Goal: Information Seeking & Learning: Check status

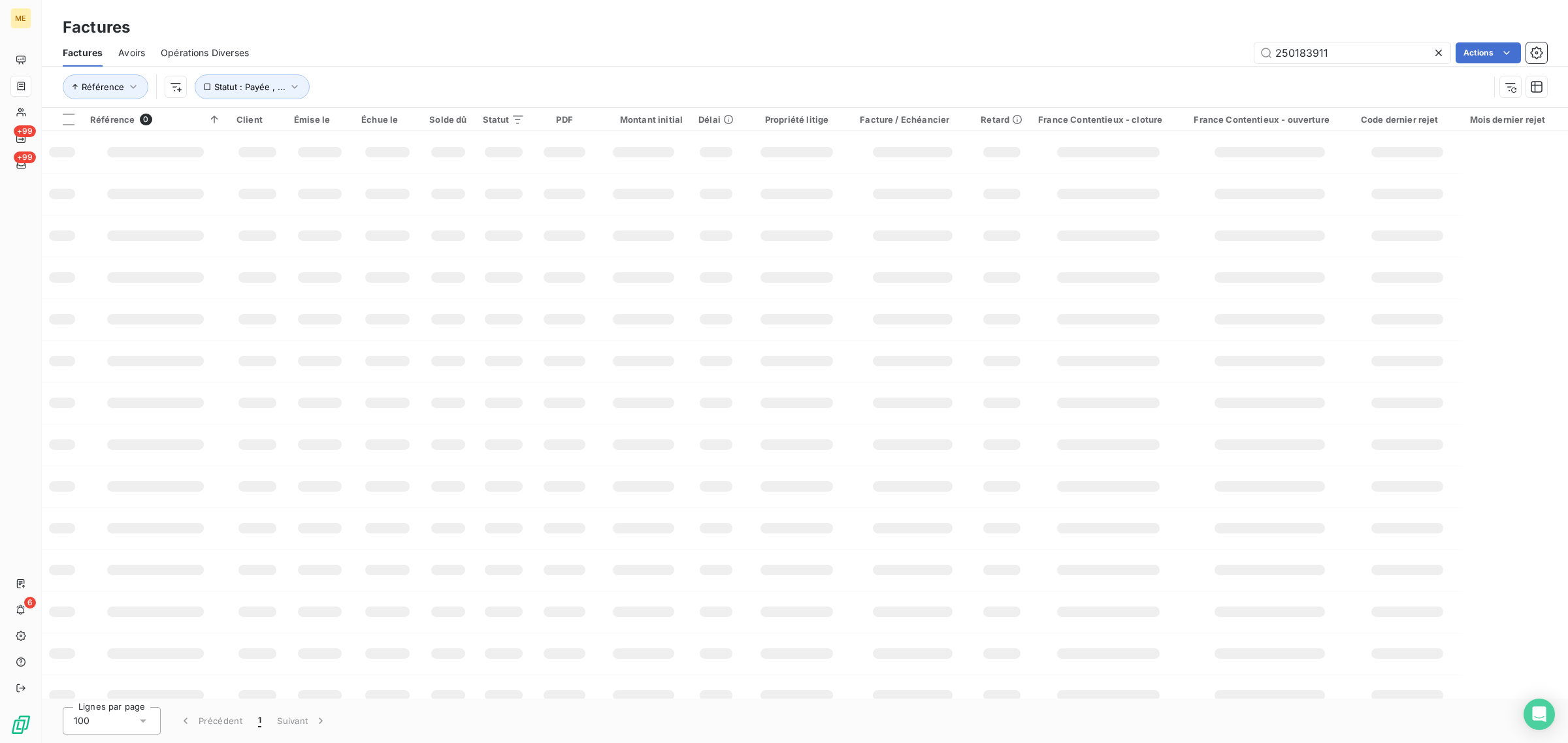
drag, startPoint x: 1353, startPoint y: 58, endPoint x: 1169, endPoint y: 61, distance: 184.0
click at [1169, 61] on div "250183911 Actions" at bounding box center [905, 53] width 1282 height 21
type input "F-250165301"
click at [622, 82] on div "Référence Statut : Payée , ..." at bounding box center [775, 86] width 1426 height 25
click at [1275, 54] on input "F-250165301" at bounding box center [1352, 53] width 196 height 21
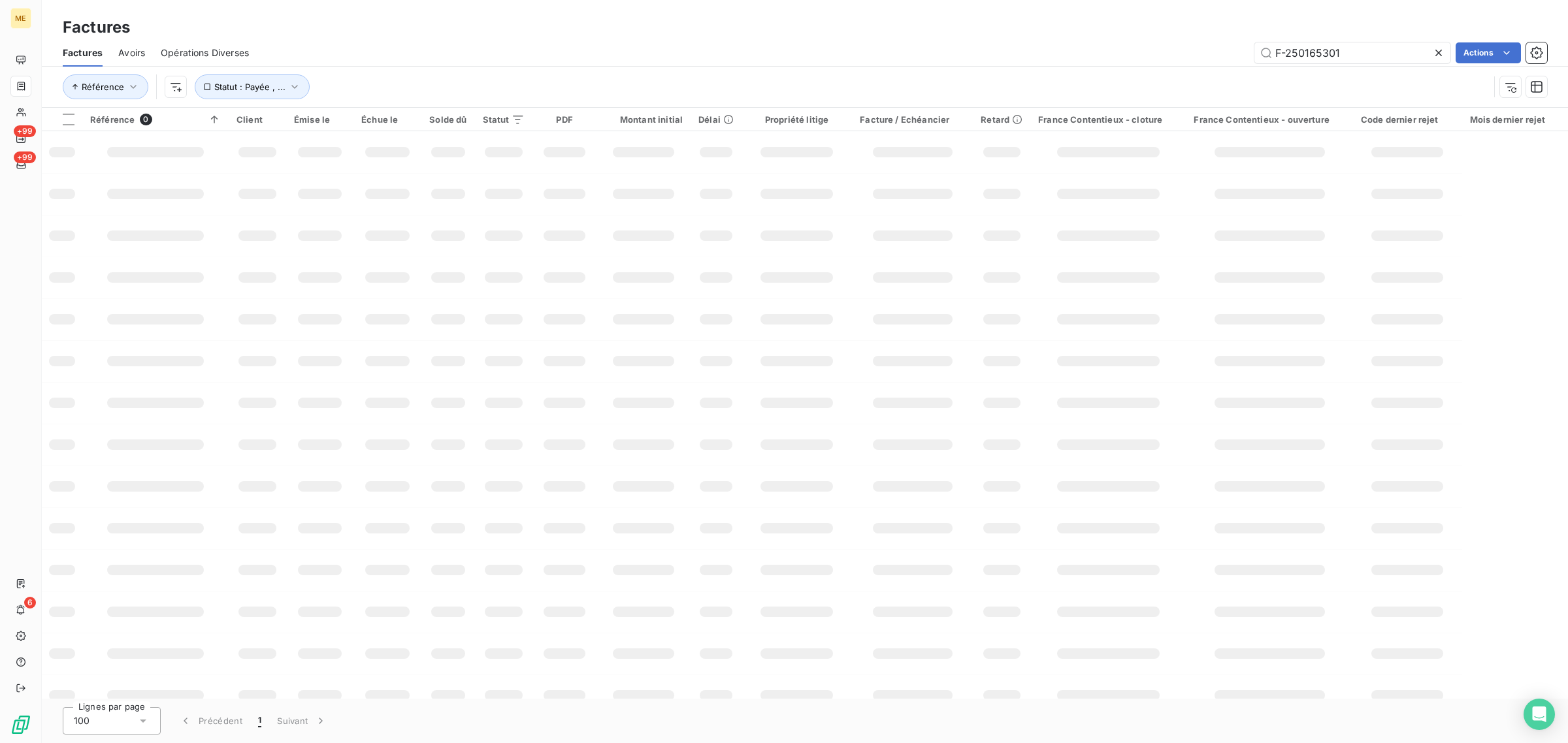
click at [1006, 70] on div "Référence Statut : Payée , ..." at bounding box center [804, 86] width 1484 height 41
click at [243, 90] on span "Statut : Payée , ..." at bounding box center [250, 86] width 71 height 10
click at [393, 76] on div "Référence Statut : Payée , ..." at bounding box center [775, 86] width 1426 height 25
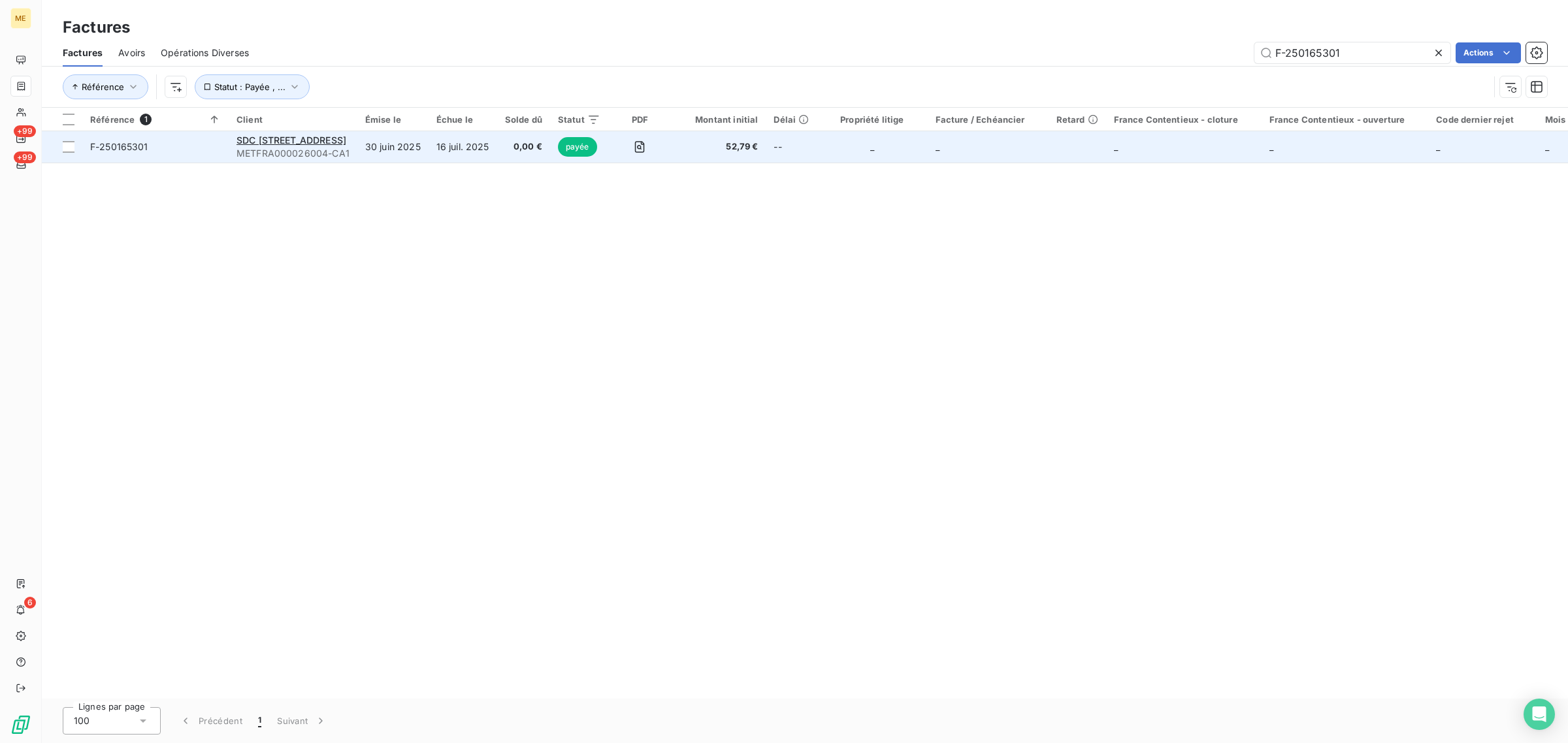
click at [472, 146] on td "16 juil. 2025" at bounding box center [463, 147] width 69 height 31
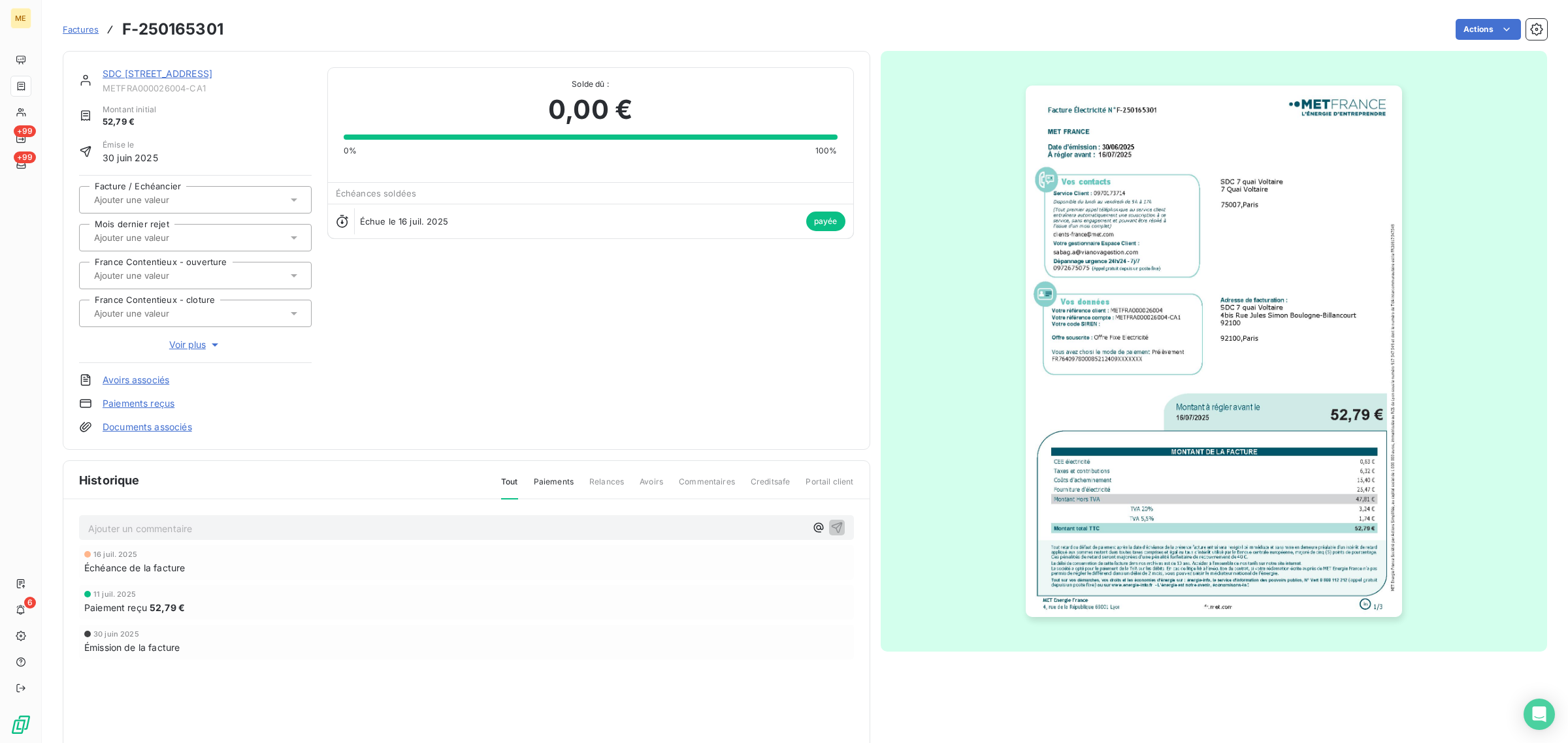
click at [148, 73] on link "SDC [STREET_ADDRESS]" at bounding box center [157, 74] width 110 height 11
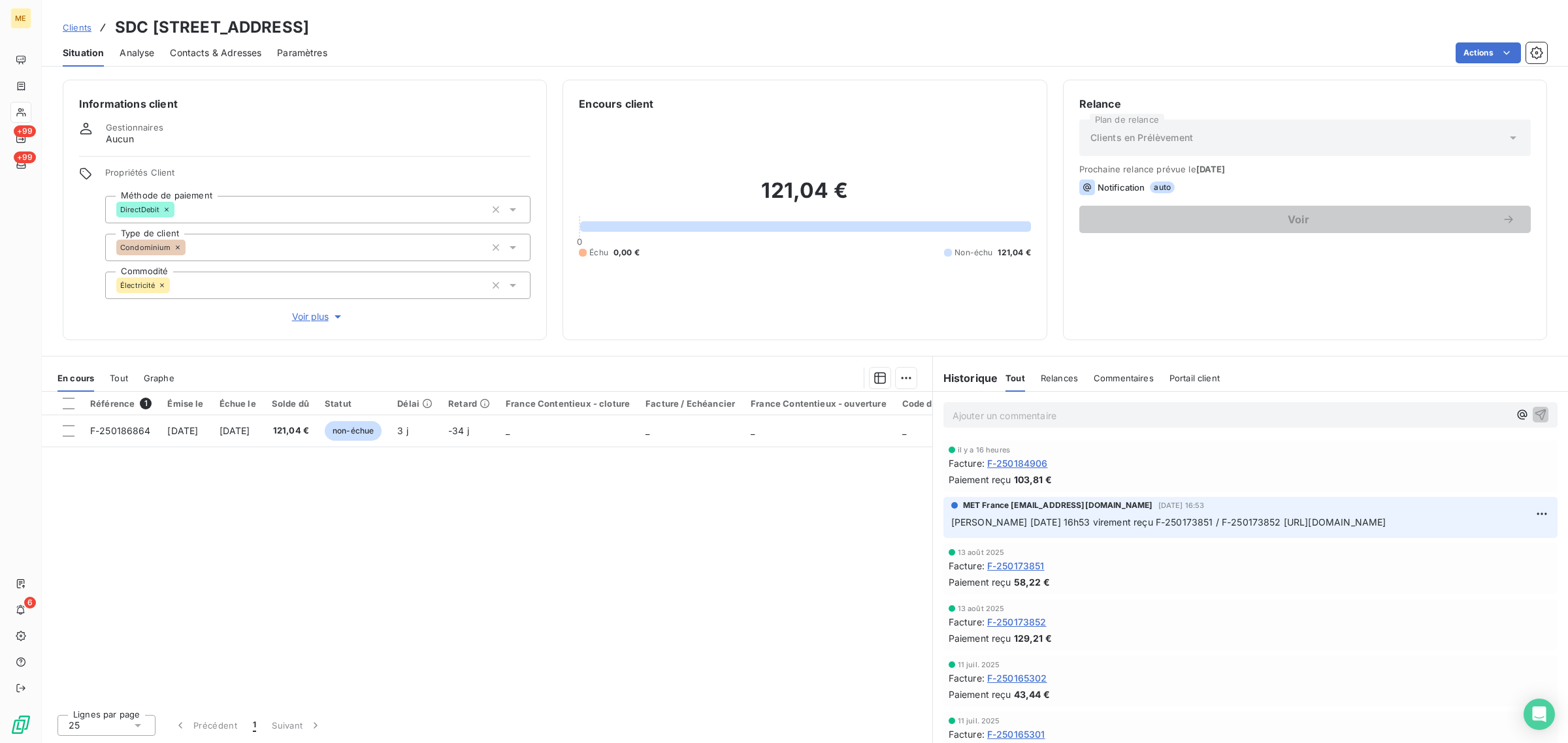
click at [110, 376] on span "Tout" at bounding box center [119, 378] width 18 height 10
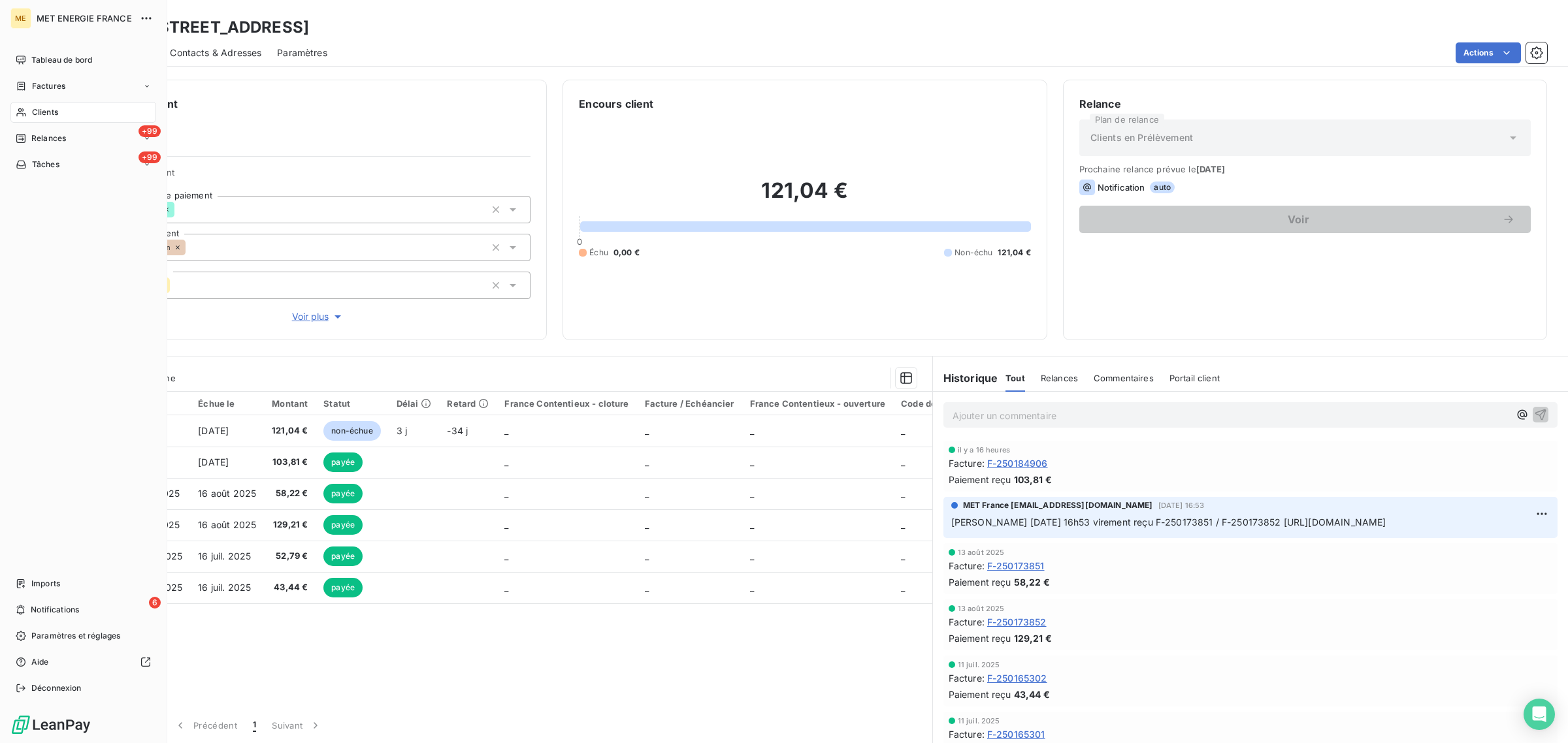
click at [30, 103] on div "Clients" at bounding box center [83, 112] width 146 height 21
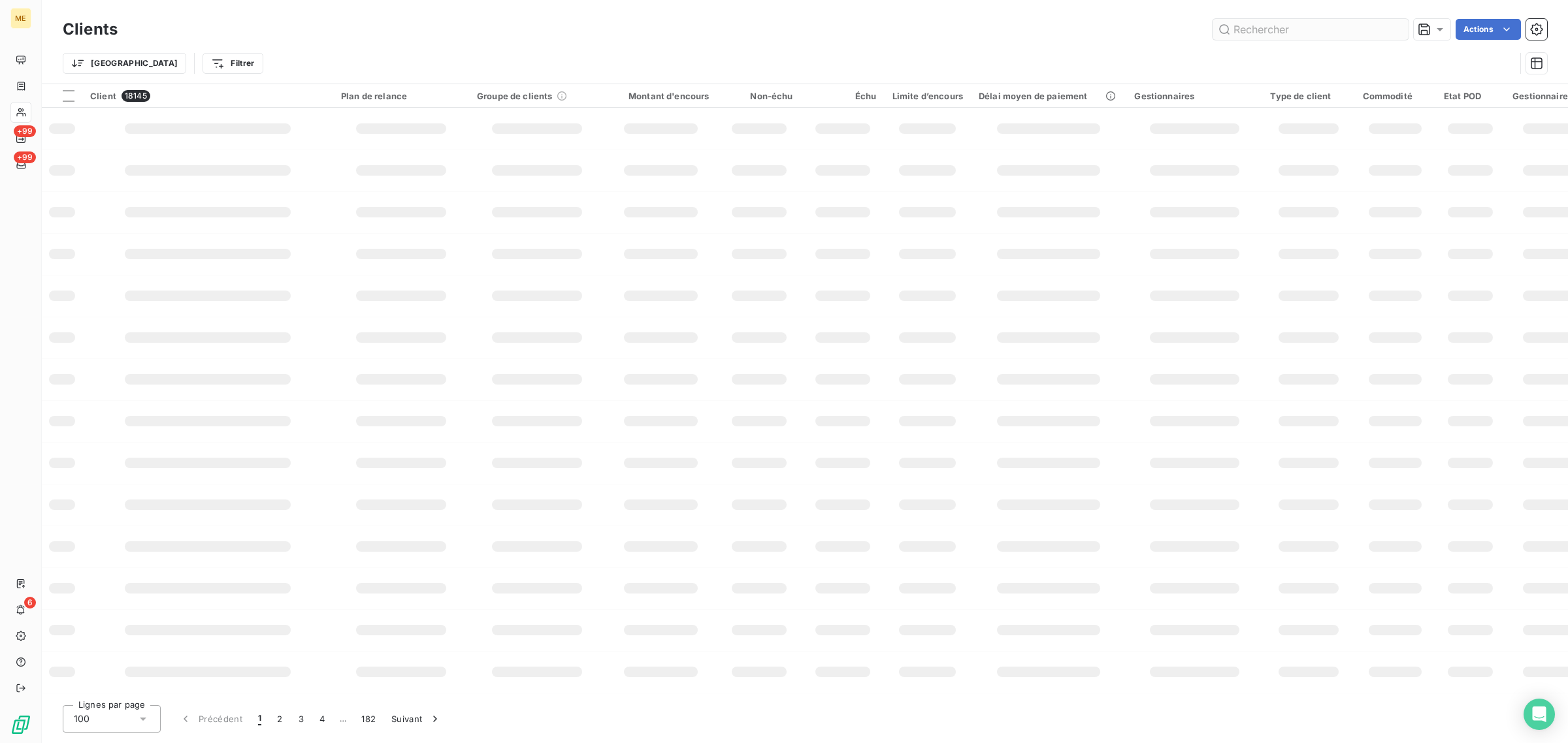
click at [1288, 27] on input "text" at bounding box center [1310, 30] width 196 height 21
click at [1288, 27] on input "F-250167143" at bounding box center [1310, 30] width 196 height 21
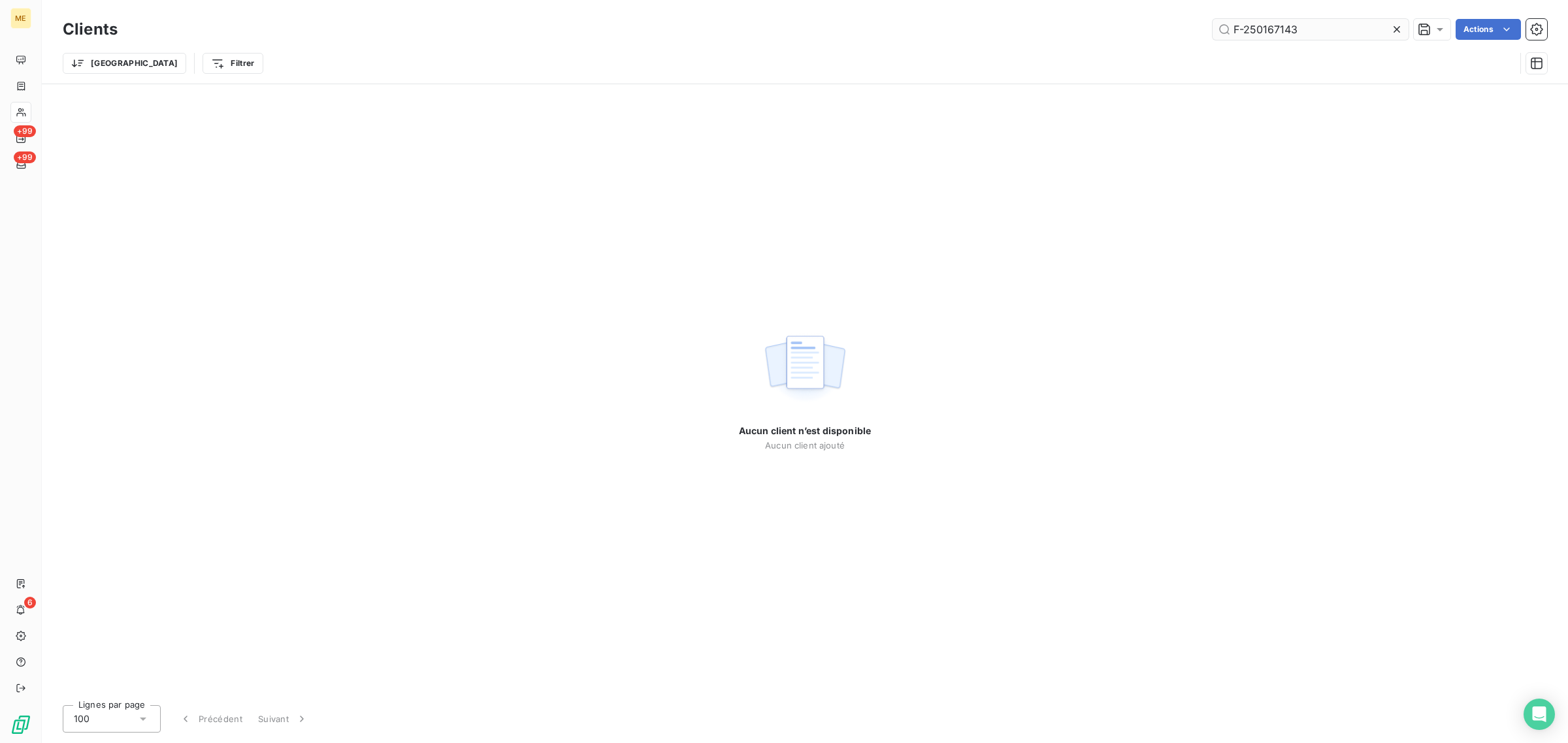
click at [1303, 24] on input "F-250167143" at bounding box center [1310, 30] width 196 height 21
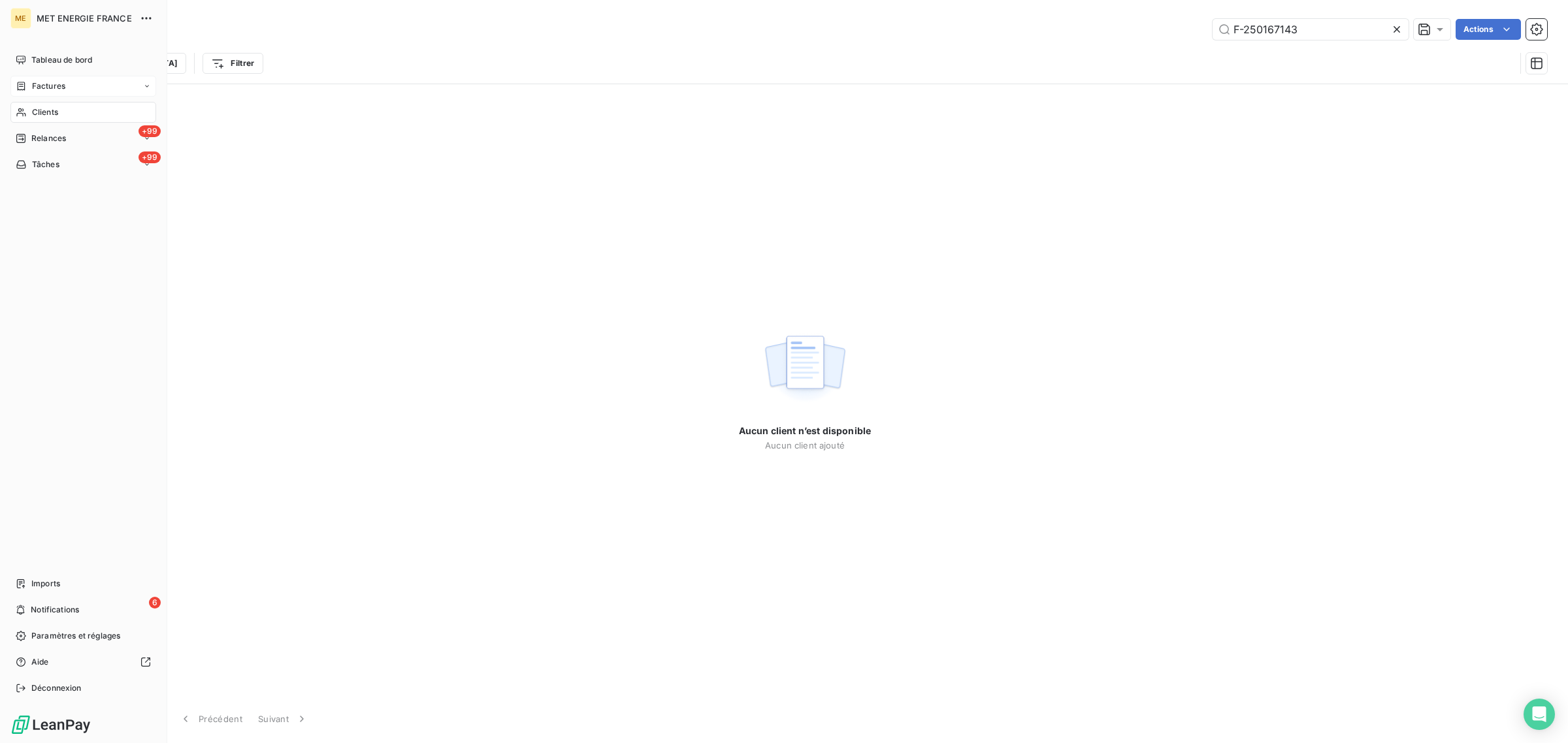
type input "F-250167143"
click at [21, 89] on icon at bounding box center [22, 86] width 8 height 9
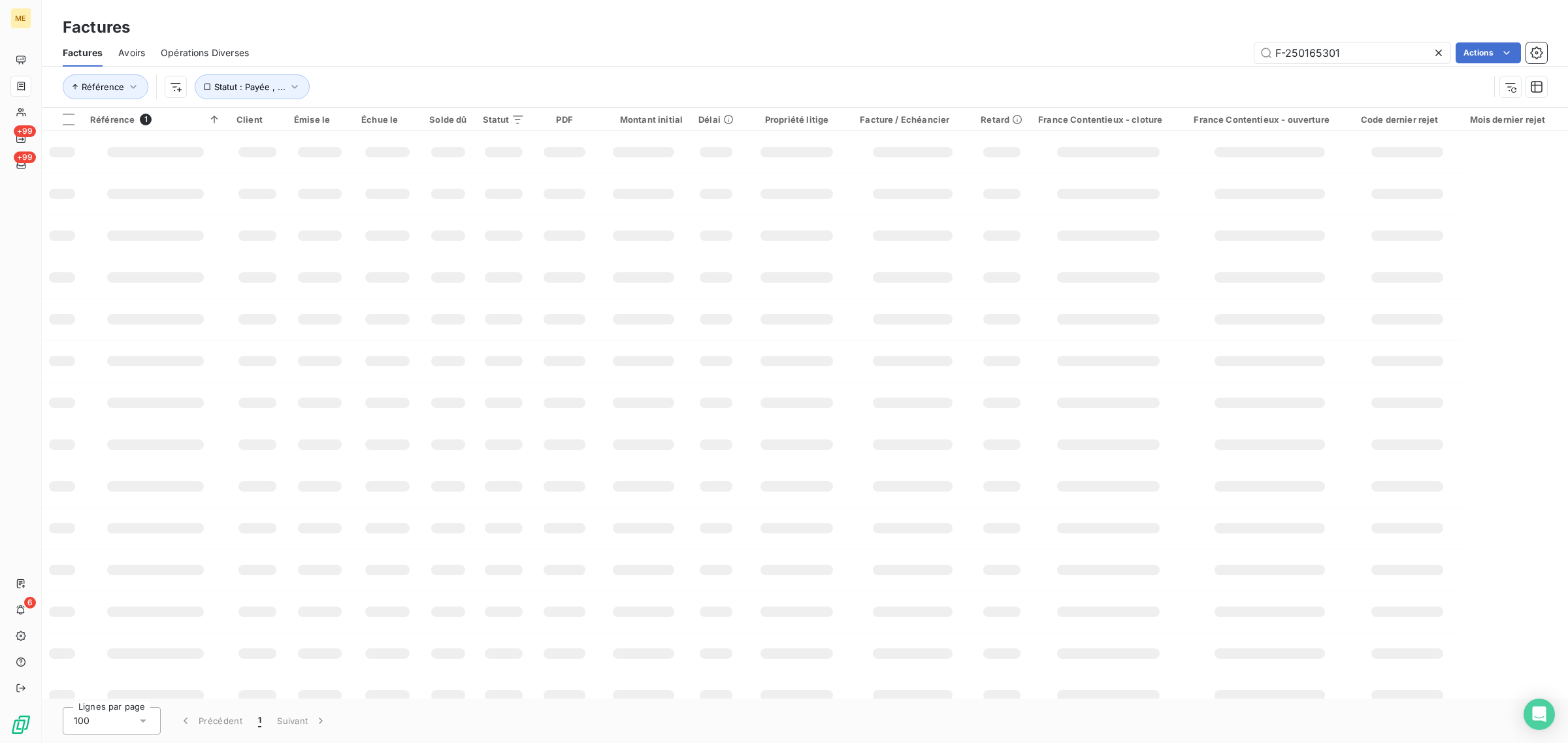
drag, startPoint x: 1346, startPoint y: 49, endPoint x: 1186, endPoint y: 49, distance: 160.0
click at [1186, 49] on div "F-250165301 Actions" at bounding box center [905, 53] width 1282 height 21
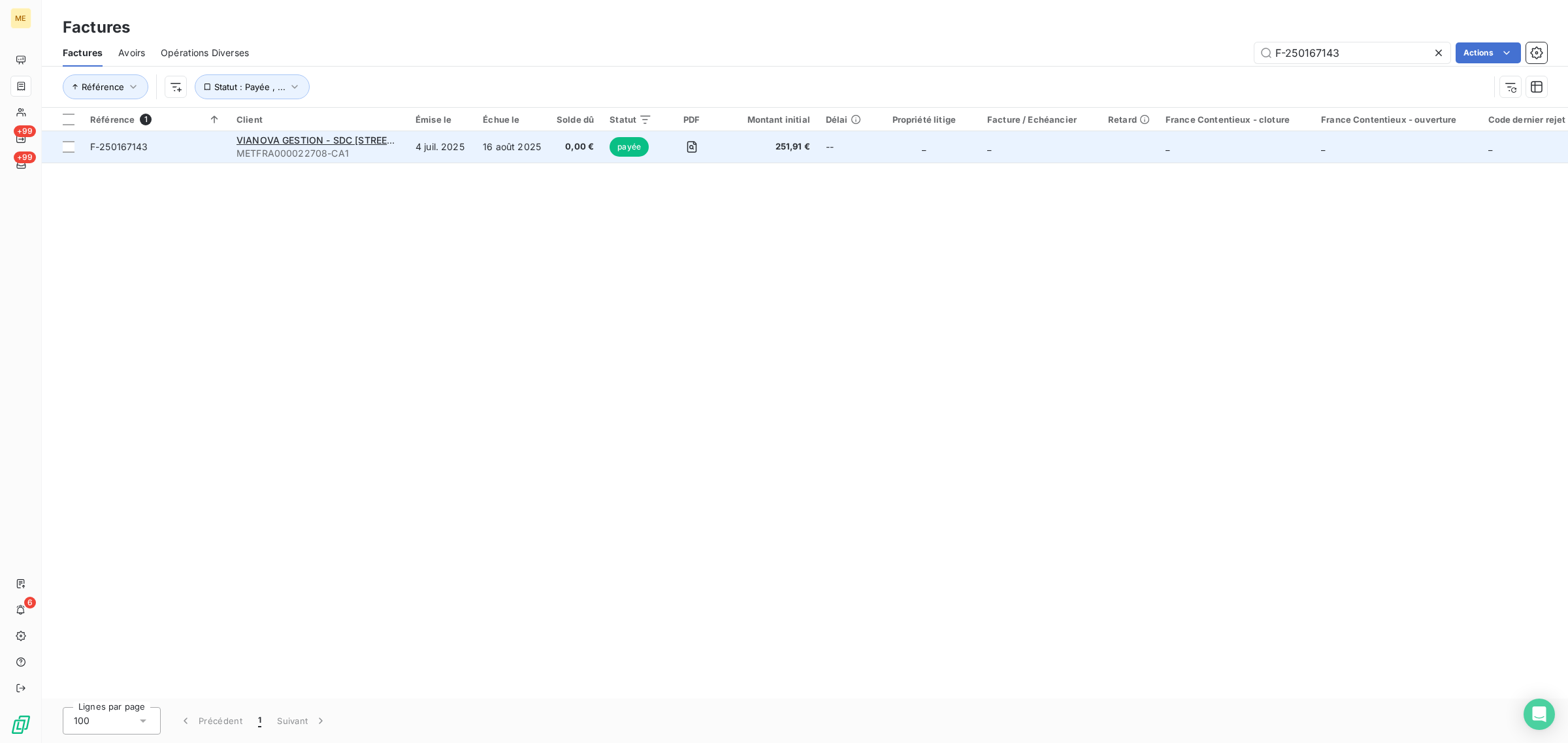
type input "F-250167143"
click at [442, 146] on td "4 juil. 2025" at bounding box center [441, 147] width 67 height 31
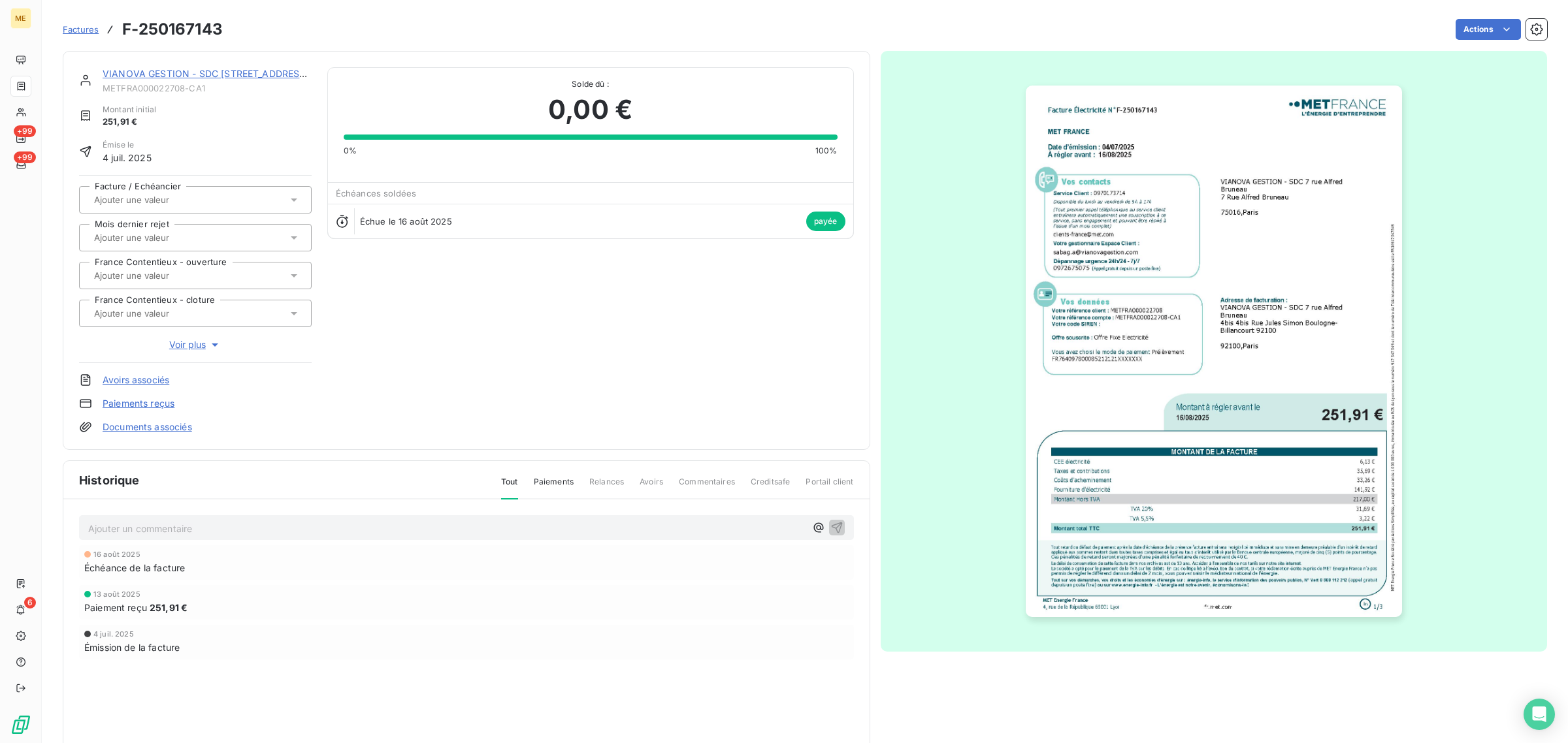
click at [147, 70] on link "VIANOVA GESTION - SDC [STREET_ADDRESS][PERSON_NAME]" at bounding box center [243, 74] width 283 height 11
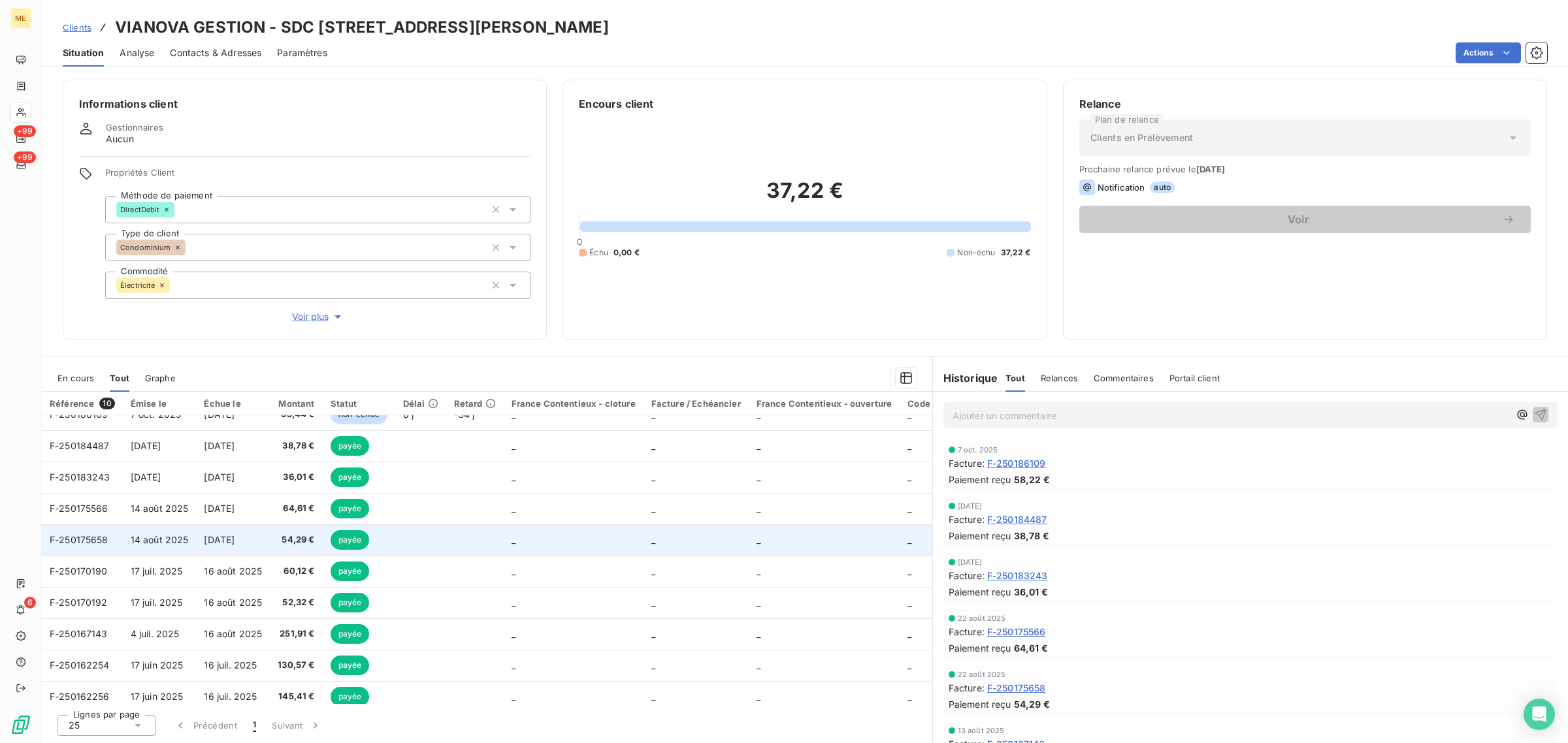
scroll to position [30, 0]
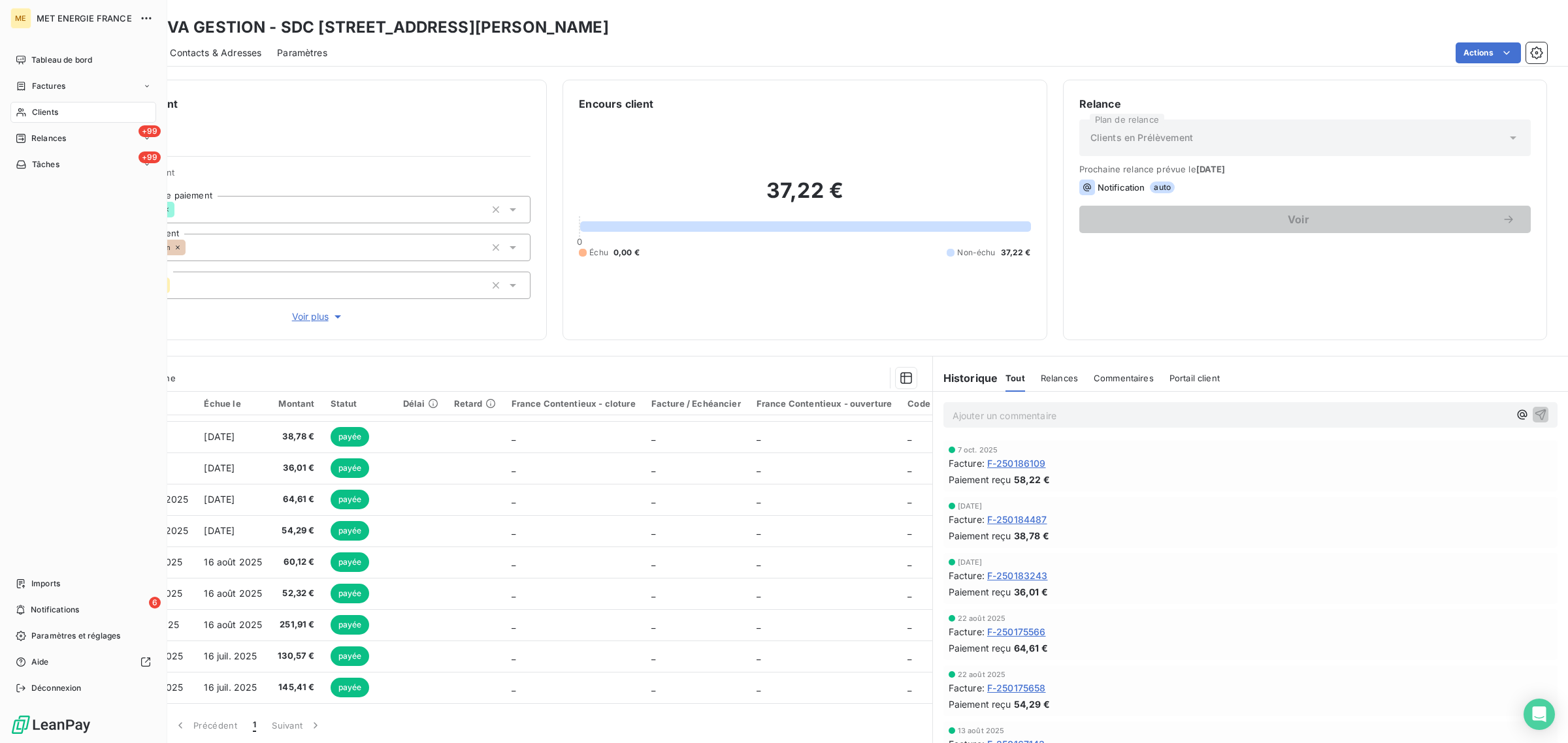
click at [33, 109] on span "Clients" at bounding box center [45, 112] width 26 height 12
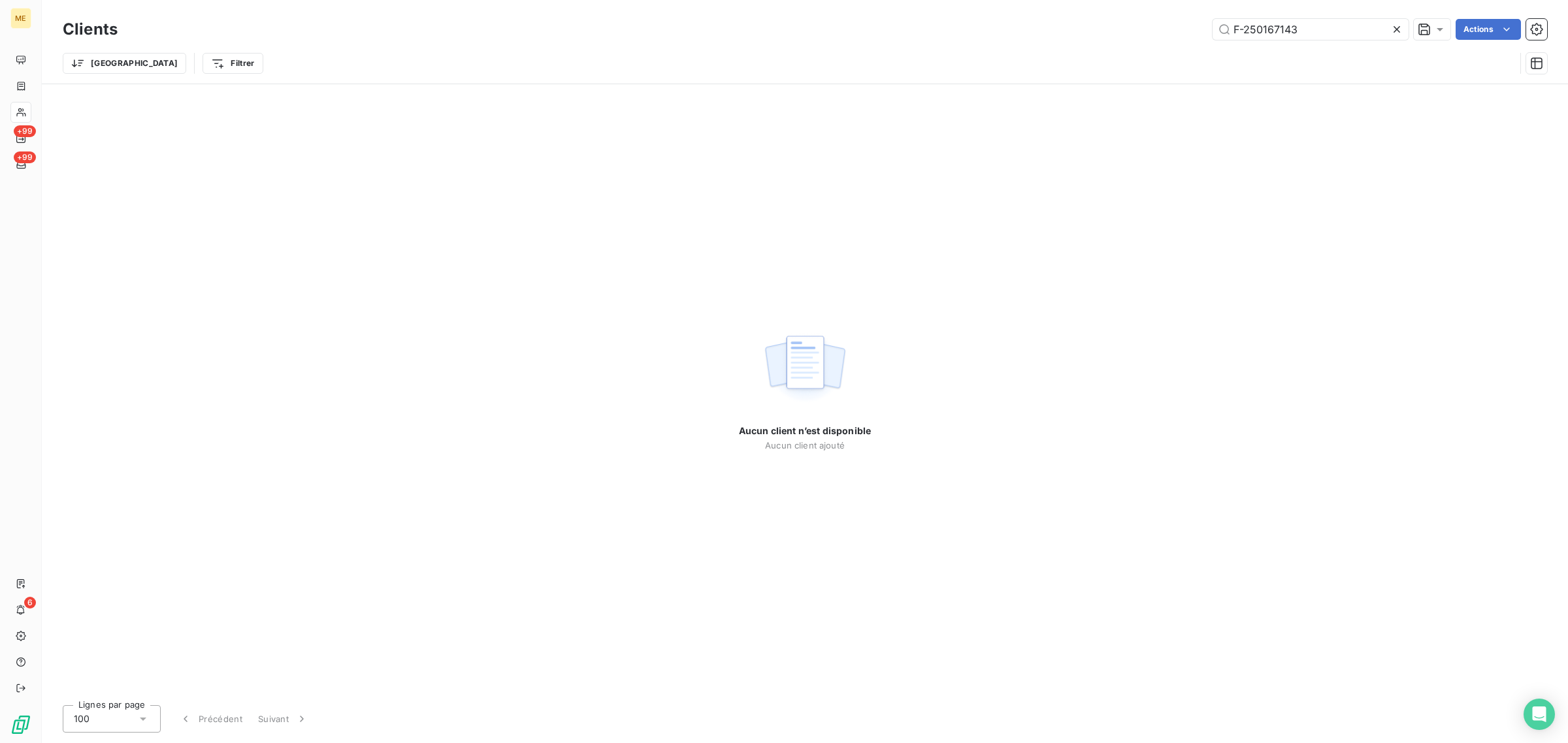
drag, startPoint x: 1326, startPoint y: 23, endPoint x: 1047, endPoint y: 28, distance: 279.0
click at [1050, 27] on div "F-250167143 Actions" at bounding box center [839, 30] width 1413 height 21
click at [1232, 25] on input "250171654" at bounding box center [1310, 30] width 196 height 21
click at [1307, 37] on input "250171654" at bounding box center [1310, 30] width 196 height 21
type input "250171654"
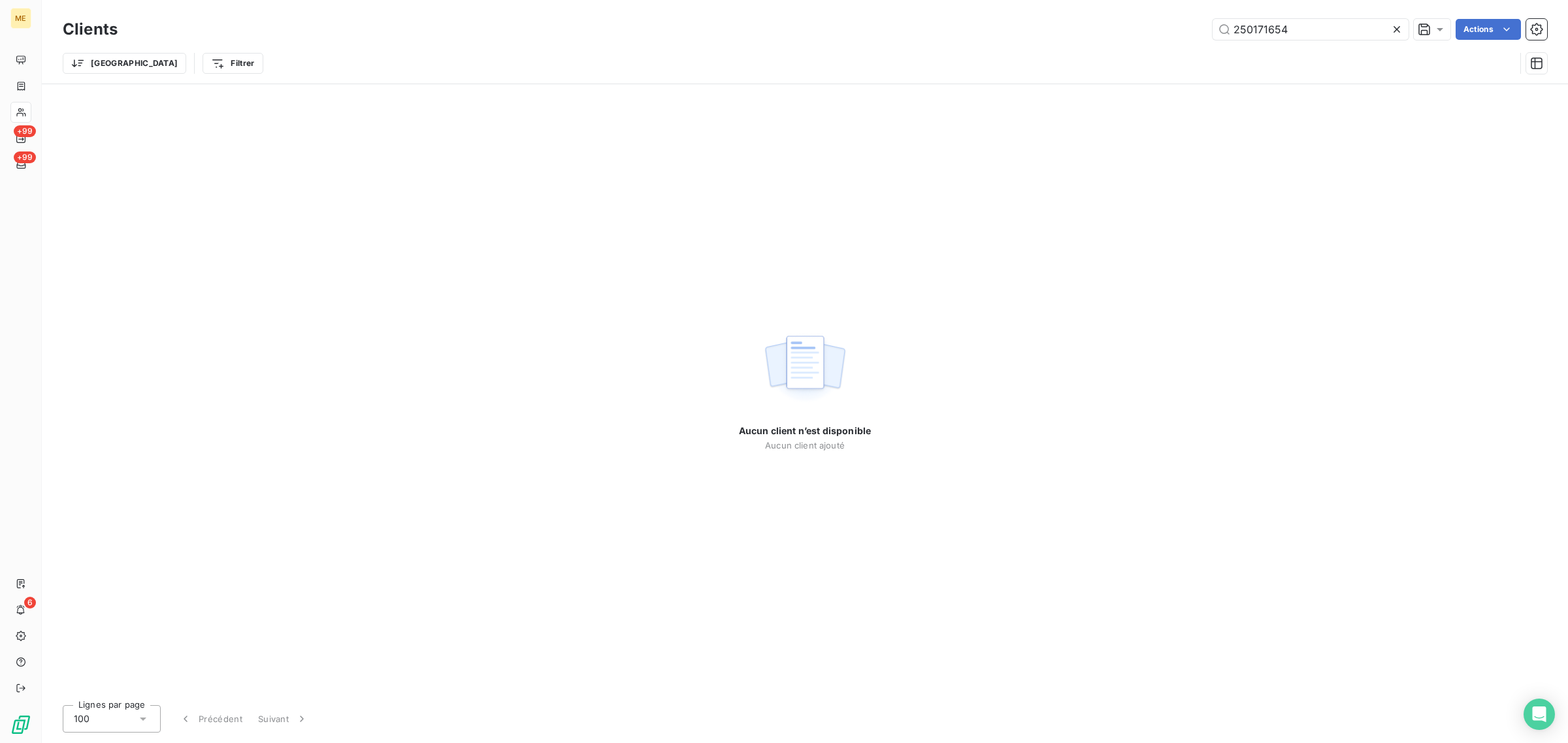
click at [1023, 50] on div "Trier Filtrer" at bounding box center [804, 63] width 1484 height 41
click at [710, 61] on div "Trier Filtrer" at bounding box center [788, 63] width 1452 height 25
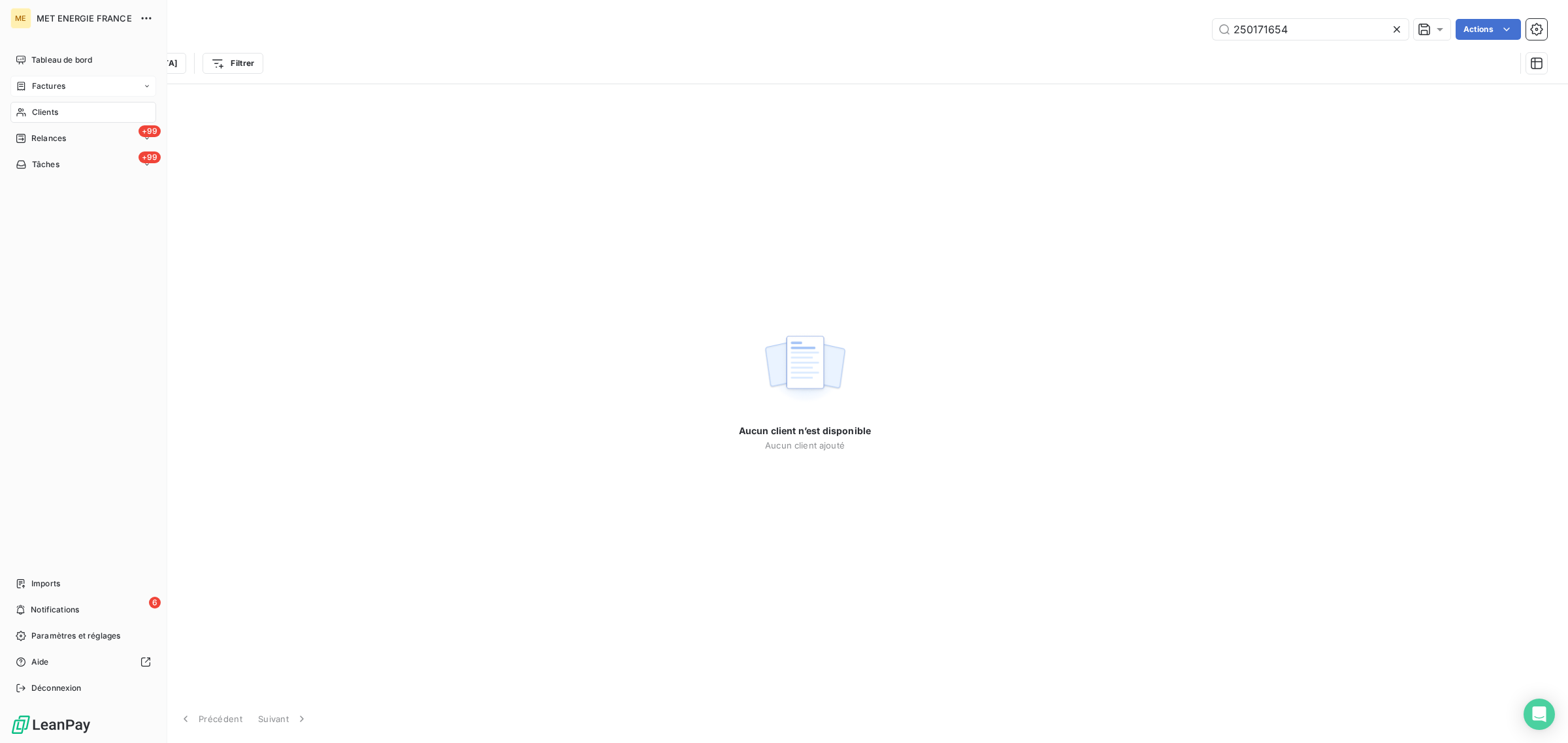
click at [39, 88] on span "Factures" at bounding box center [49, 86] width 34 height 12
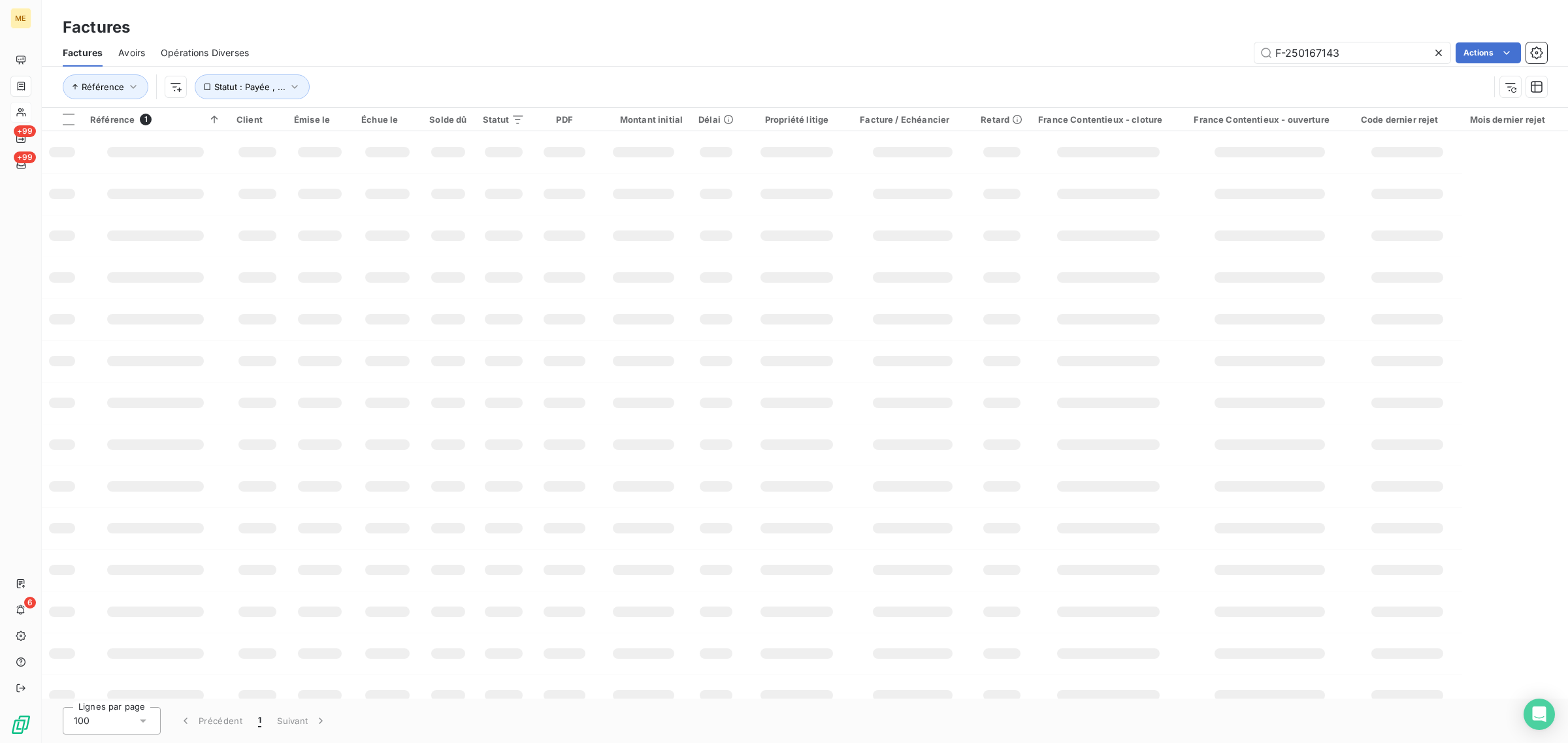
drag, startPoint x: 1334, startPoint y: 55, endPoint x: 1233, endPoint y: 62, distance: 101.2
click at [1236, 61] on div "F-250167143 Actions" at bounding box center [905, 53] width 1282 height 21
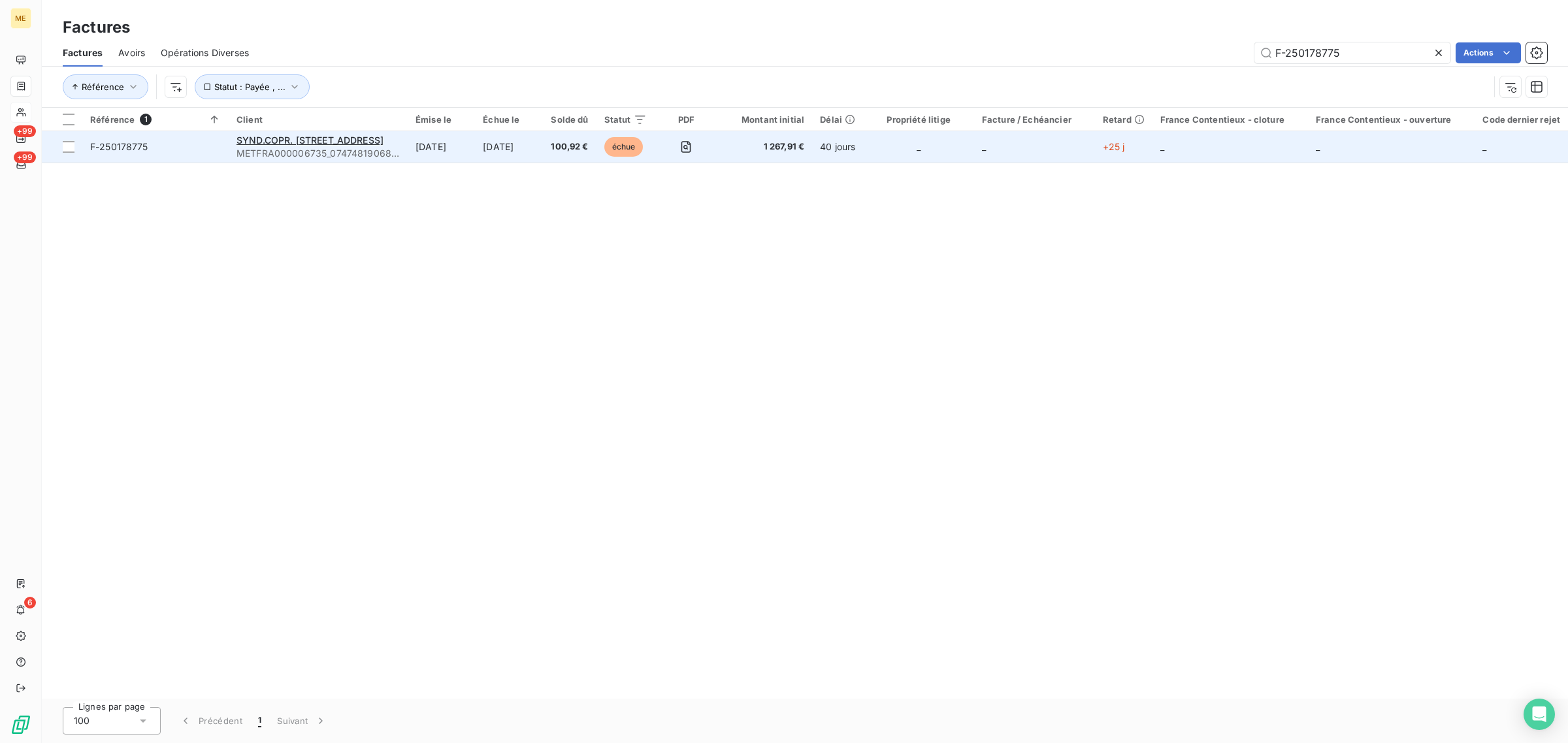
type input "F-250178775"
click at [464, 158] on td "[DATE]" at bounding box center [441, 147] width 67 height 31
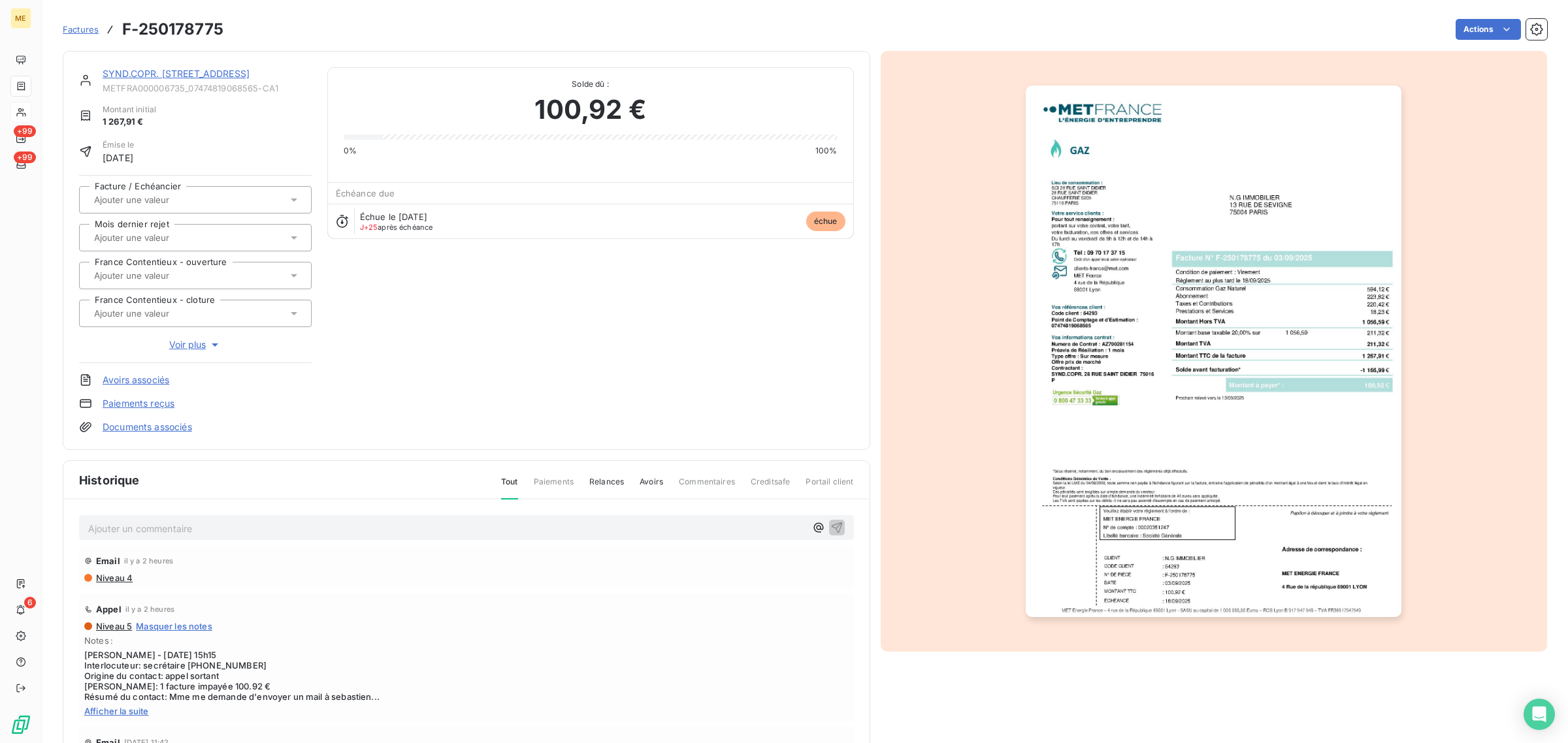
click at [227, 73] on link "SYND.COPR. [STREET_ADDRESS]" at bounding box center [176, 74] width 147 height 11
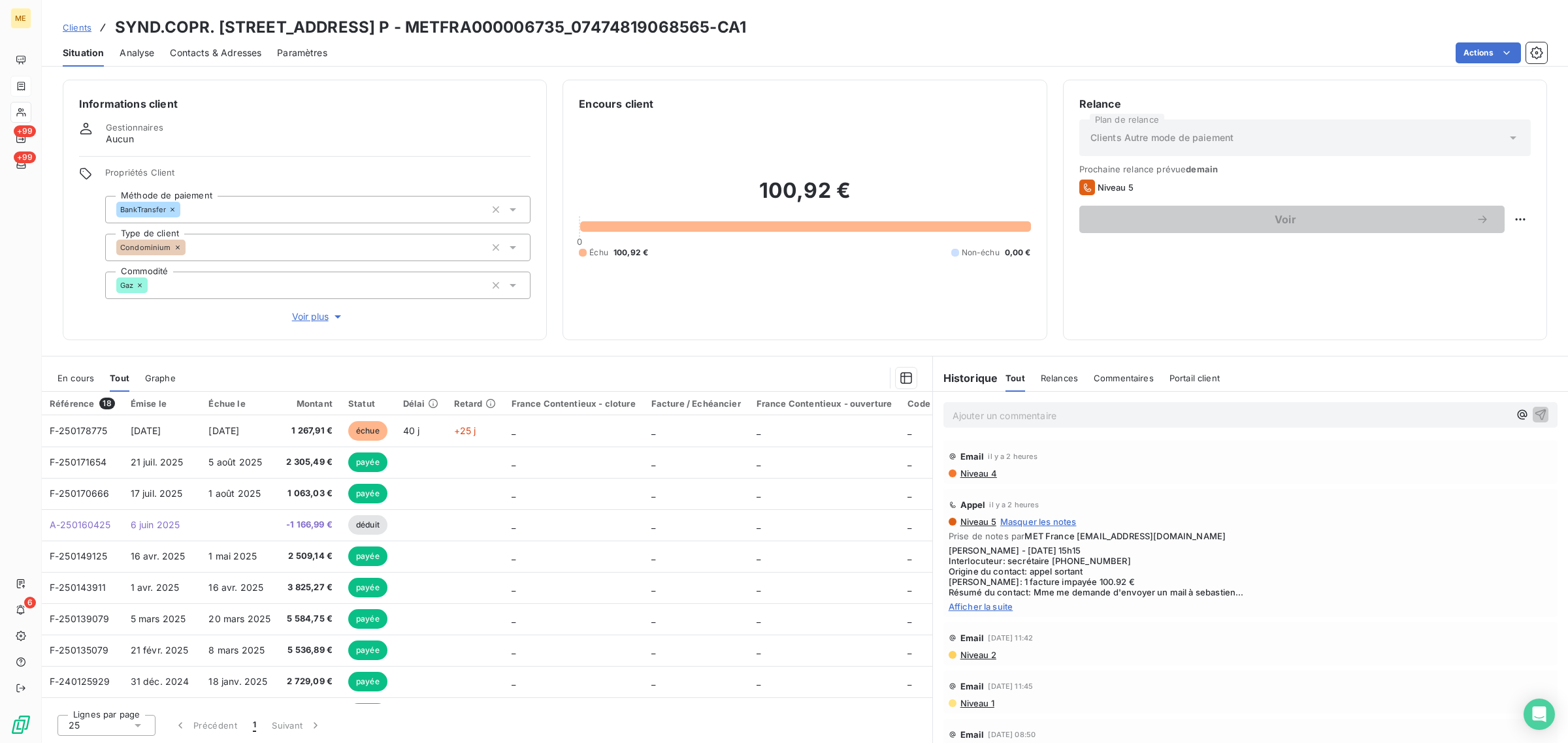
click at [321, 322] on span "Voir plus" at bounding box center [318, 316] width 52 height 13
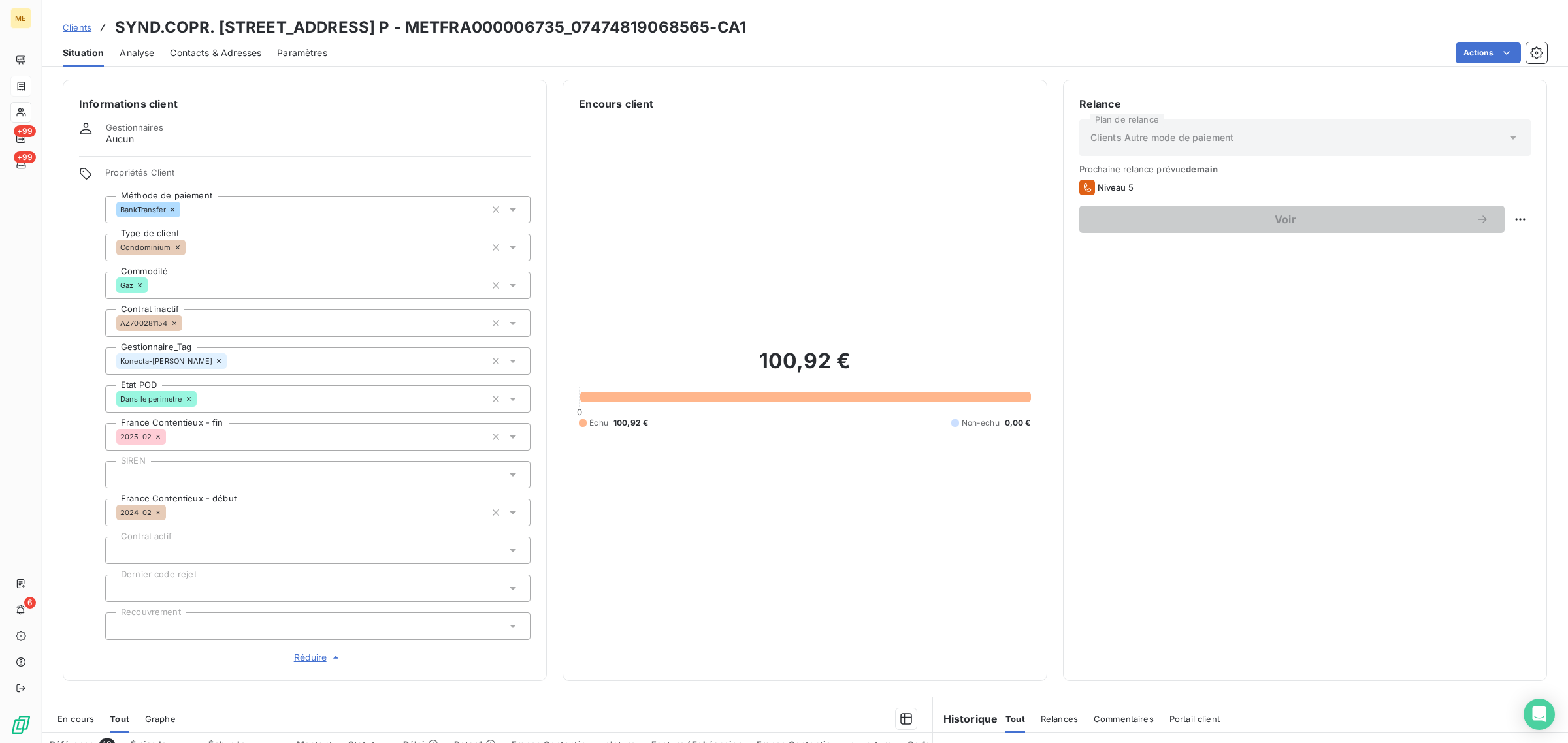
click at [318, 658] on span "Réduire" at bounding box center [318, 657] width 48 height 13
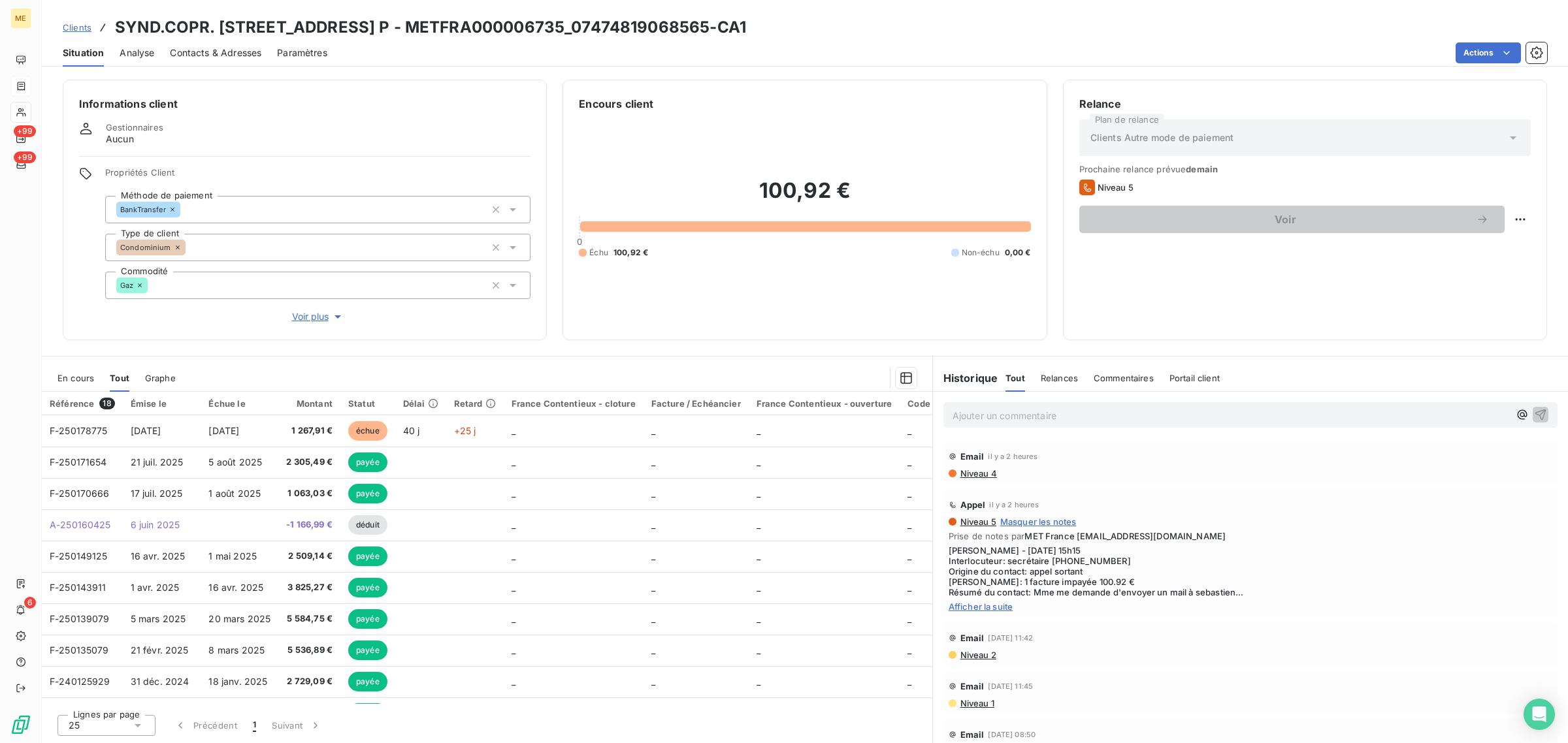
click at [991, 416] on p "Ajouter un commentaire ﻿" at bounding box center [1230, 416] width 557 height 16
click at [1535, 420] on icon "button" at bounding box center [1541, 415] width 11 height 11
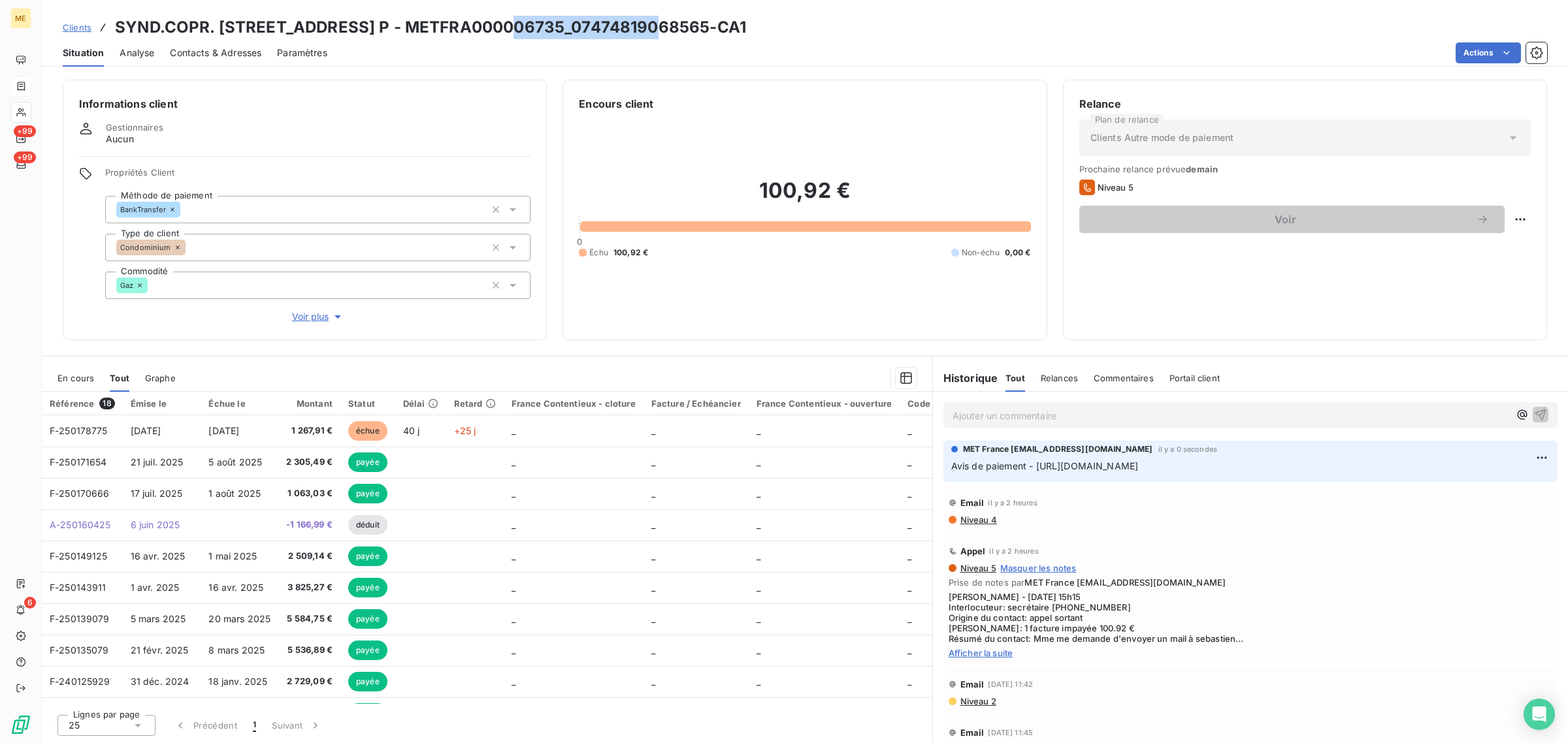
drag, startPoint x: 615, startPoint y: 30, endPoint x: 463, endPoint y: 33, distance: 152.0
click at [463, 33] on h3 "SYND.COPR. [STREET_ADDRESS] P - METFRA000006735_07474819068565-CA1" at bounding box center [431, 27] width 631 height 23
copy h3 "METFRA000006735"
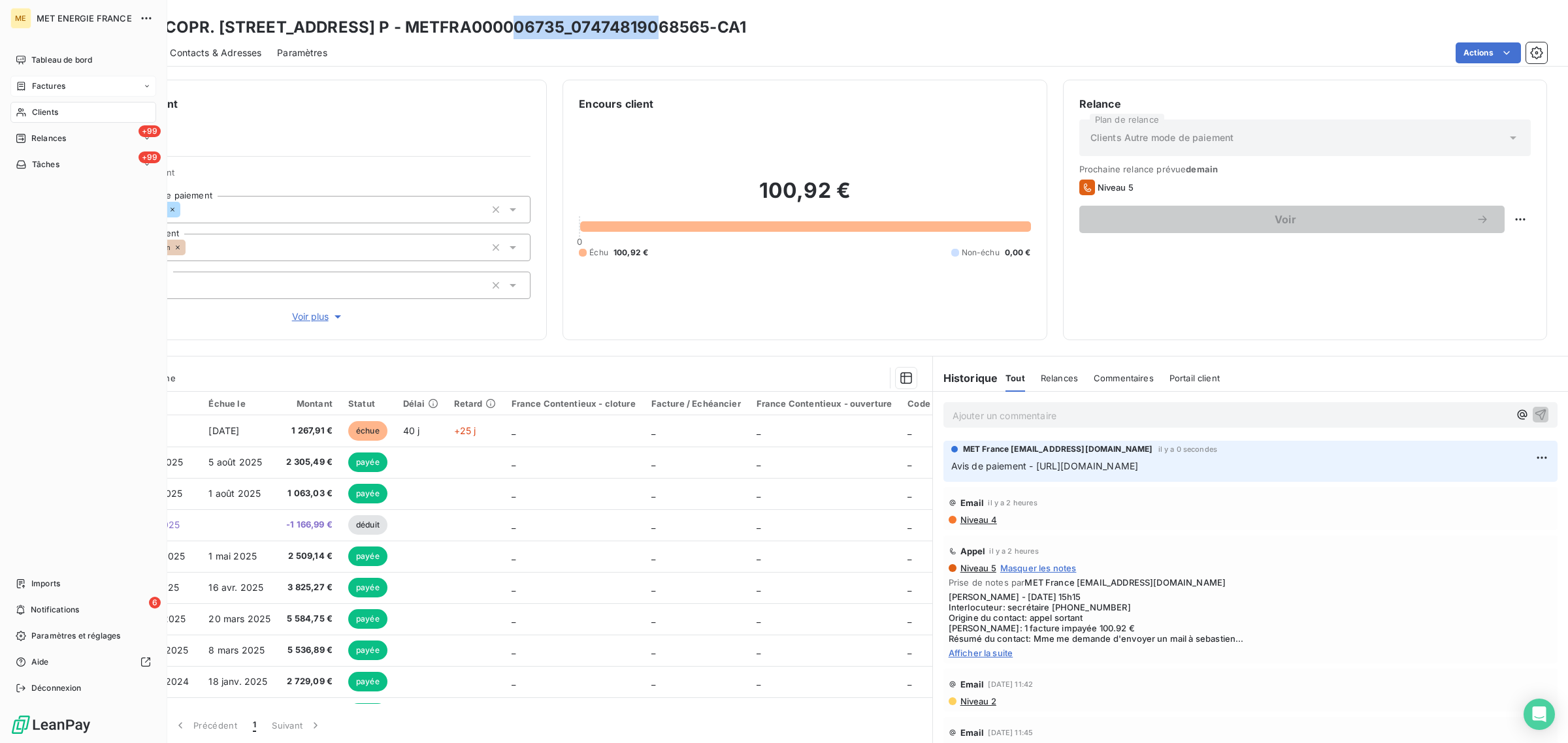
click at [34, 111] on span "Clients" at bounding box center [45, 112] width 26 height 12
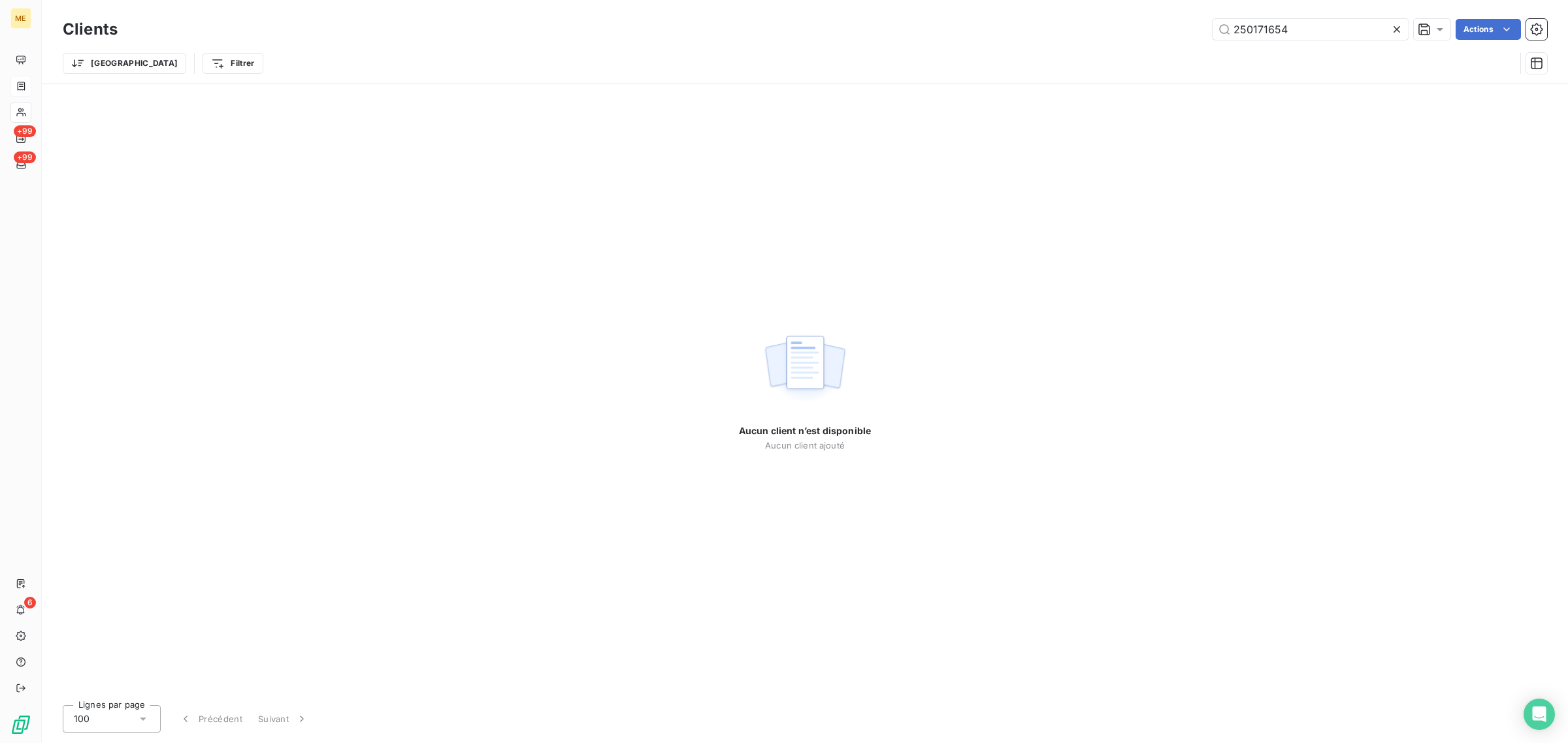
drag, startPoint x: 1301, startPoint y: 24, endPoint x: 1045, endPoint y: 26, distance: 256.0
click at [1046, 25] on div "250171654 Actions" at bounding box center [839, 30] width 1413 height 21
type input "250177126"
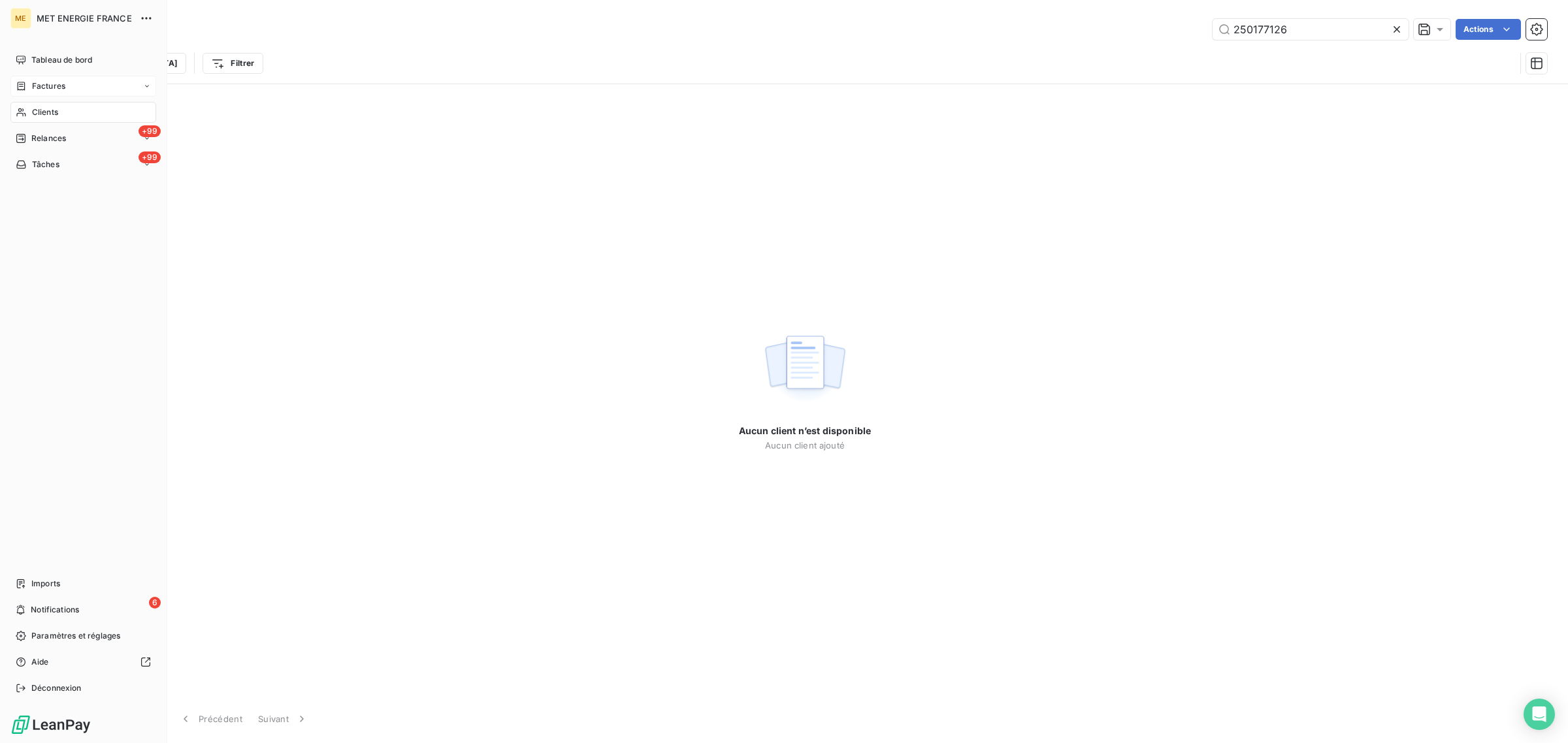
click at [19, 76] on div "Factures" at bounding box center [83, 86] width 146 height 21
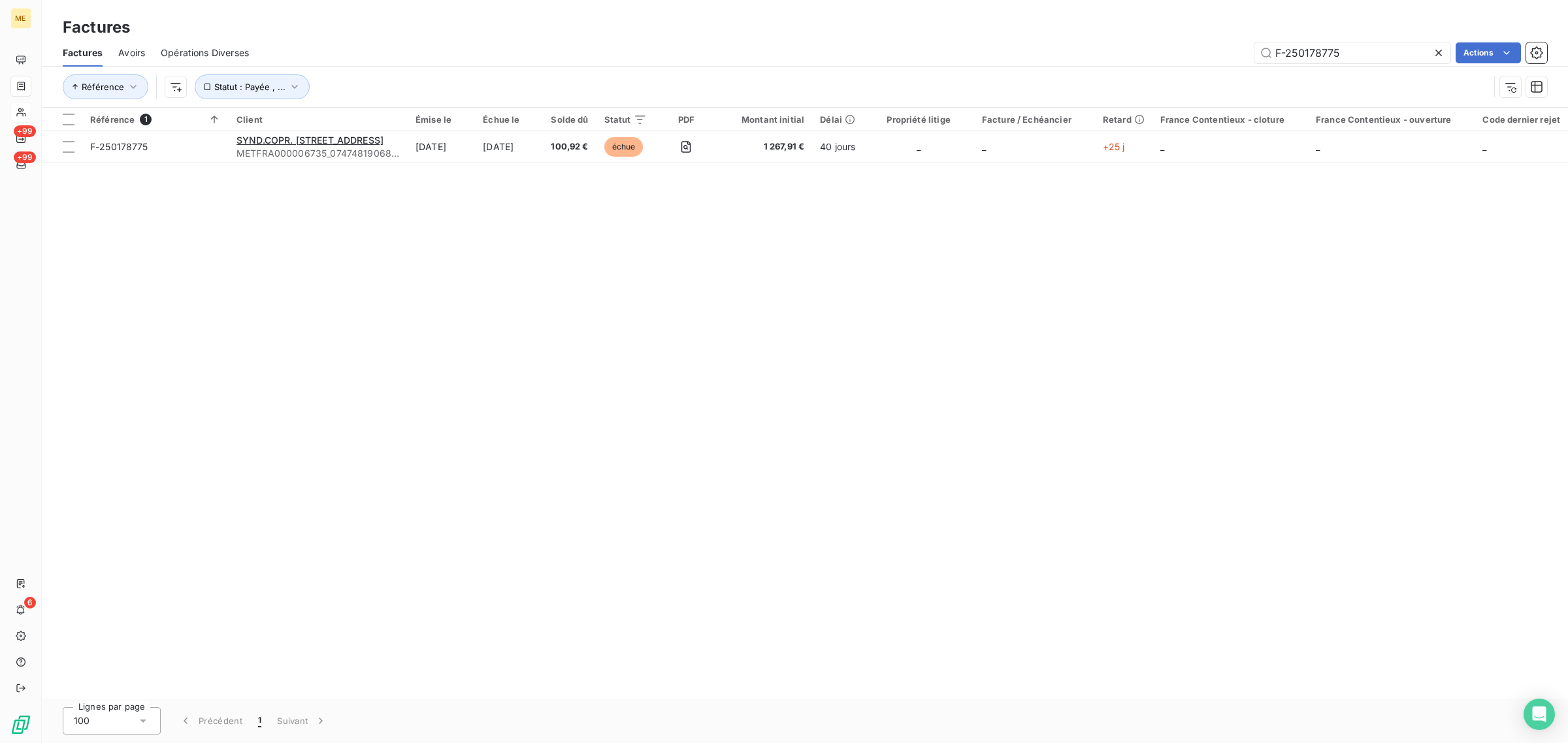
drag, startPoint x: 1365, startPoint y: 50, endPoint x: 1184, endPoint y: 57, distance: 181.1
click at [1185, 57] on div "F-250178775 Actions" at bounding box center [905, 53] width 1282 height 21
type input "250177126"
click at [530, 396] on div "Référence 1 Client Émise le Échue le Solde dû Statut PDF Montant initial Délai …" at bounding box center [804, 404] width 1526 height 591
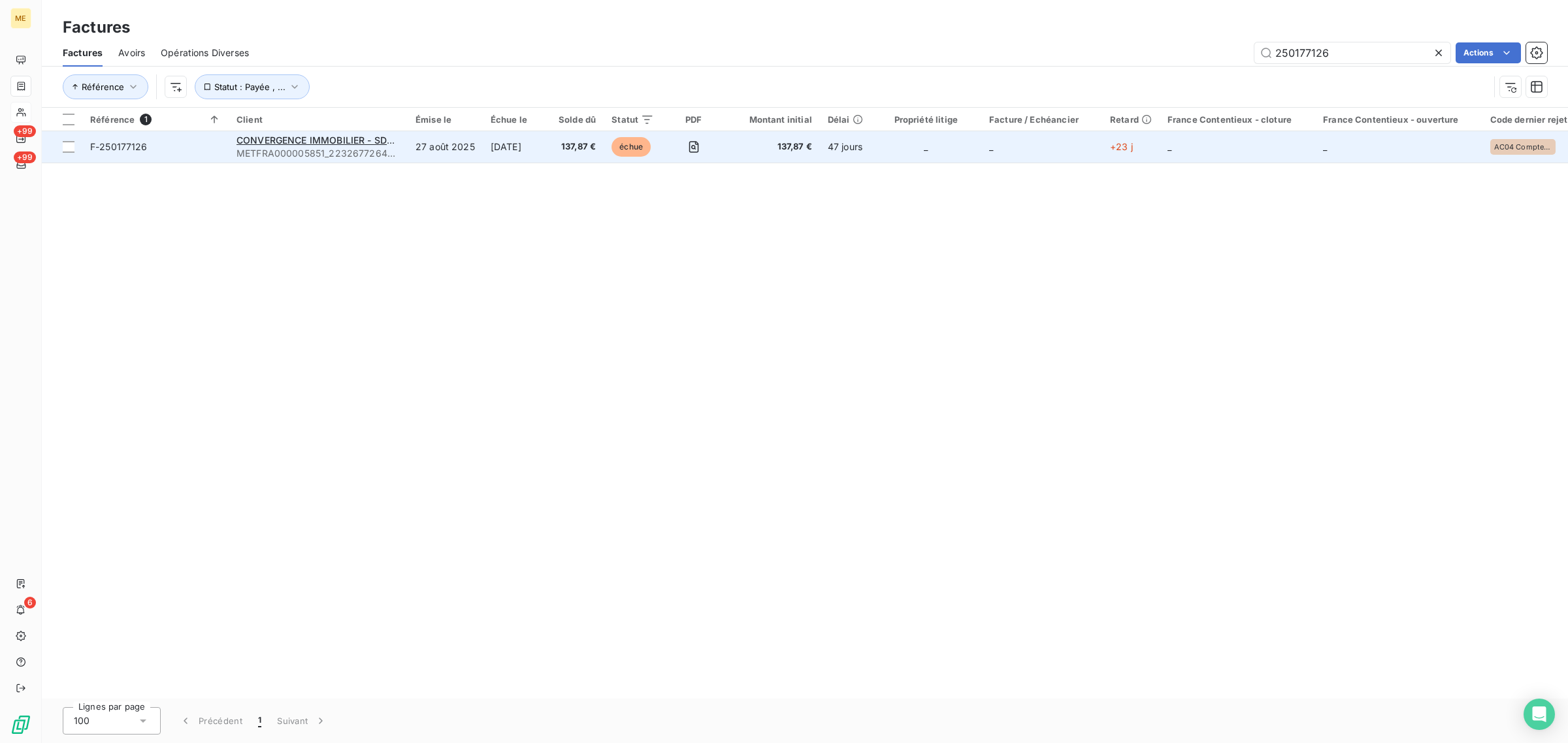
click at [458, 149] on td "27 août 2025" at bounding box center [445, 147] width 75 height 31
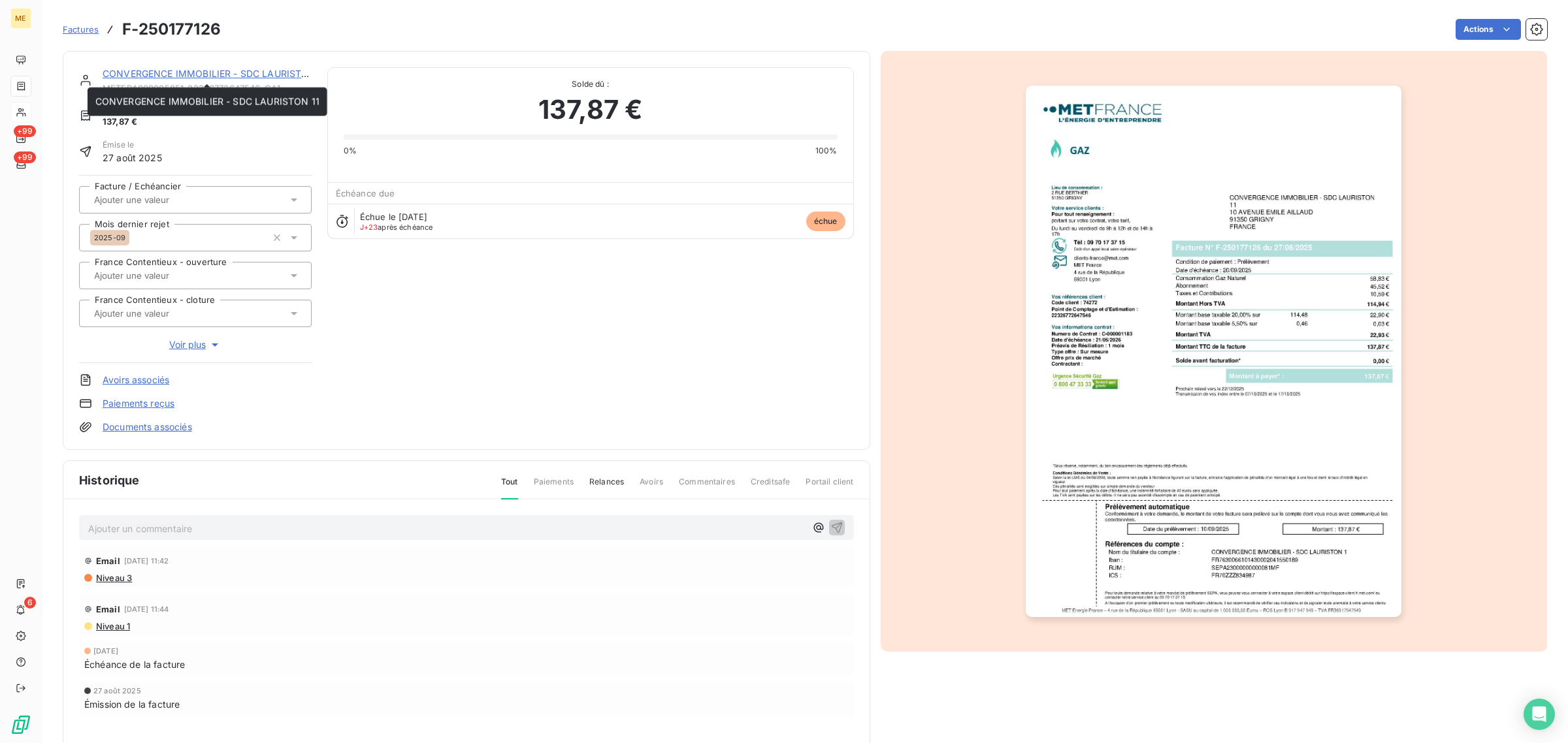
click at [158, 77] on link "CONVERGENCE IMMOBILIER - SDC LAURISTON 11" at bounding box center [215, 74] width 224 height 11
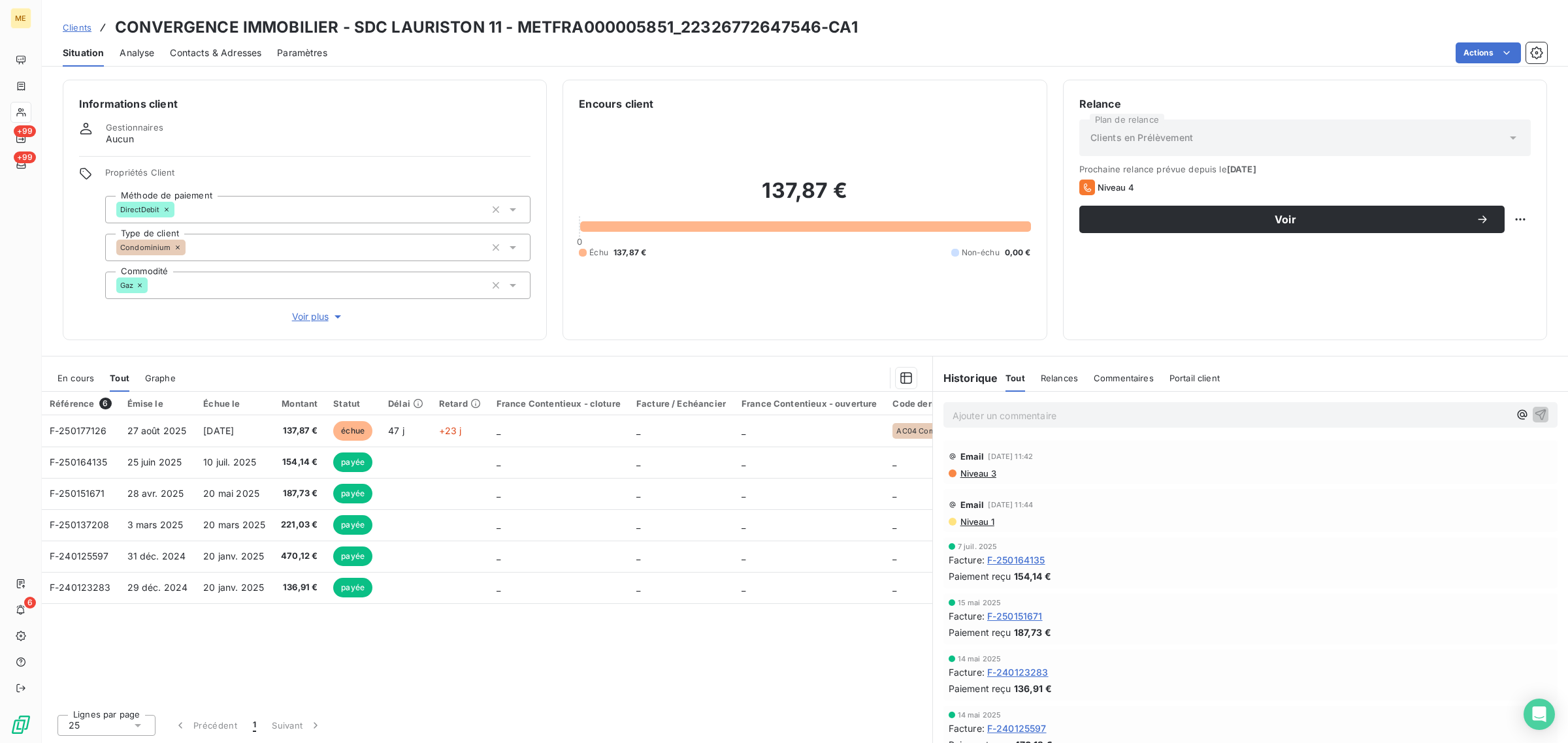
click at [980, 413] on p "Ajouter un commentaire ﻿" at bounding box center [1230, 416] width 557 height 16
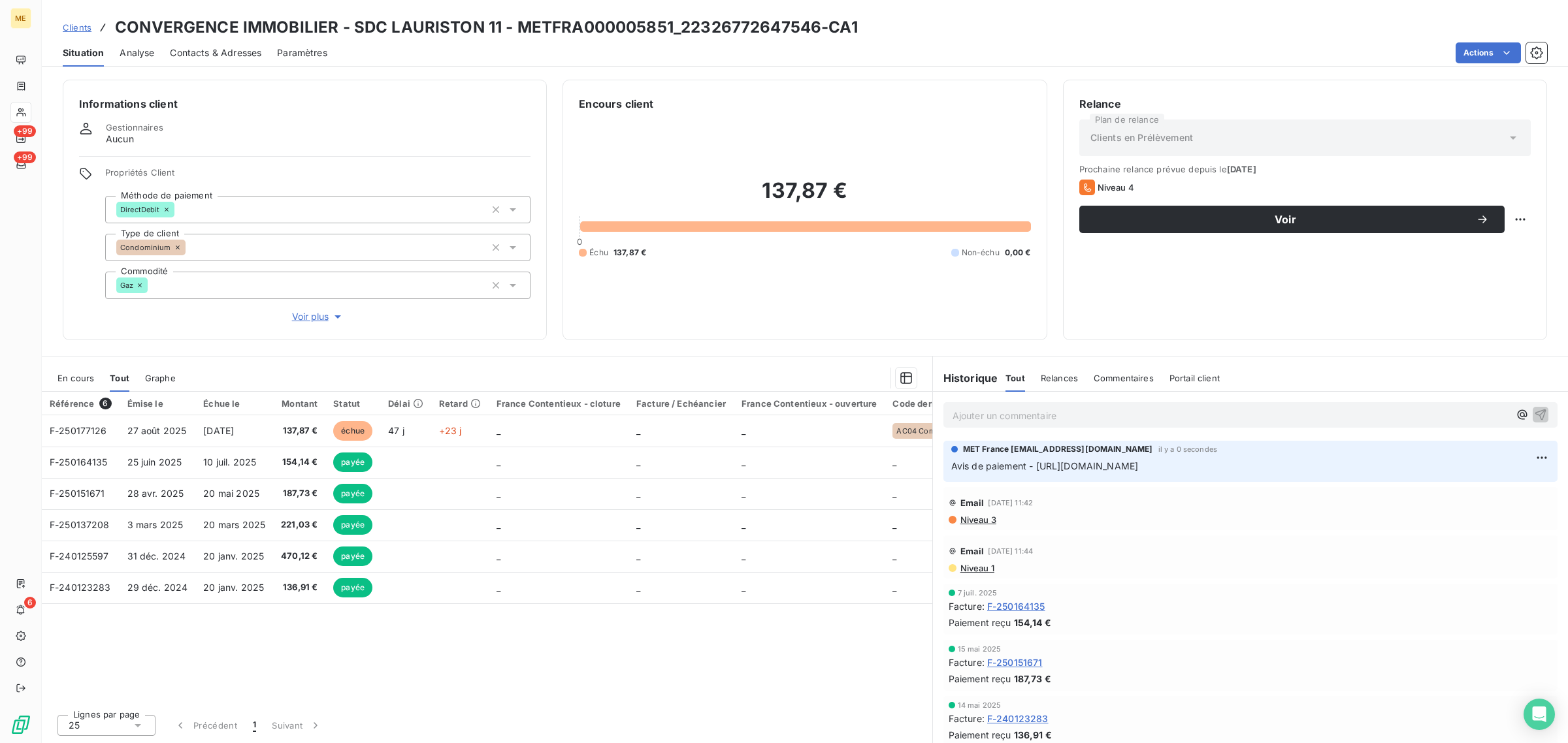
click at [642, 289] on div "137,87 € 0 Échu 137,87 € Non-échu 0,00 €" at bounding box center [805, 217] width 452 height 212
drag, startPoint x: 673, startPoint y: 26, endPoint x: 542, endPoint y: 24, distance: 131.0
click at [542, 24] on h3 "CONVERGENCE IMMOBILIER - SDC LAURISTON 11 - METFRA000005851_22326772647546-CA1" at bounding box center [486, 27] width 742 height 23
click at [533, 27] on h3 "CONVERGENCE IMMOBILIER - SDC LAURISTON 11 - METFRA000005851_22326772647546-CA1" at bounding box center [486, 27] width 742 height 23
drag, startPoint x: 514, startPoint y: 26, endPoint x: 666, endPoint y: 23, distance: 152.0
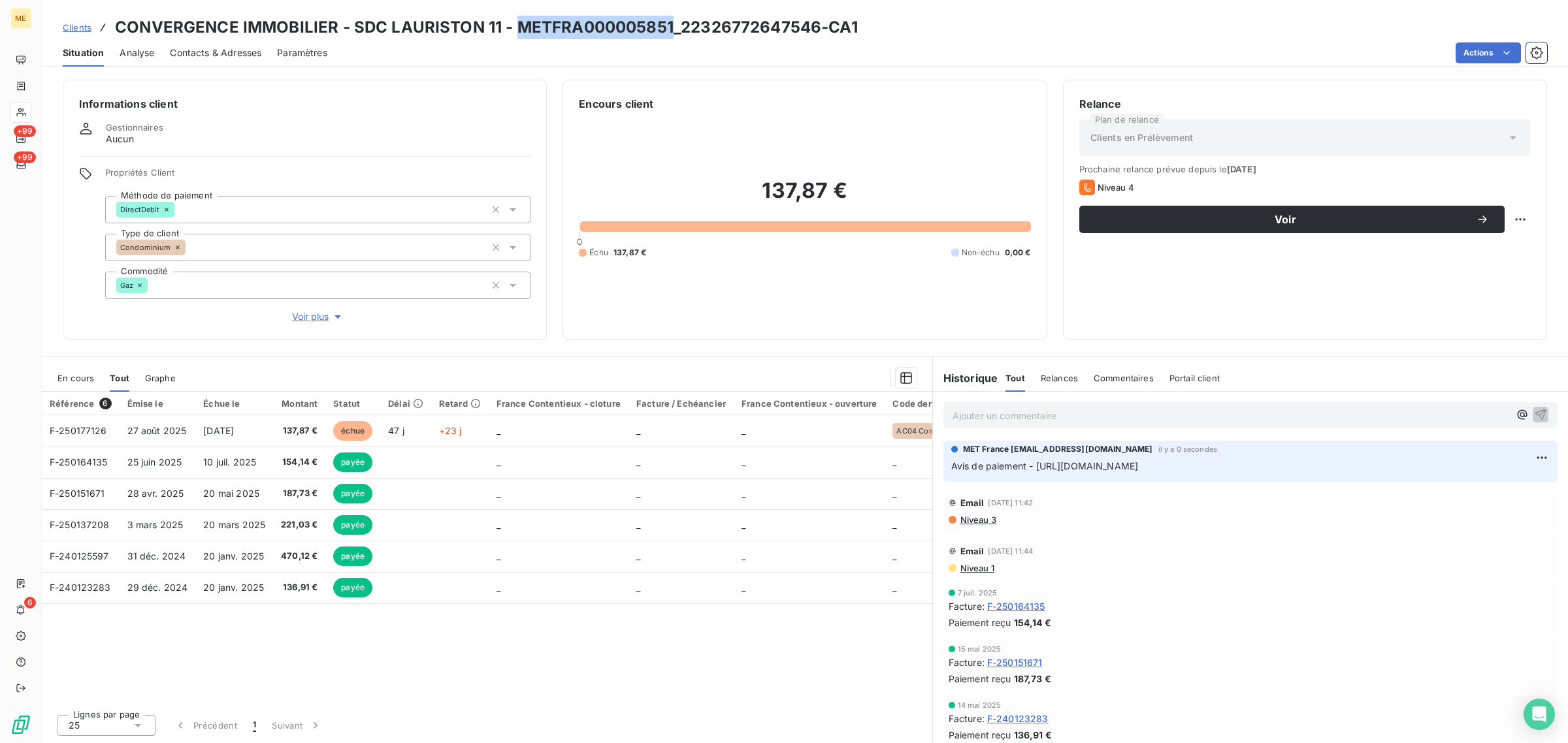
click at [666, 23] on h3 "CONVERGENCE IMMOBILIER - SDC LAURISTON 11 - METFRA000005851_22326772647546-CA1" at bounding box center [486, 27] width 742 height 23
copy h3 "METFRA000005851"
click at [318, 318] on span "Voir plus" at bounding box center [318, 316] width 52 height 13
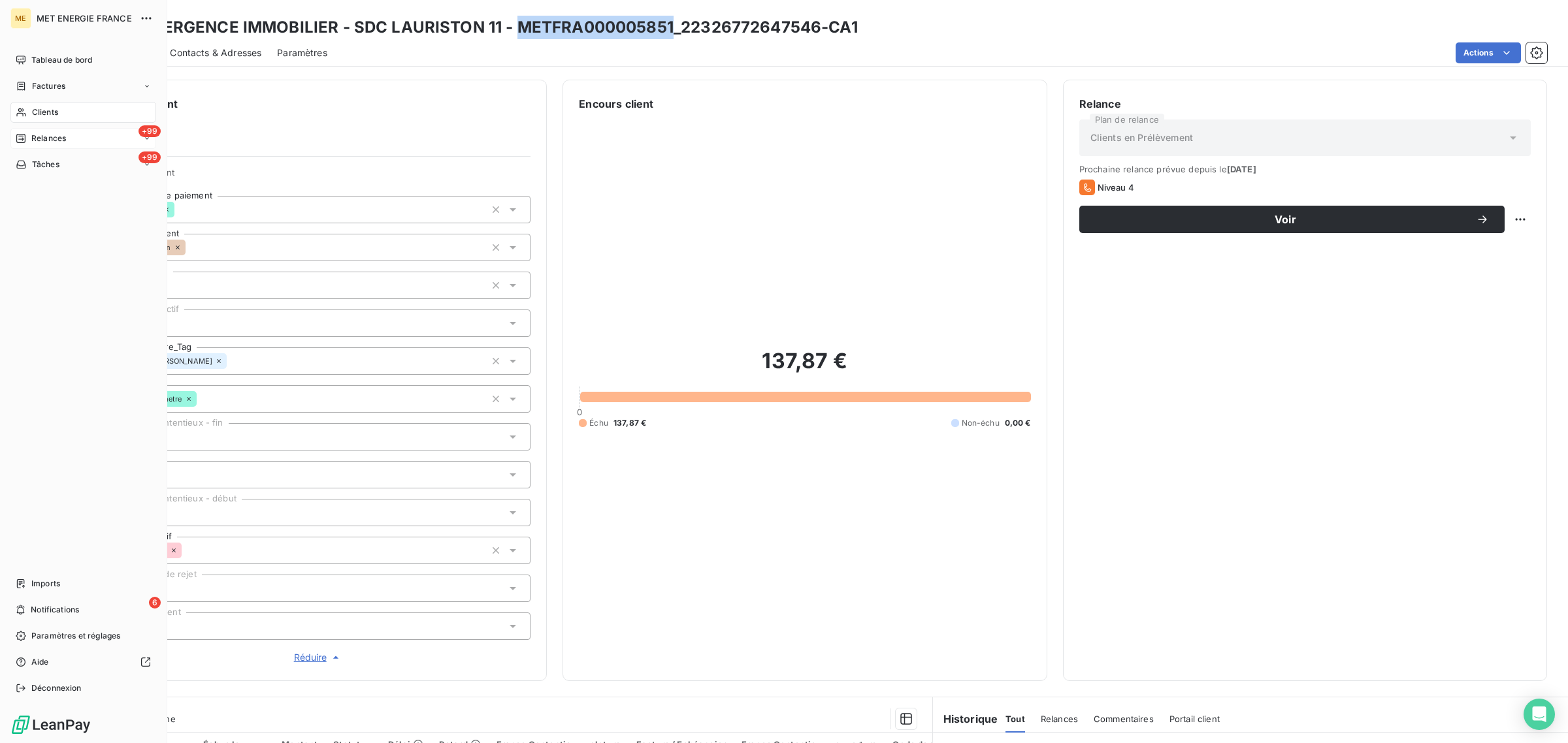
click at [34, 143] on span "Relances" at bounding box center [48, 139] width 34 height 12
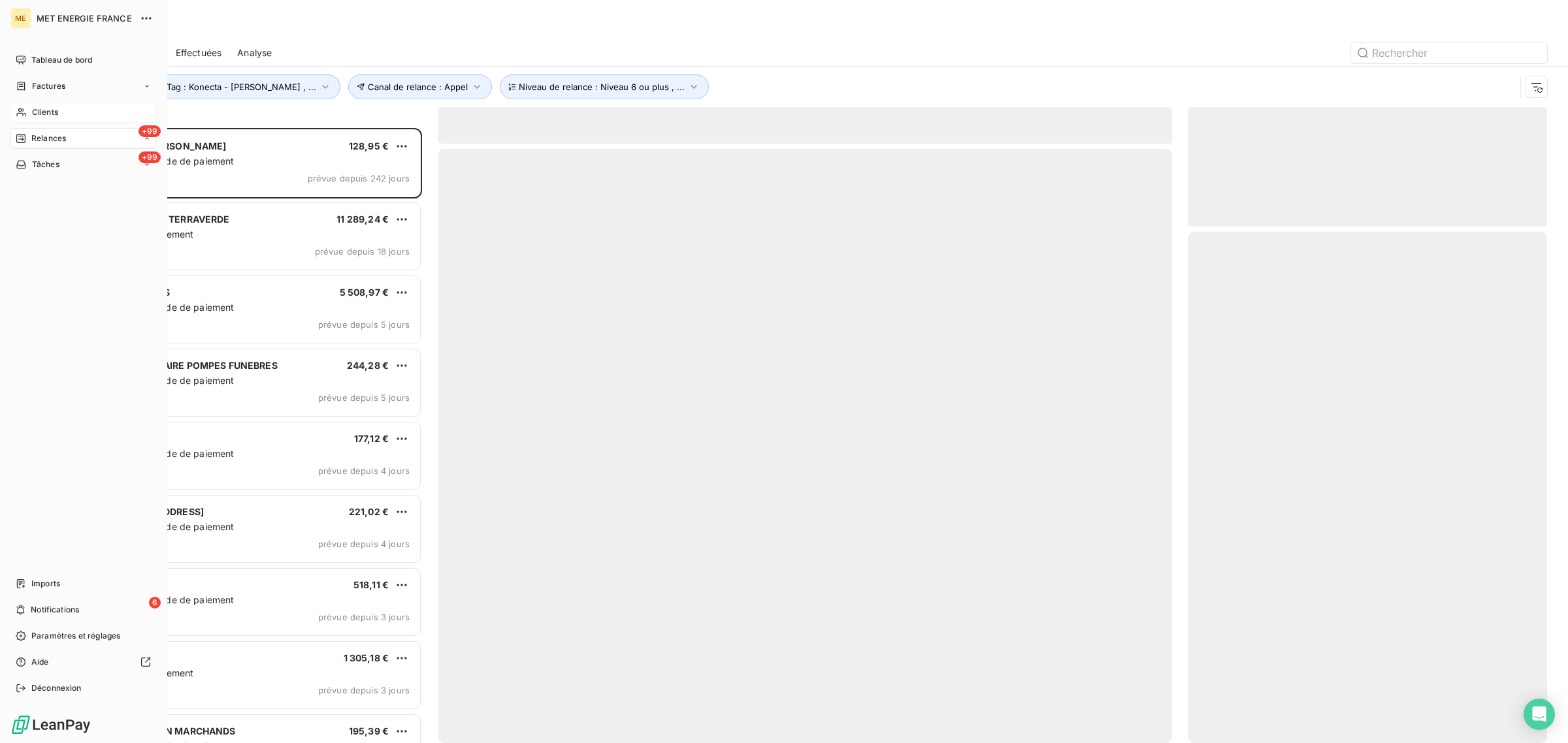
scroll to position [603, 347]
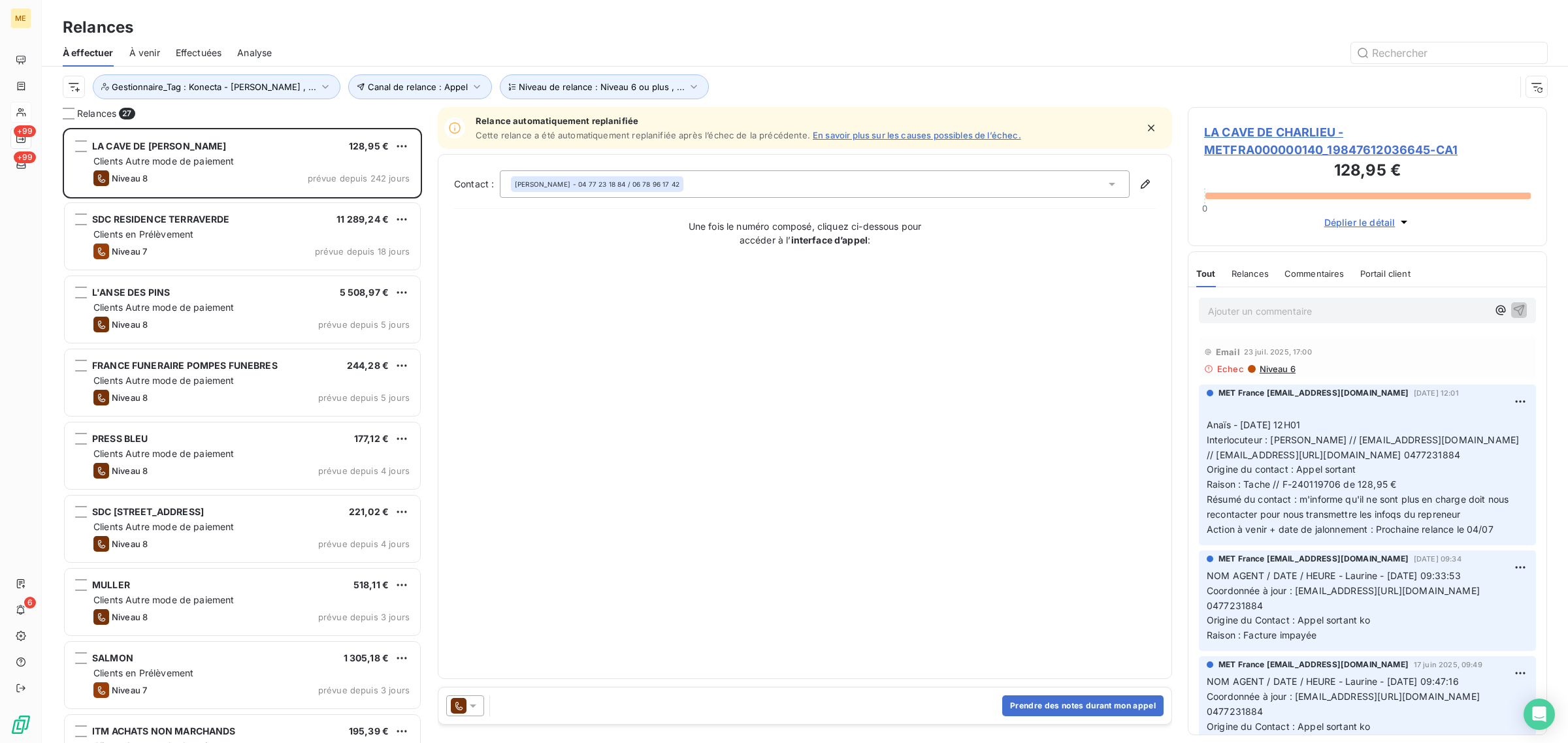
click at [203, 42] on div "Effectuées" at bounding box center [199, 53] width 46 height 27
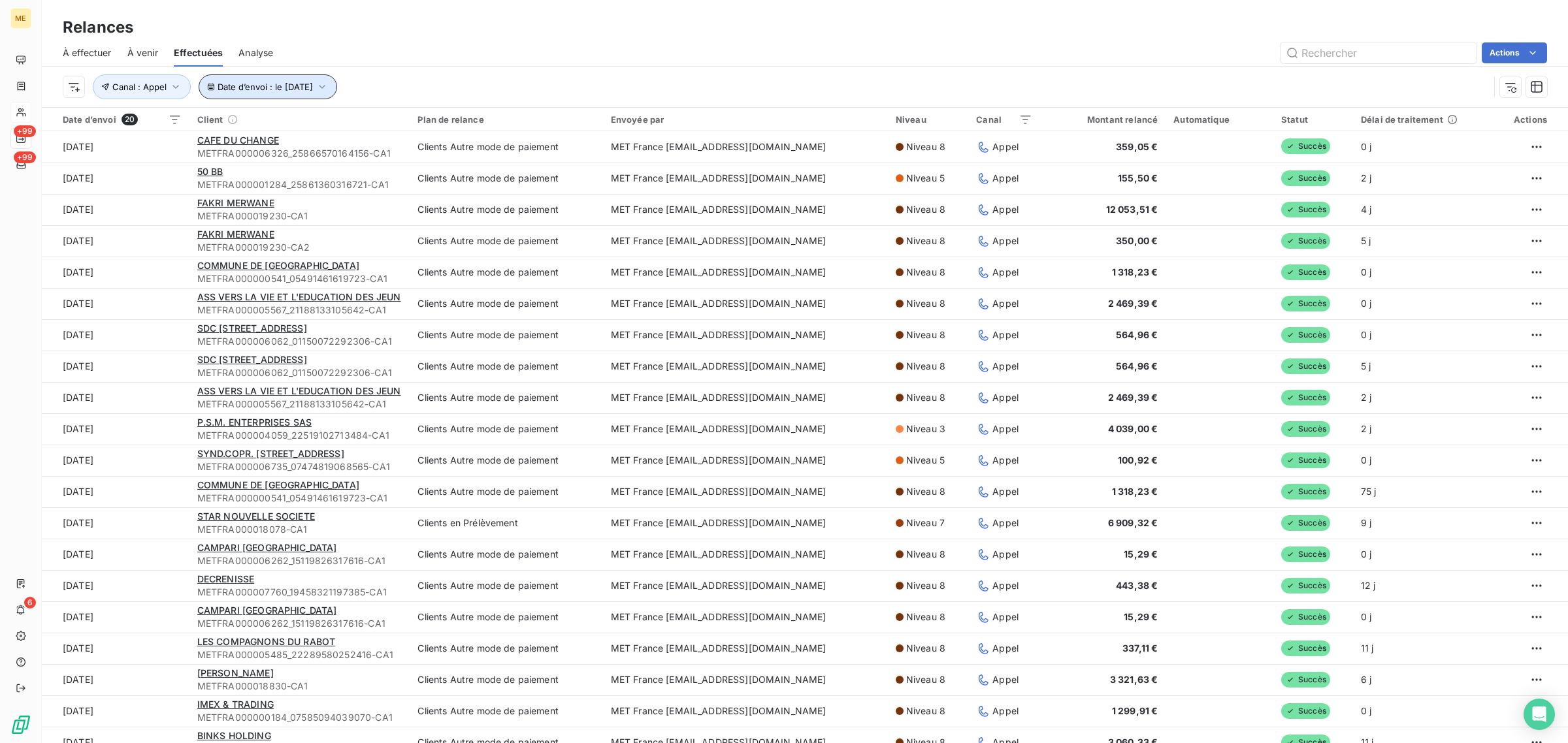
click at [249, 93] on button "Date d’envoi : le [DATE]" at bounding box center [267, 86] width 139 height 25
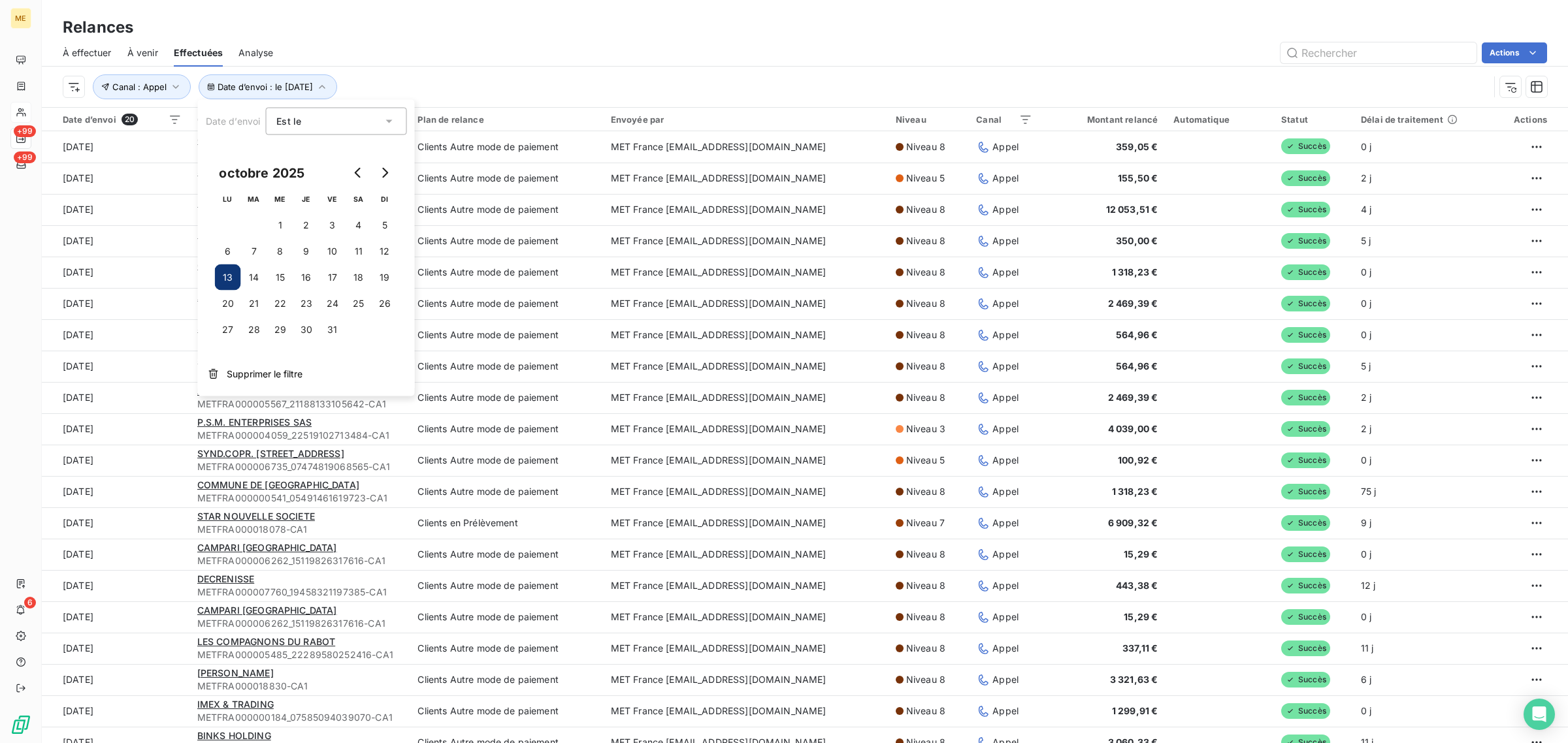
click at [560, 47] on div "Actions" at bounding box center [918, 53] width 1258 height 21
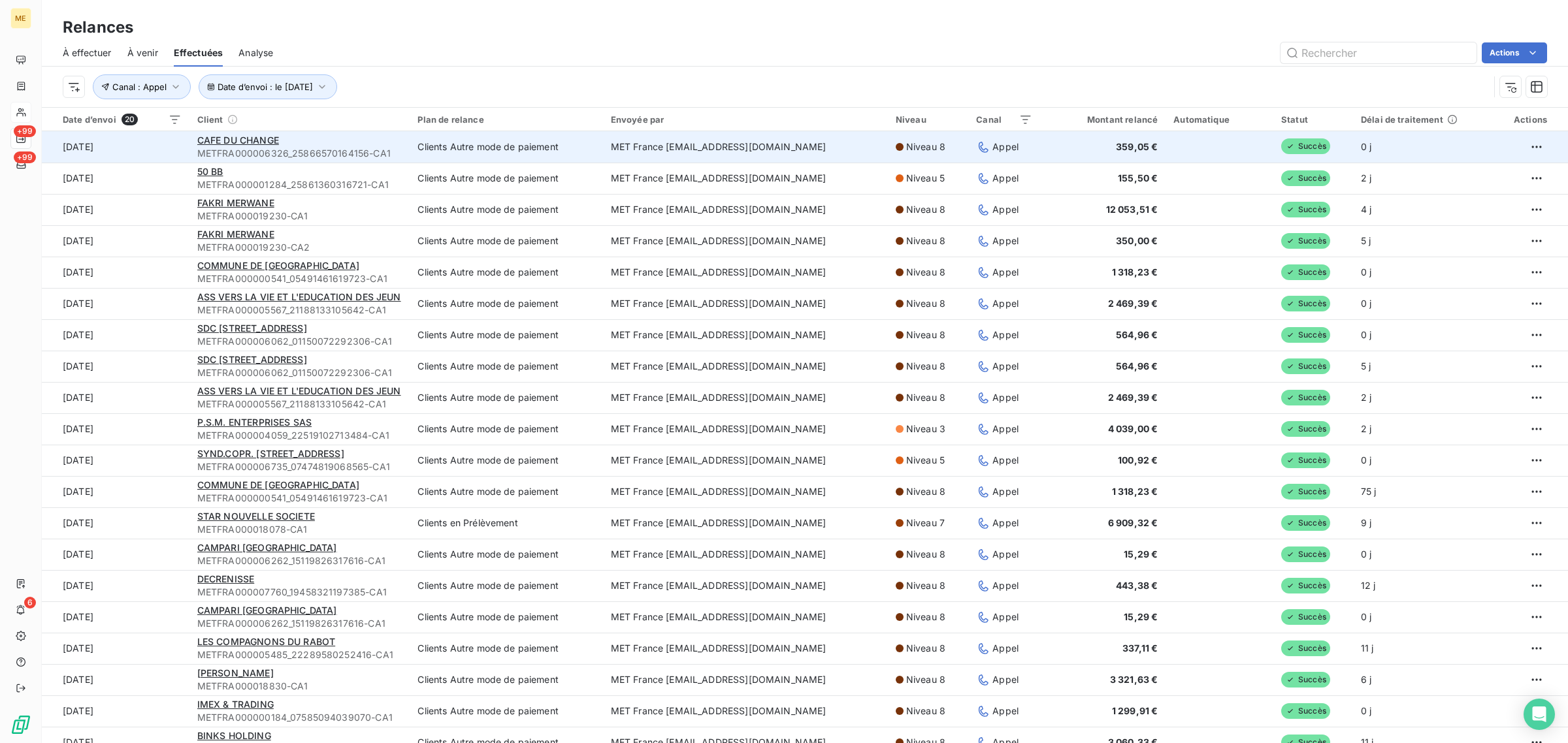
click at [352, 139] on div "CAFE DU CHANGE" at bounding box center [300, 140] width 205 height 13
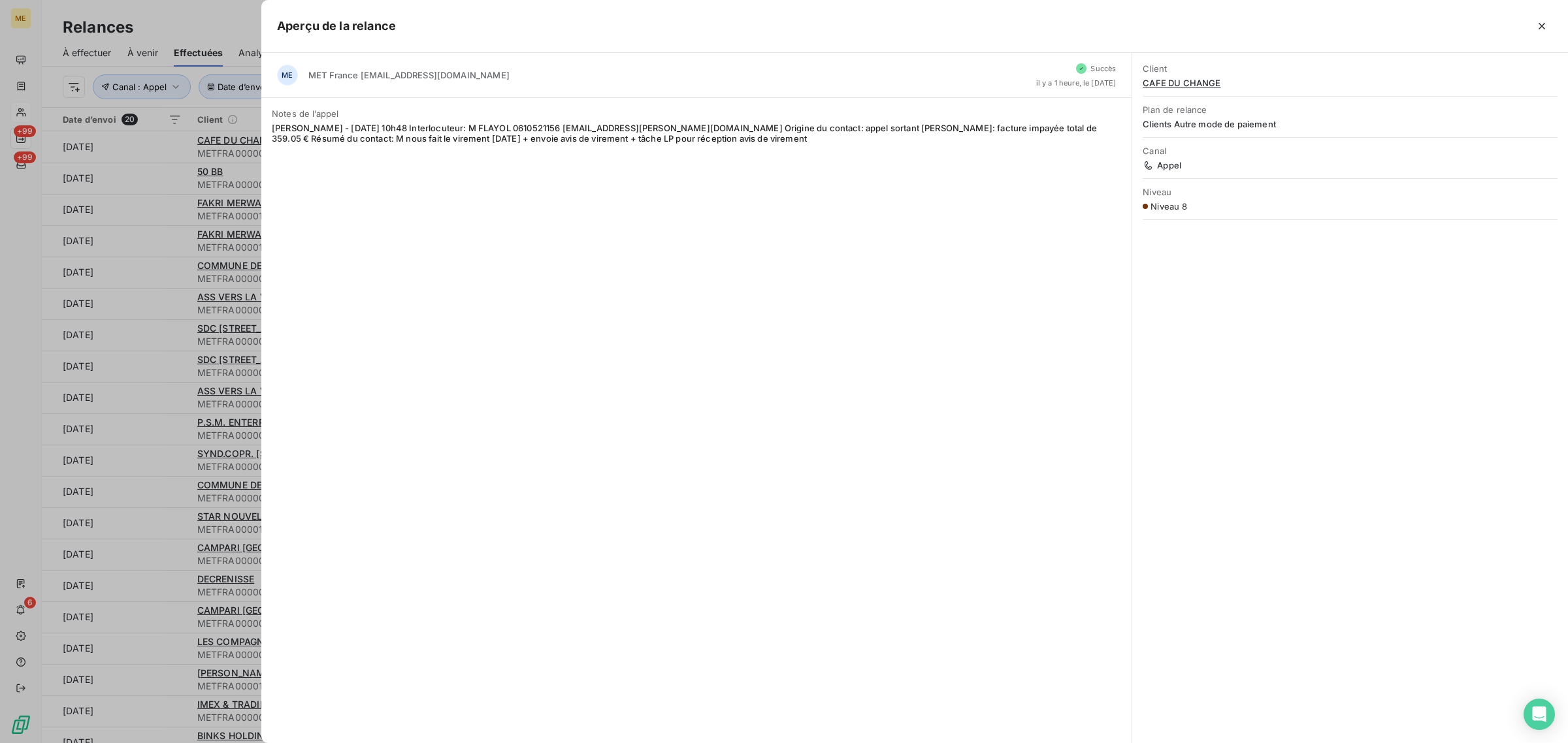
click at [151, 176] on div at bounding box center [784, 372] width 1568 height 743
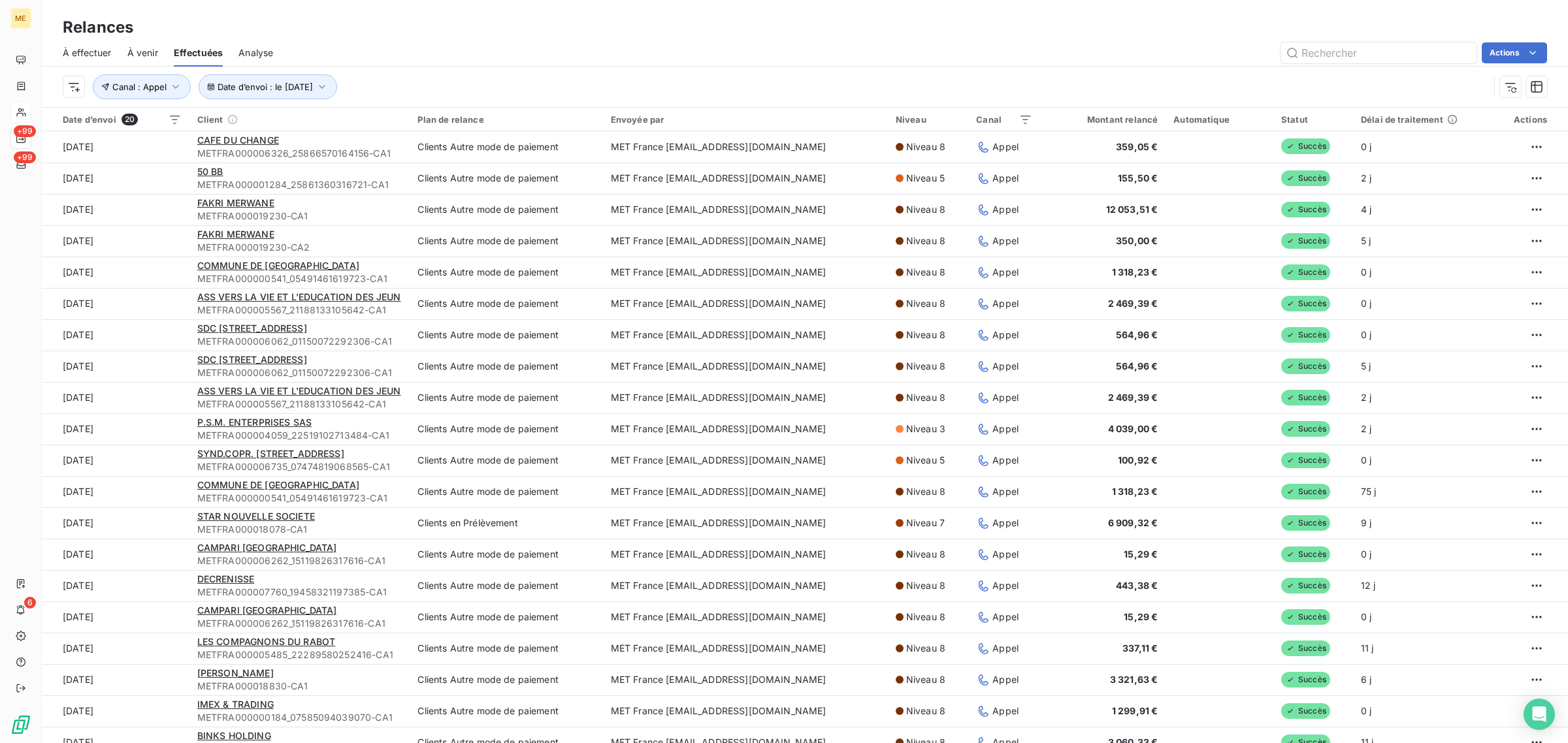
click at [151, 176] on td "[DATE]" at bounding box center [115, 178] width 147 height 31
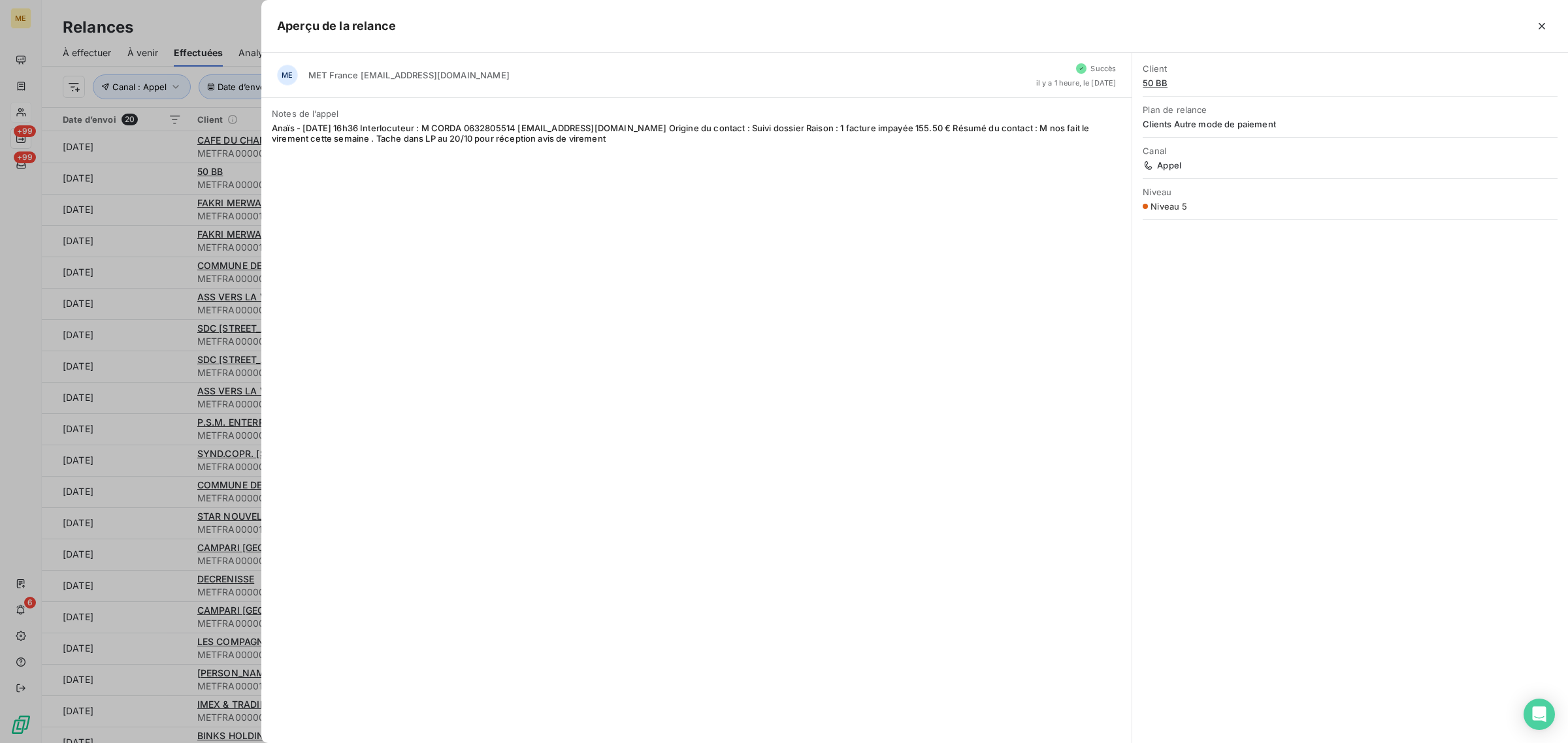
click at [158, 203] on div at bounding box center [784, 372] width 1568 height 743
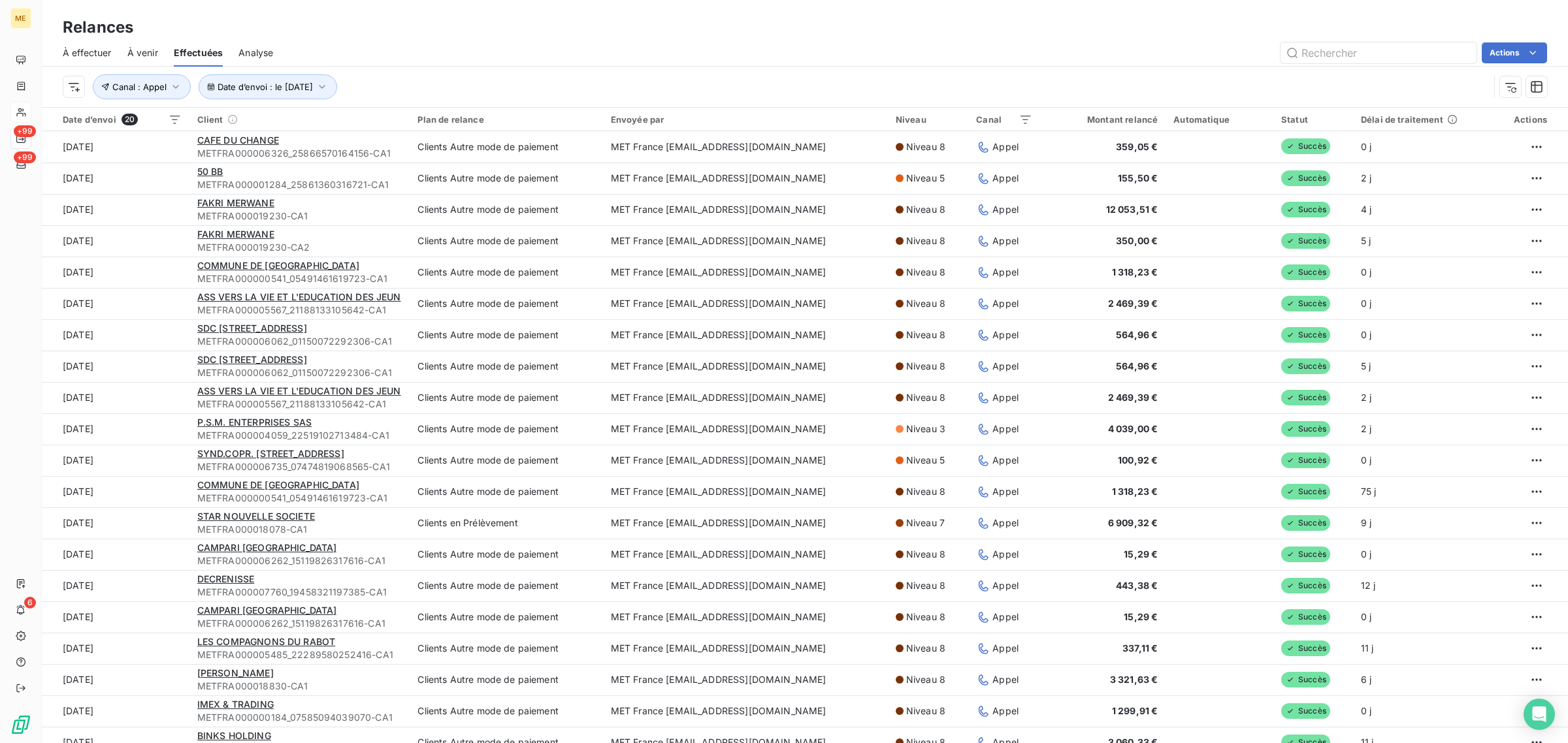
click at [158, 203] on td "[DATE]" at bounding box center [115, 209] width 147 height 31
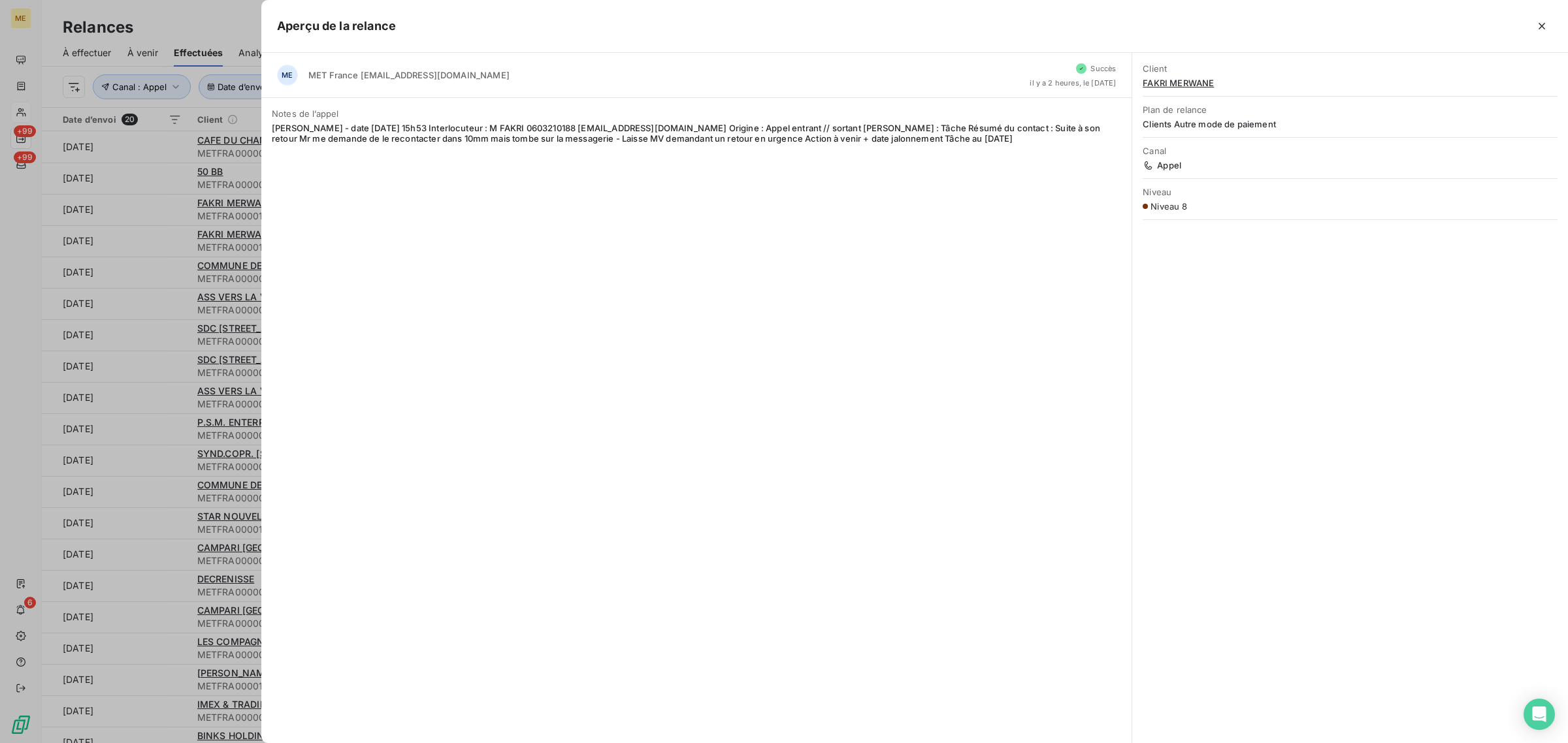
click at [155, 232] on div at bounding box center [784, 372] width 1568 height 743
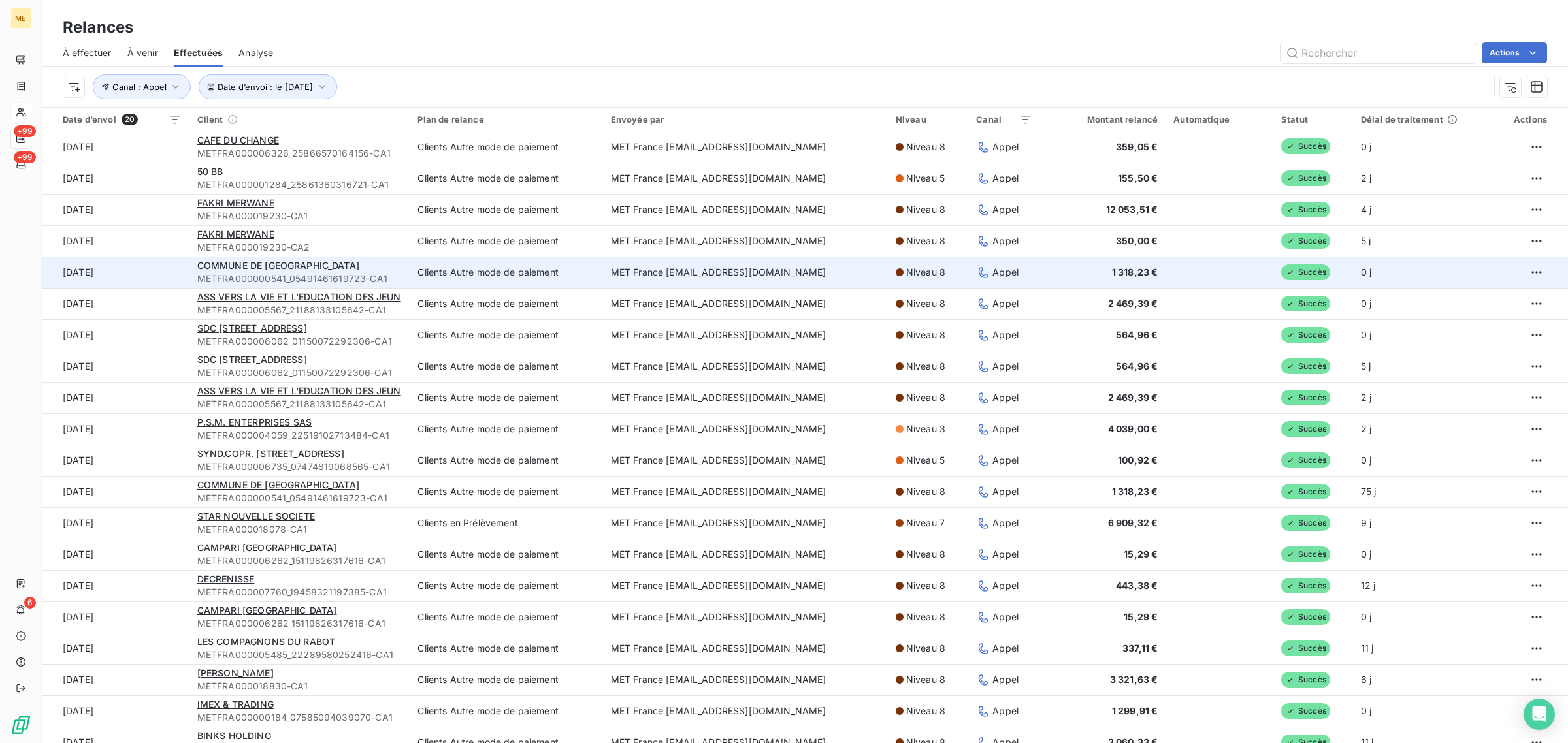
click at [167, 270] on td "[DATE]" at bounding box center [115, 272] width 147 height 31
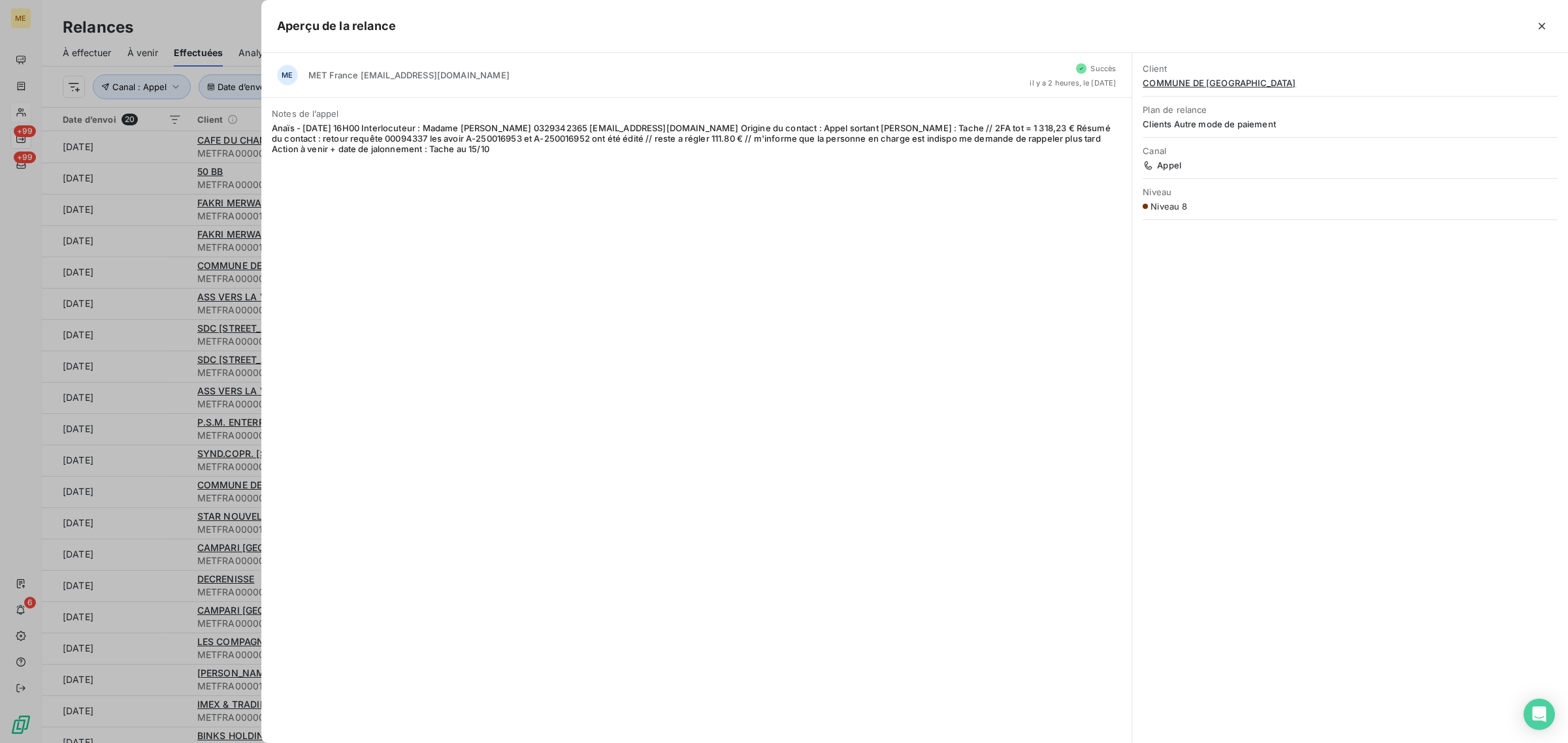
click at [161, 301] on div at bounding box center [784, 372] width 1568 height 743
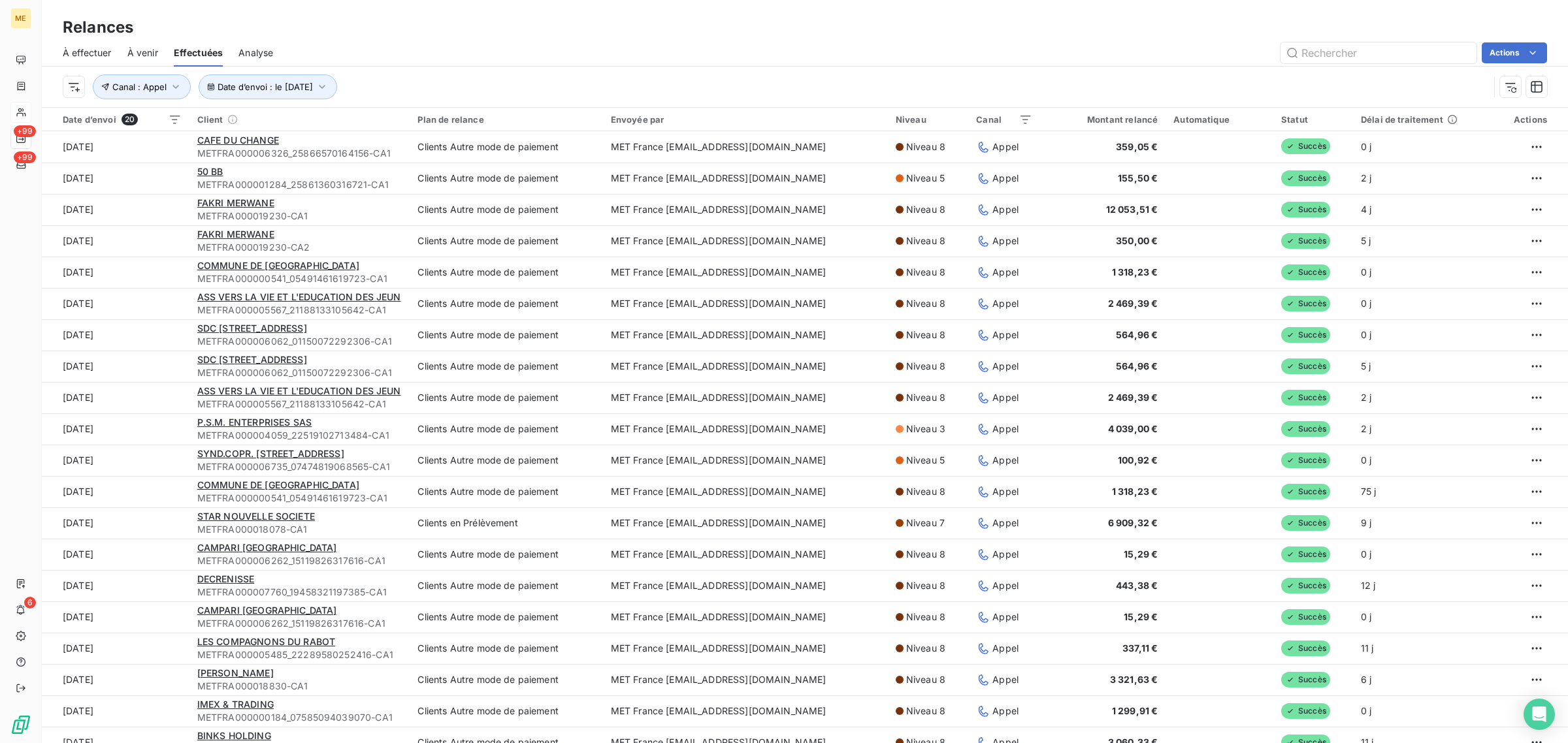
click at [161, 301] on td "[DATE]" at bounding box center [115, 303] width 147 height 31
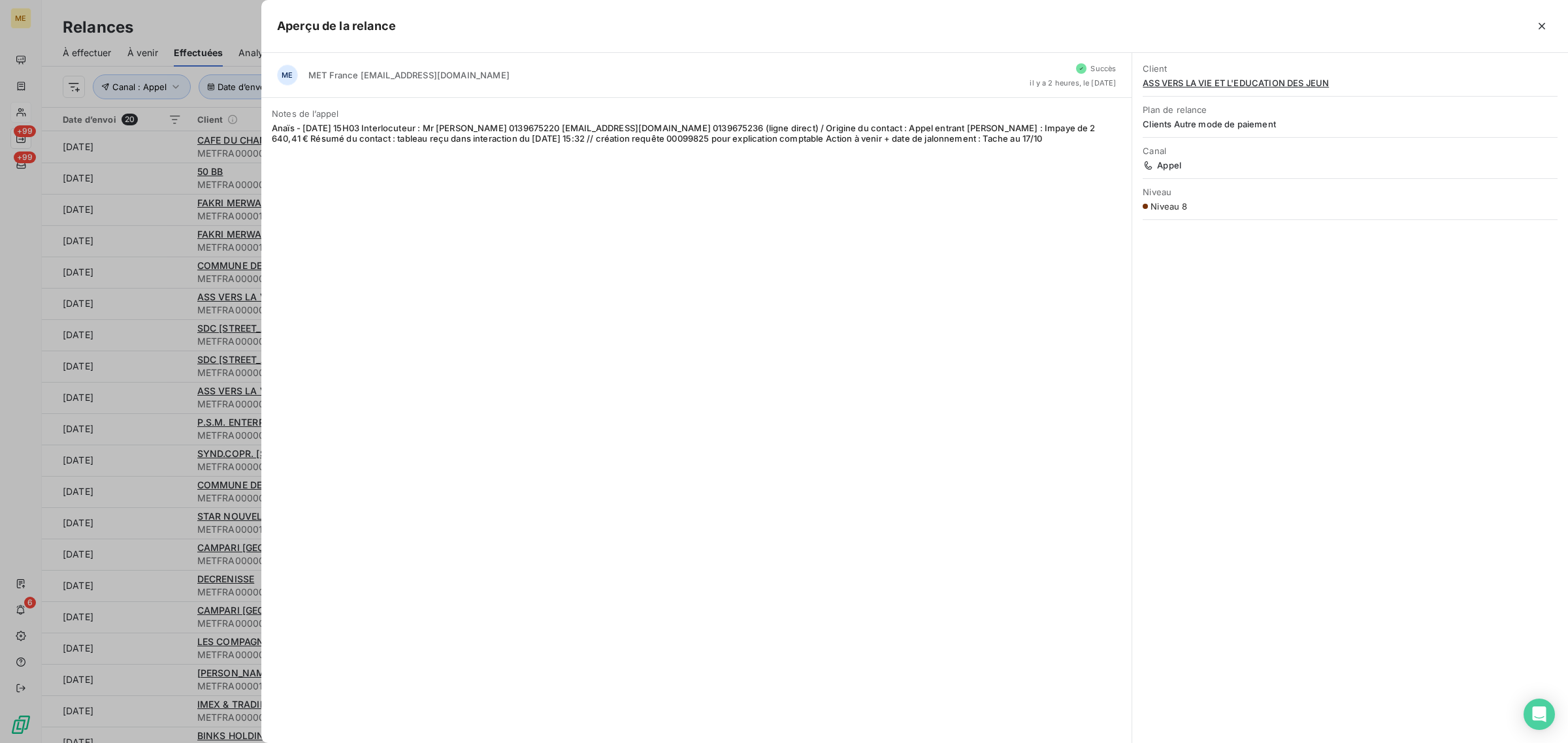
click at [161, 301] on div at bounding box center [784, 372] width 1568 height 743
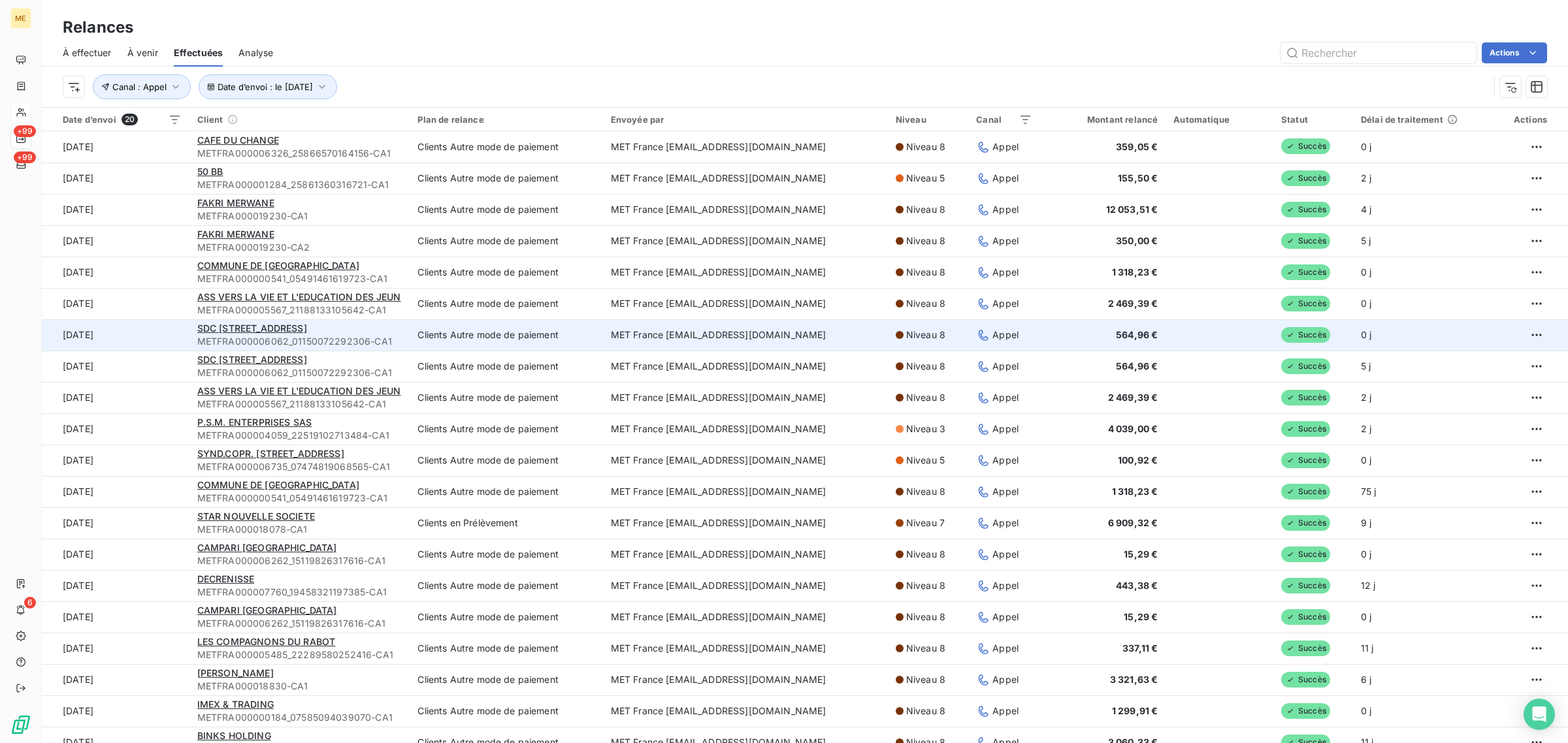
click at [171, 334] on td "[DATE]" at bounding box center [115, 335] width 147 height 31
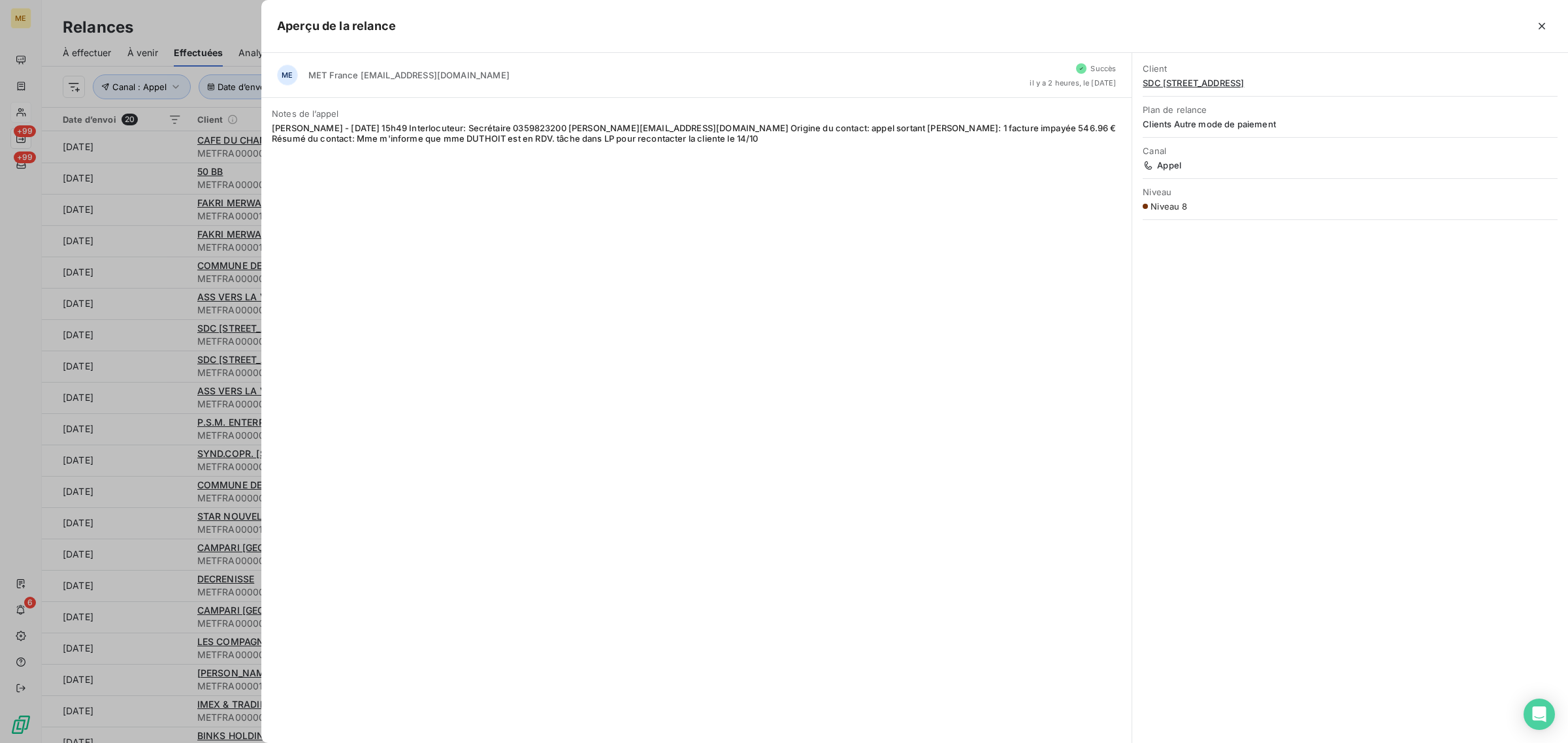
click at [167, 361] on div at bounding box center [784, 372] width 1568 height 743
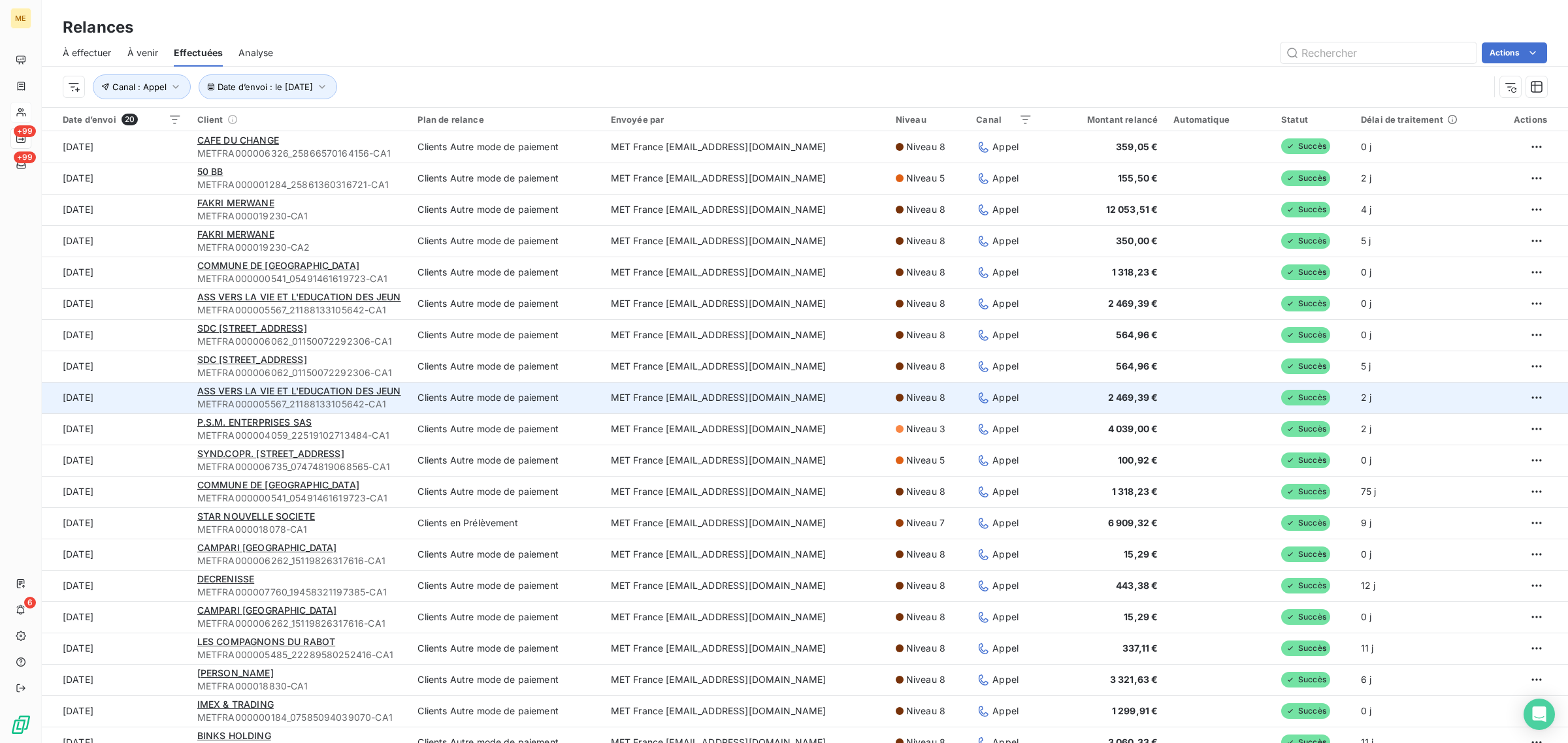
click at [155, 397] on td "[DATE]" at bounding box center [115, 397] width 147 height 31
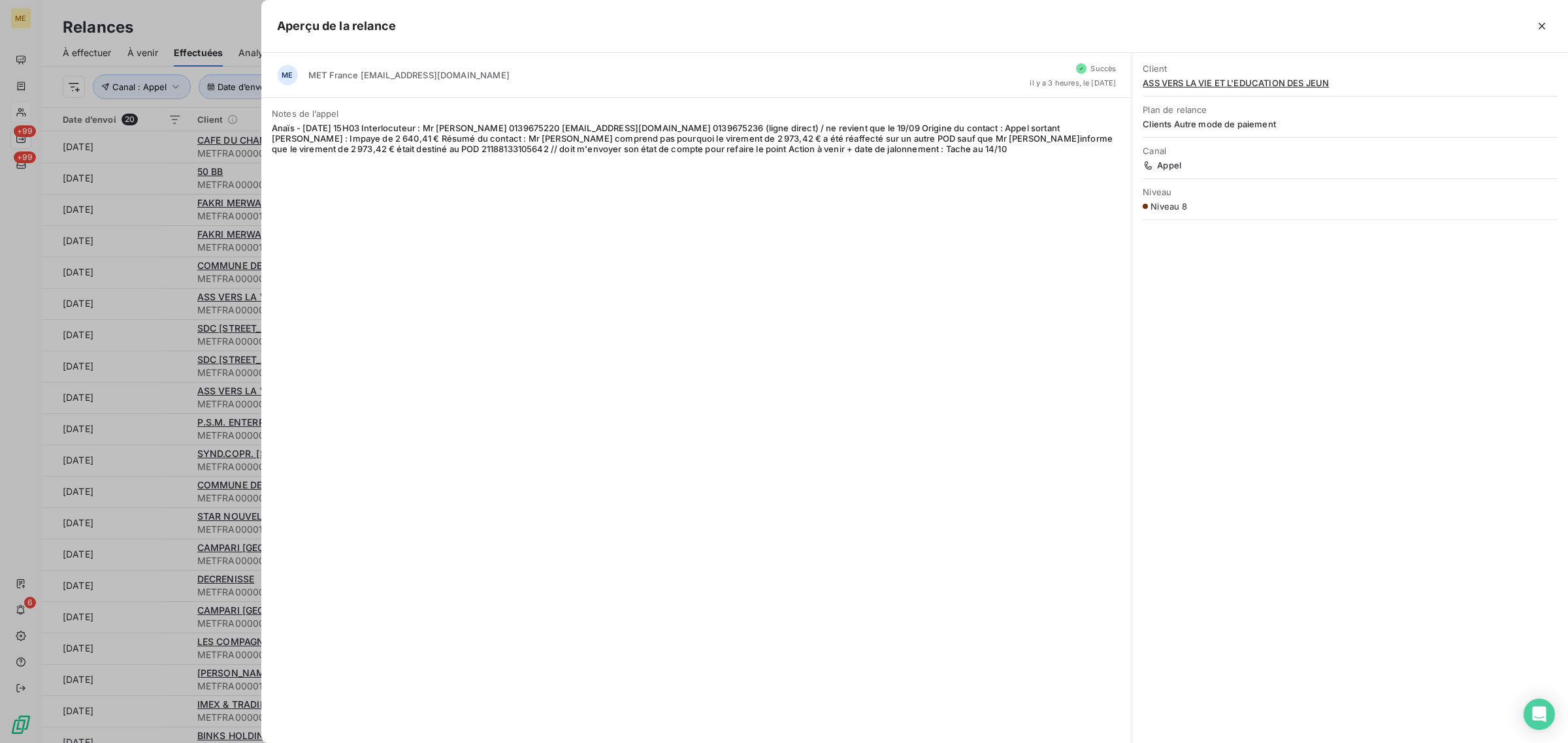
click at [147, 424] on div at bounding box center [784, 372] width 1568 height 743
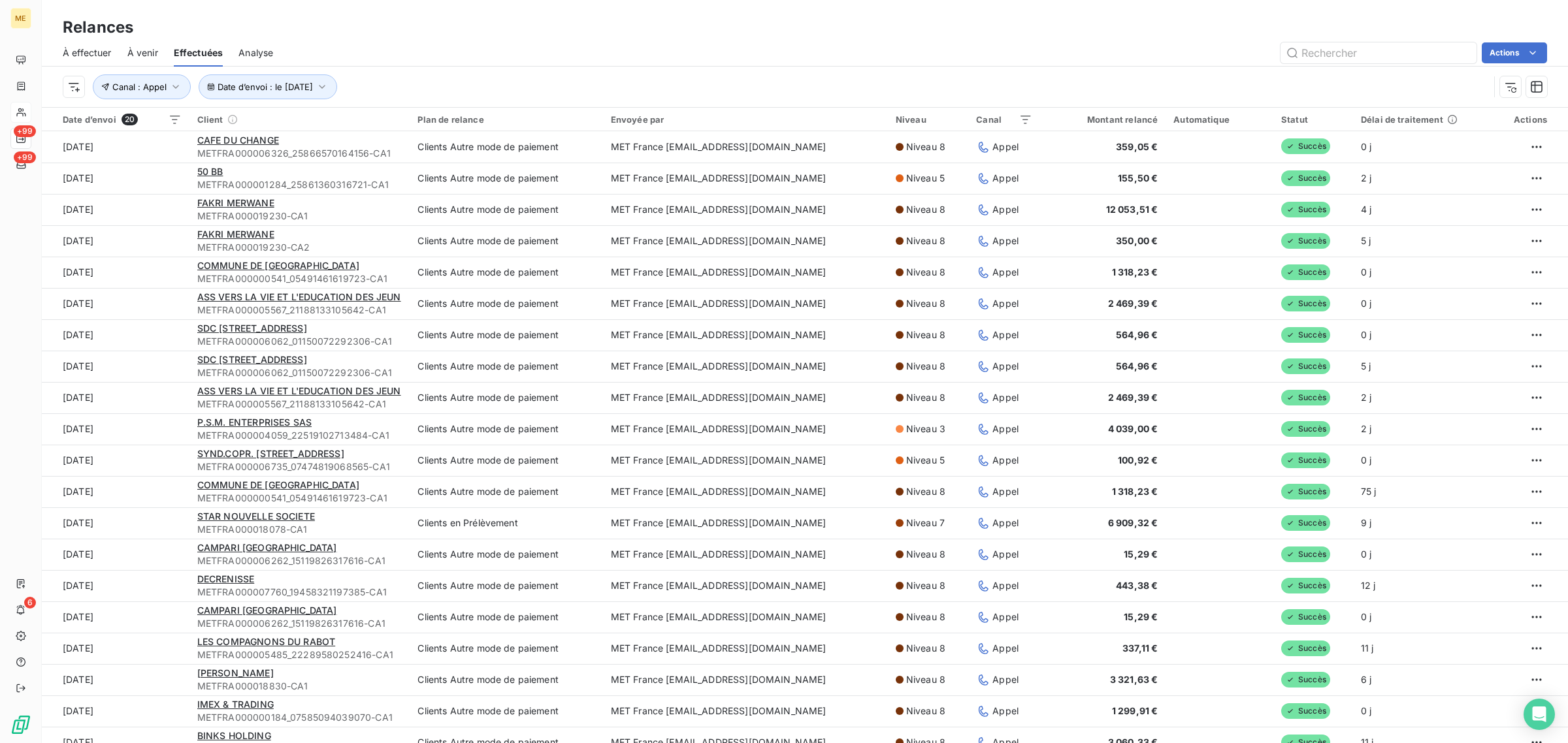
click at [147, 424] on td "[DATE]" at bounding box center [115, 428] width 147 height 31
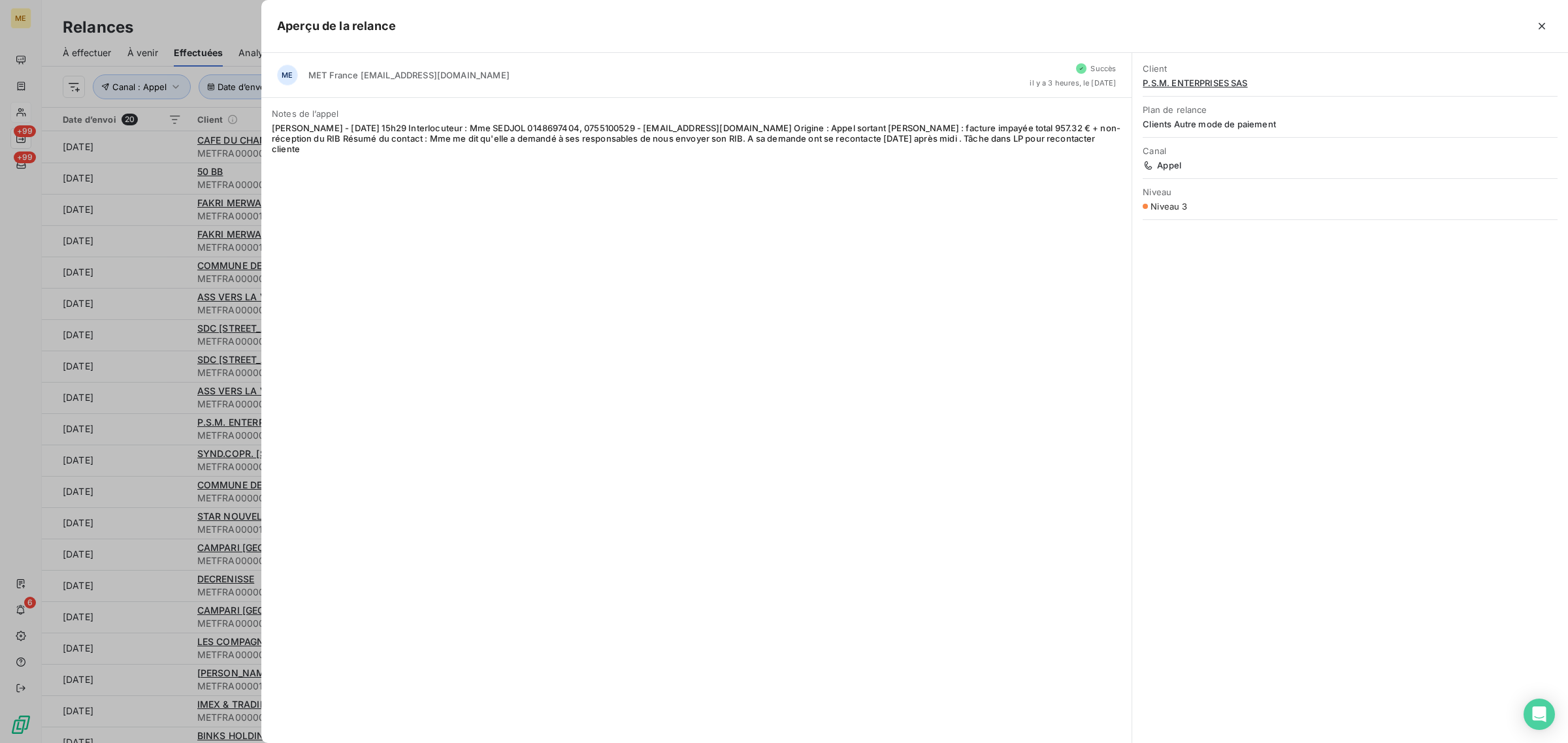
click at [142, 448] on div at bounding box center [784, 372] width 1568 height 743
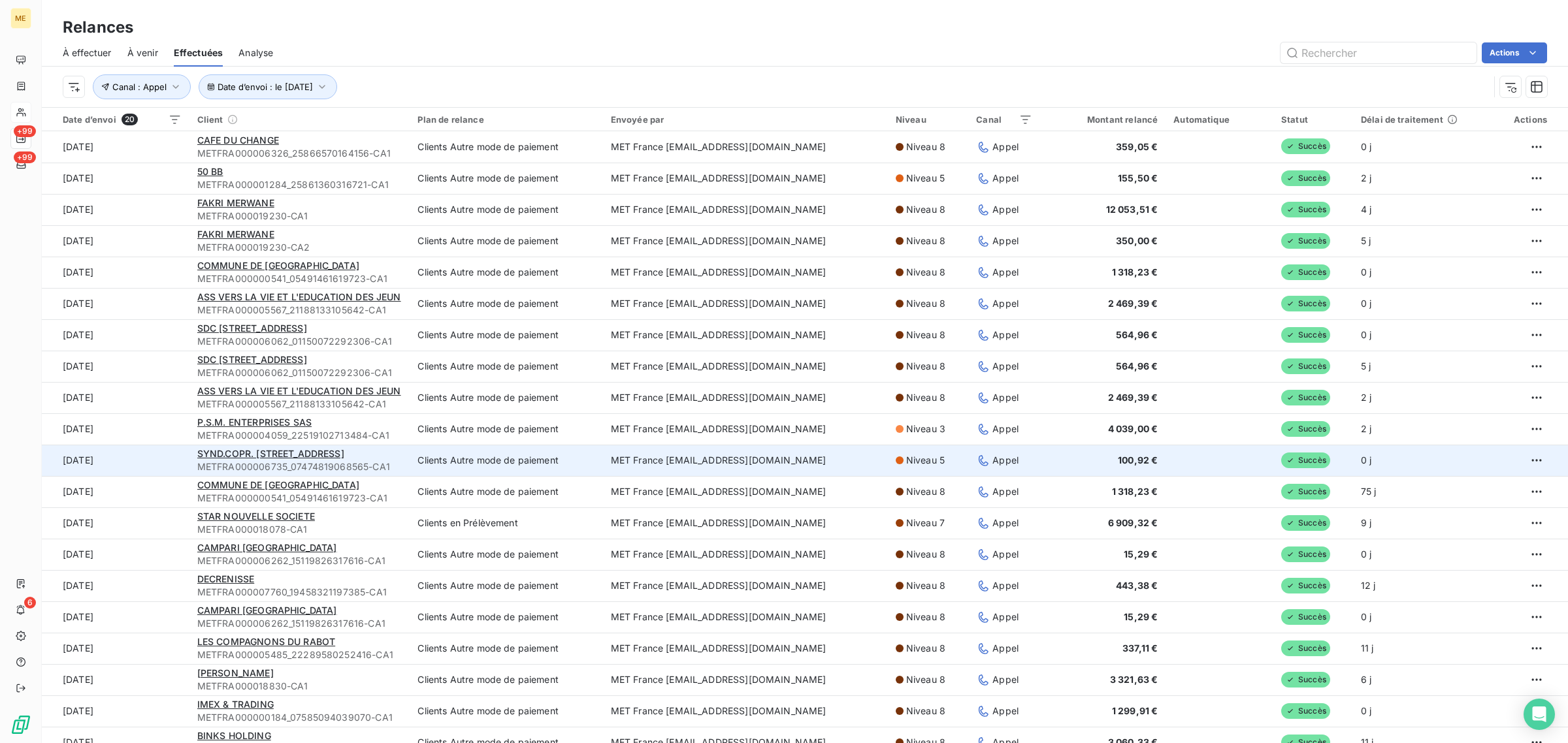
click at [144, 459] on td "[DATE]" at bounding box center [115, 460] width 147 height 31
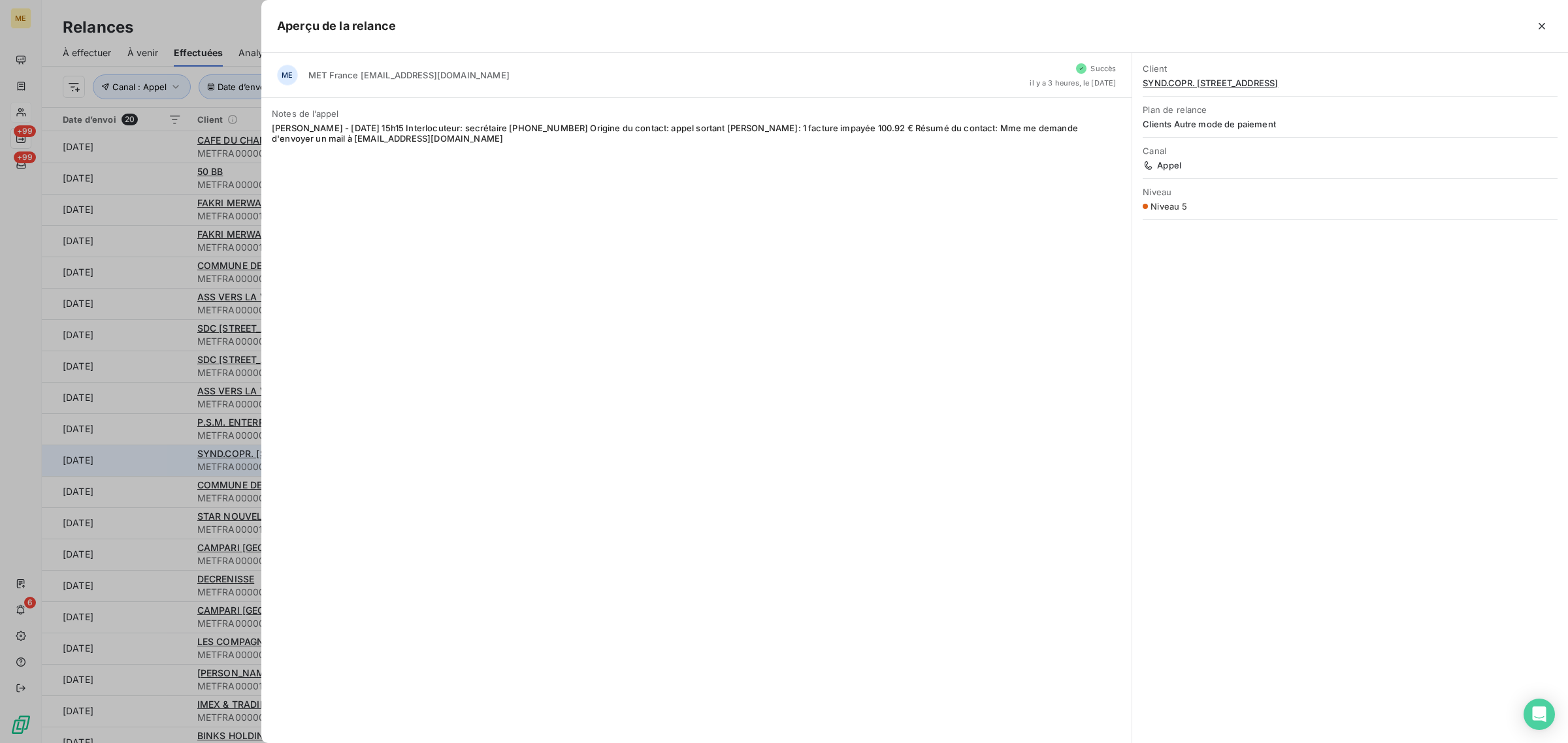
click at [144, 459] on div at bounding box center [784, 372] width 1568 height 743
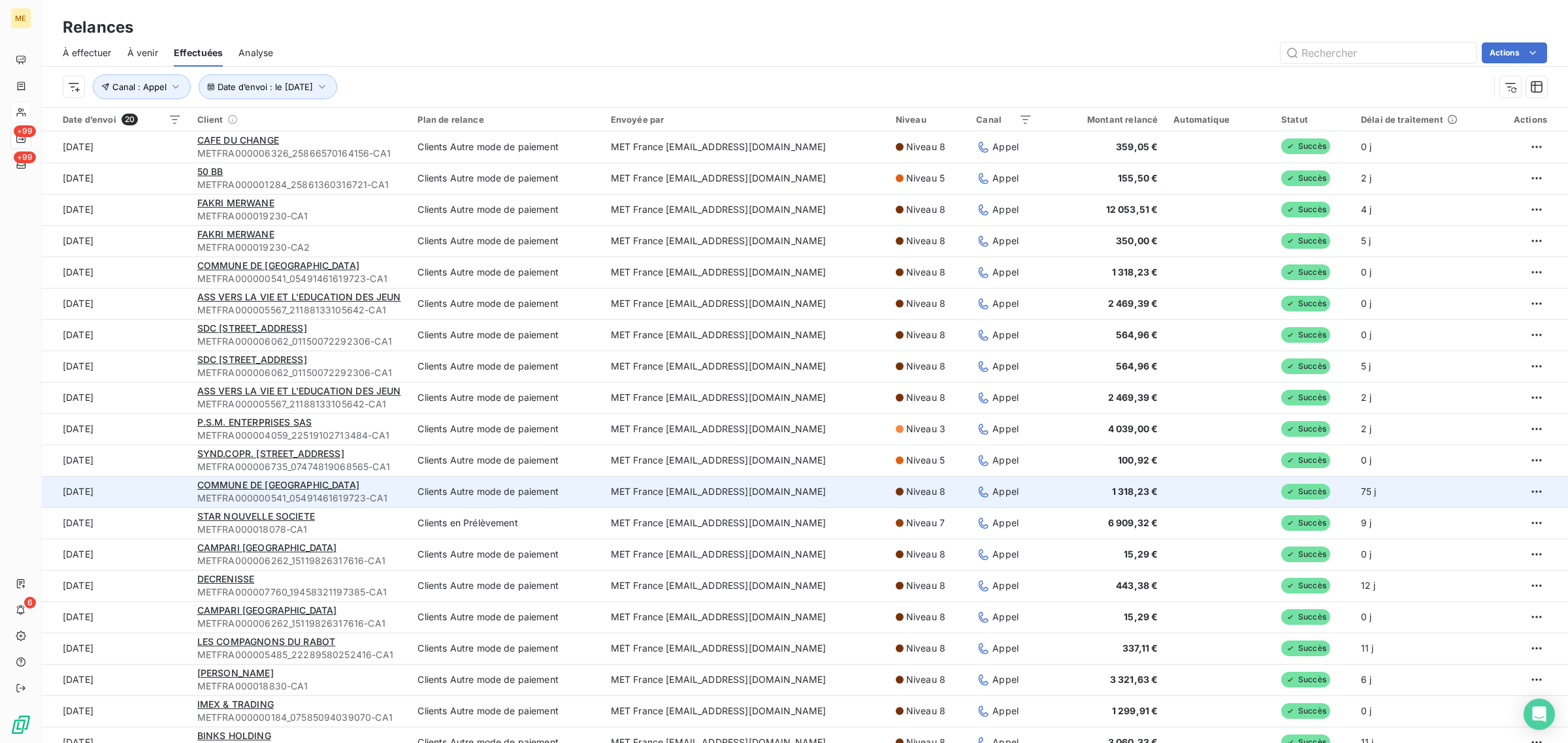
click at [145, 495] on td "[DATE]" at bounding box center [115, 492] width 147 height 31
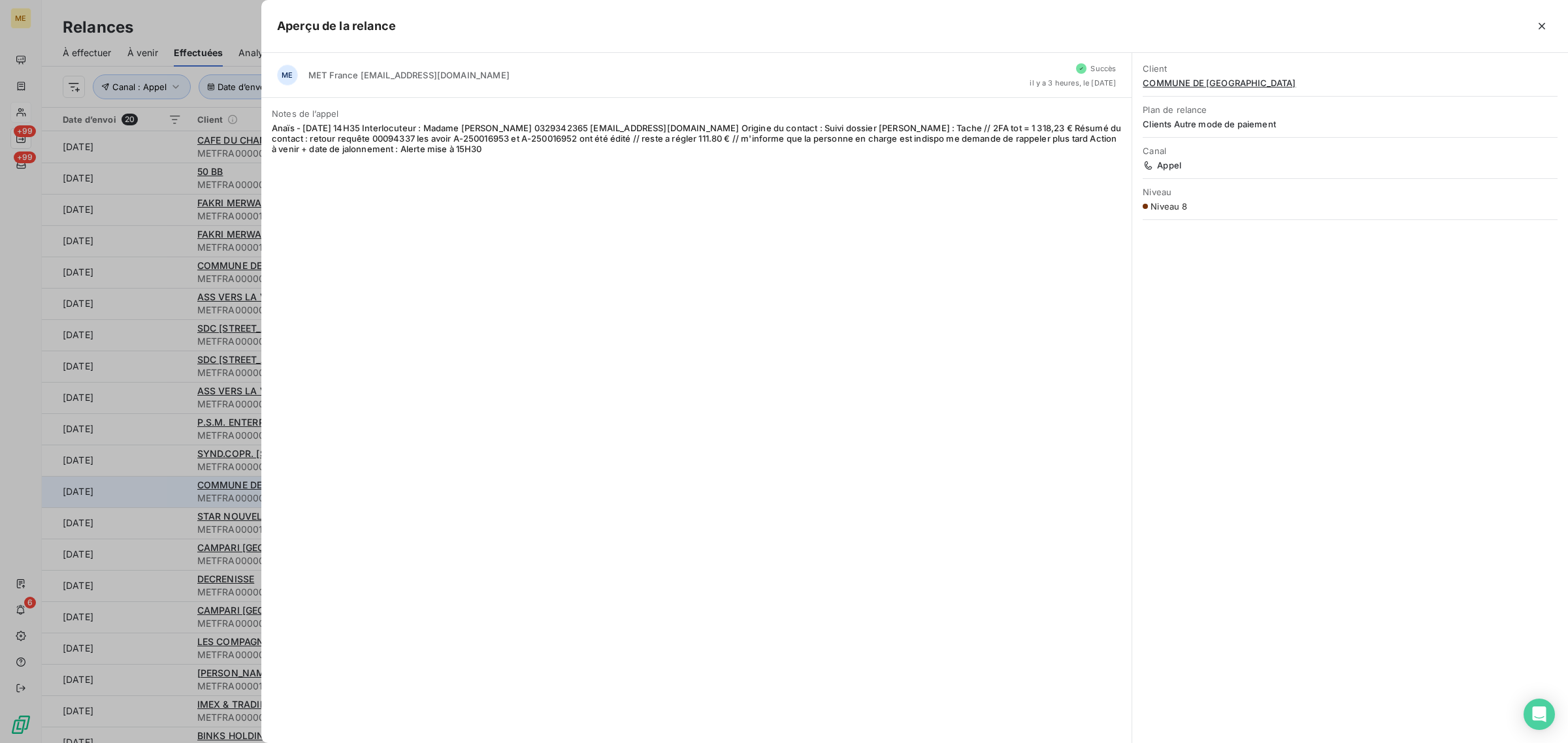
click at [145, 495] on div at bounding box center [784, 372] width 1568 height 743
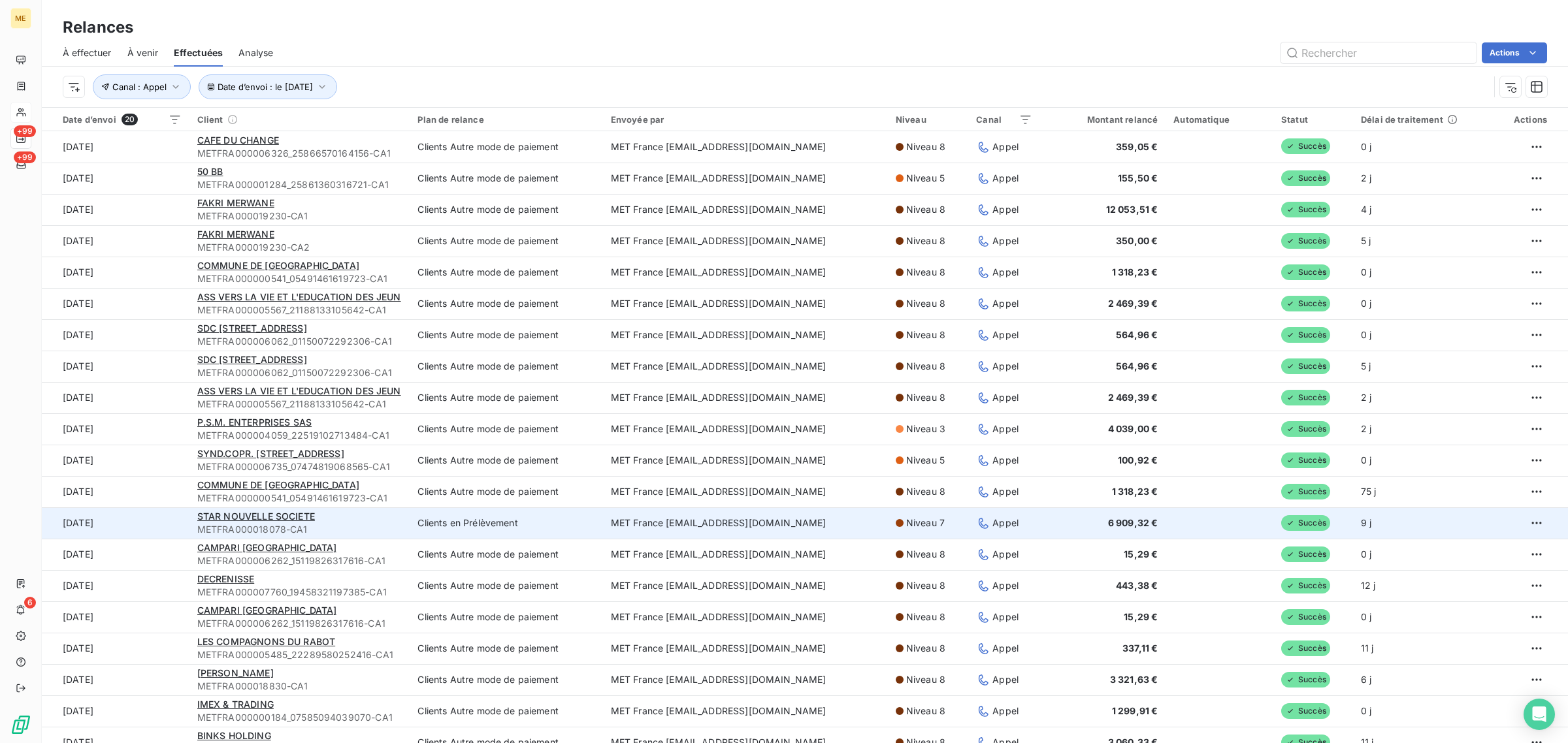
click at [145, 523] on td "[DATE]" at bounding box center [115, 523] width 147 height 31
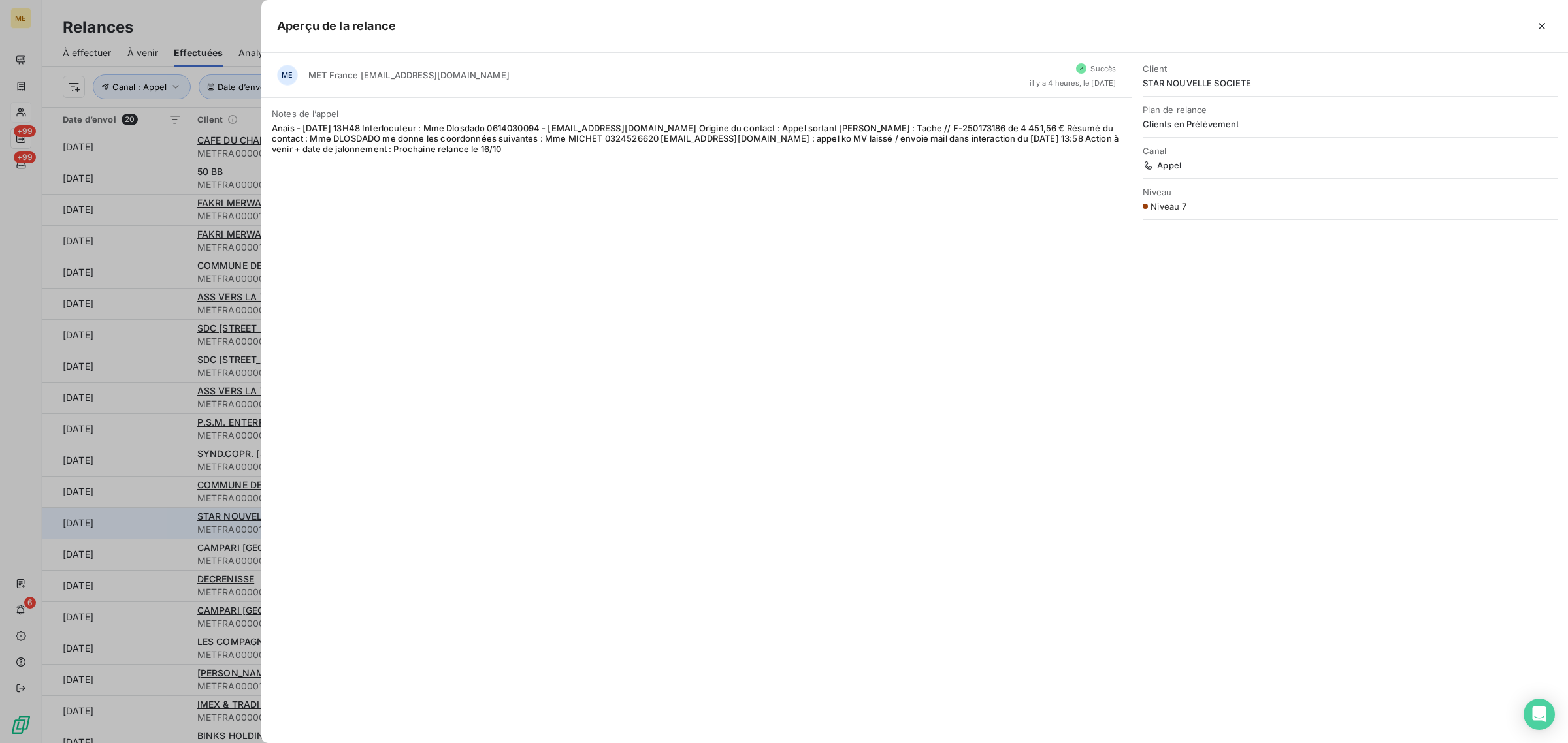
click at [145, 523] on div at bounding box center [784, 372] width 1568 height 743
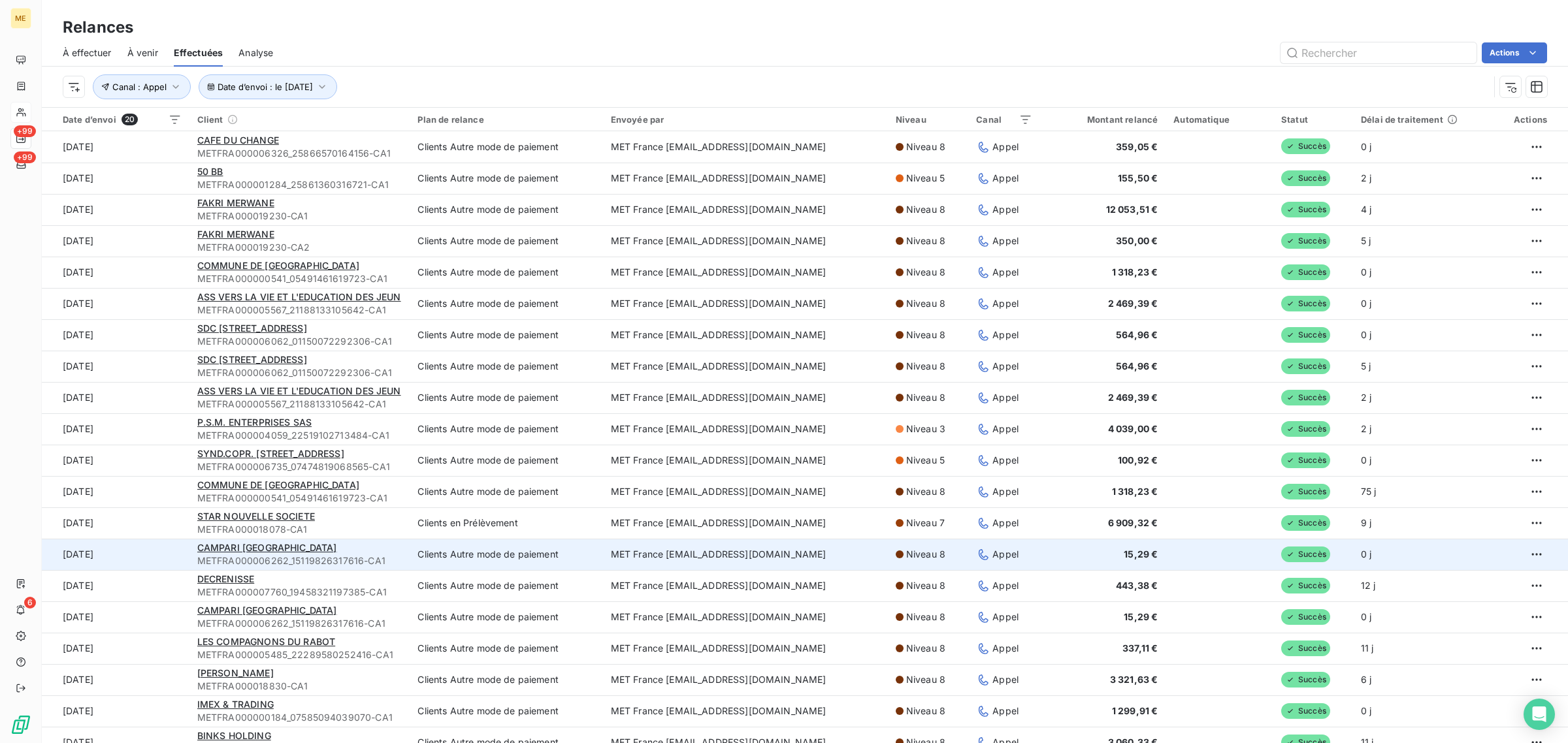
click at [145, 551] on td "[DATE]" at bounding box center [115, 554] width 147 height 31
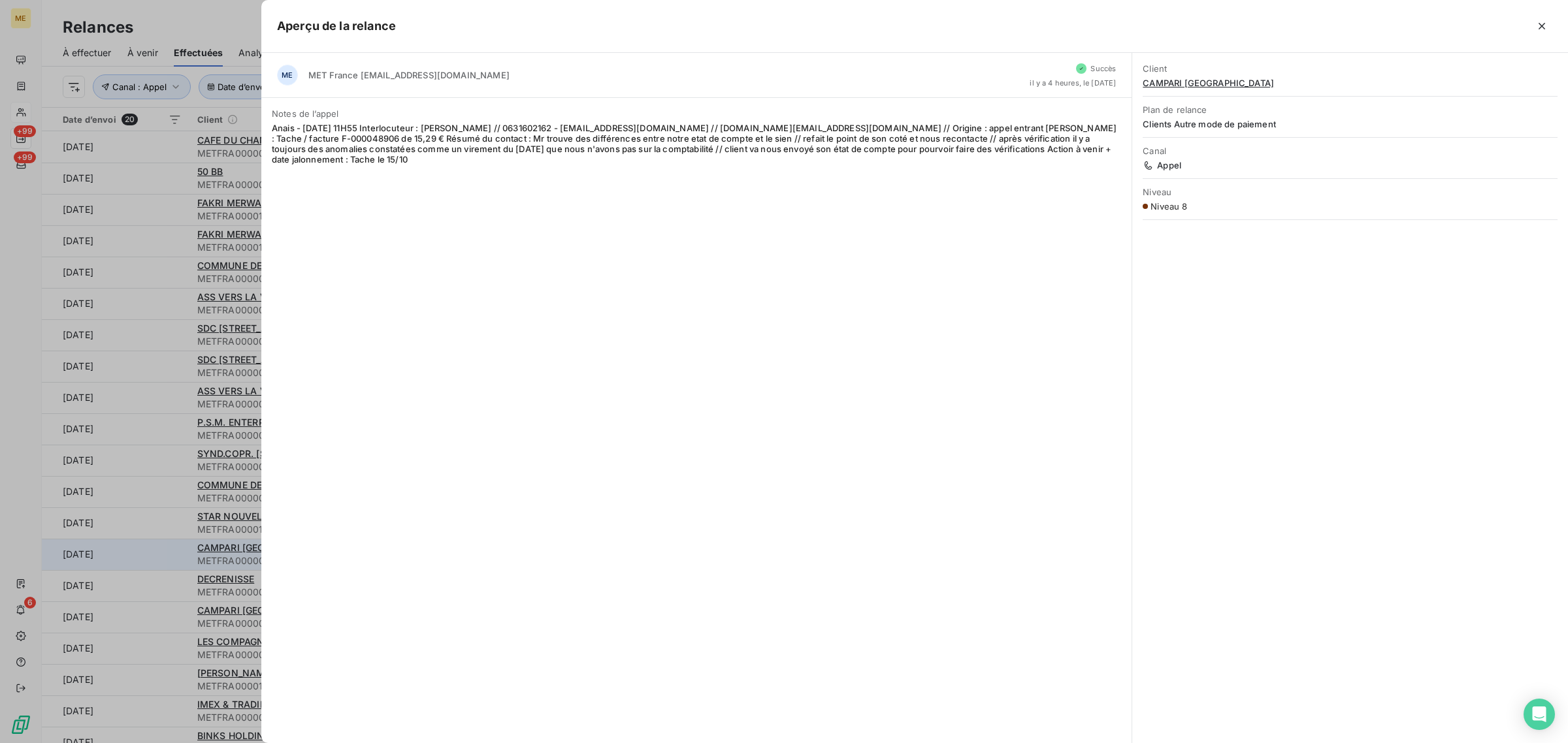
click at [145, 551] on div at bounding box center [784, 372] width 1568 height 743
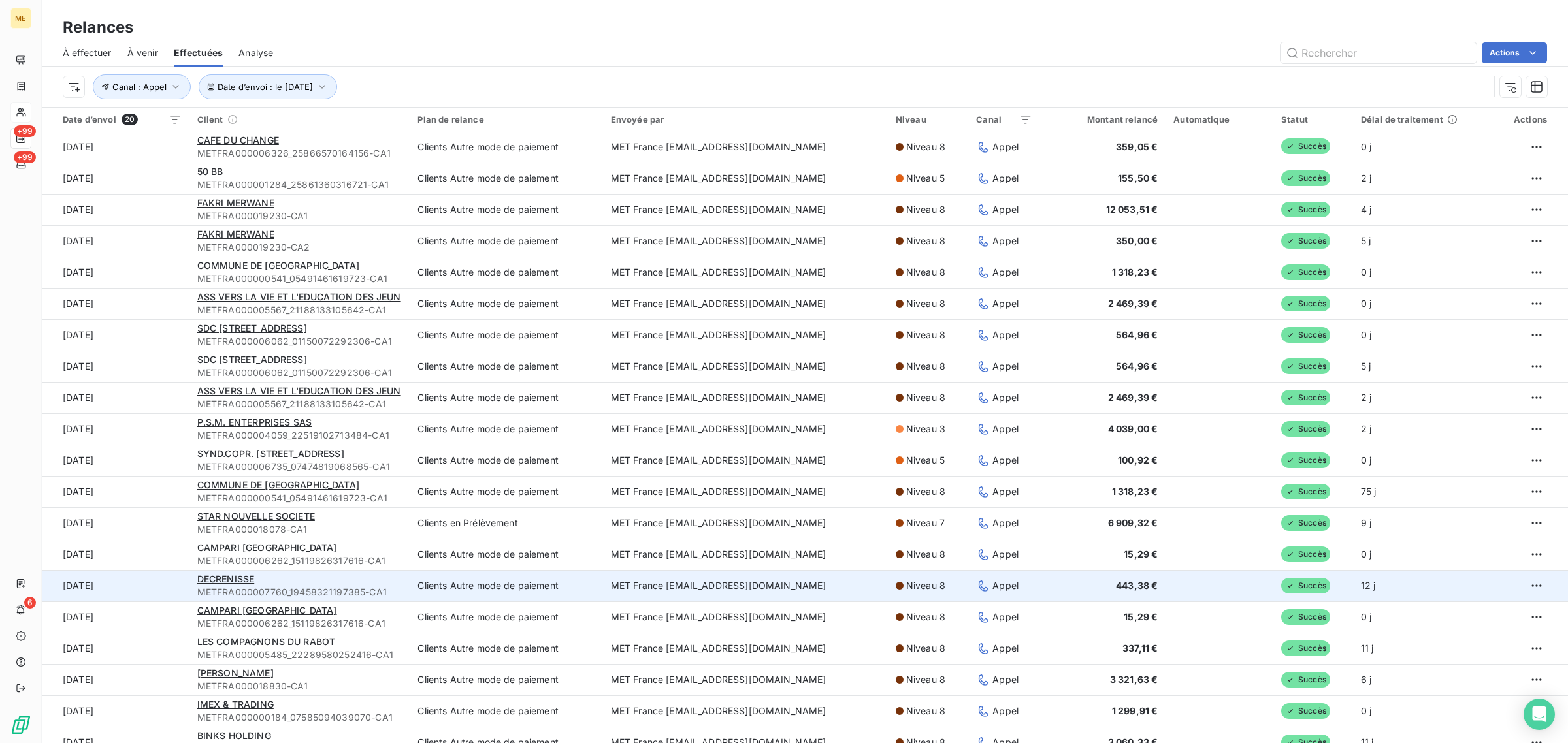
click at [138, 583] on td "[DATE]" at bounding box center [115, 585] width 147 height 31
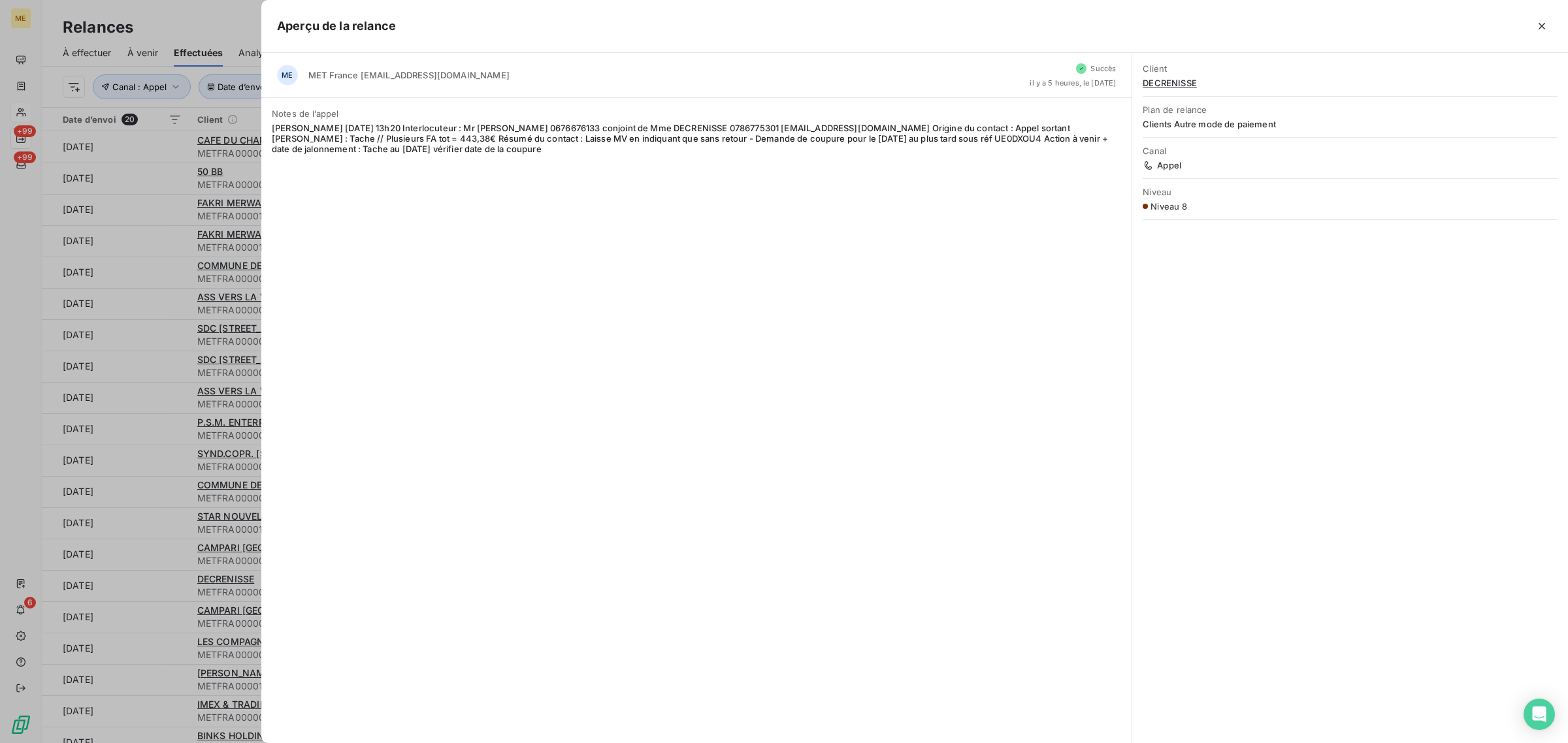
click at [136, 611] on div at bounding box center [784, 372] width 1568 height 743
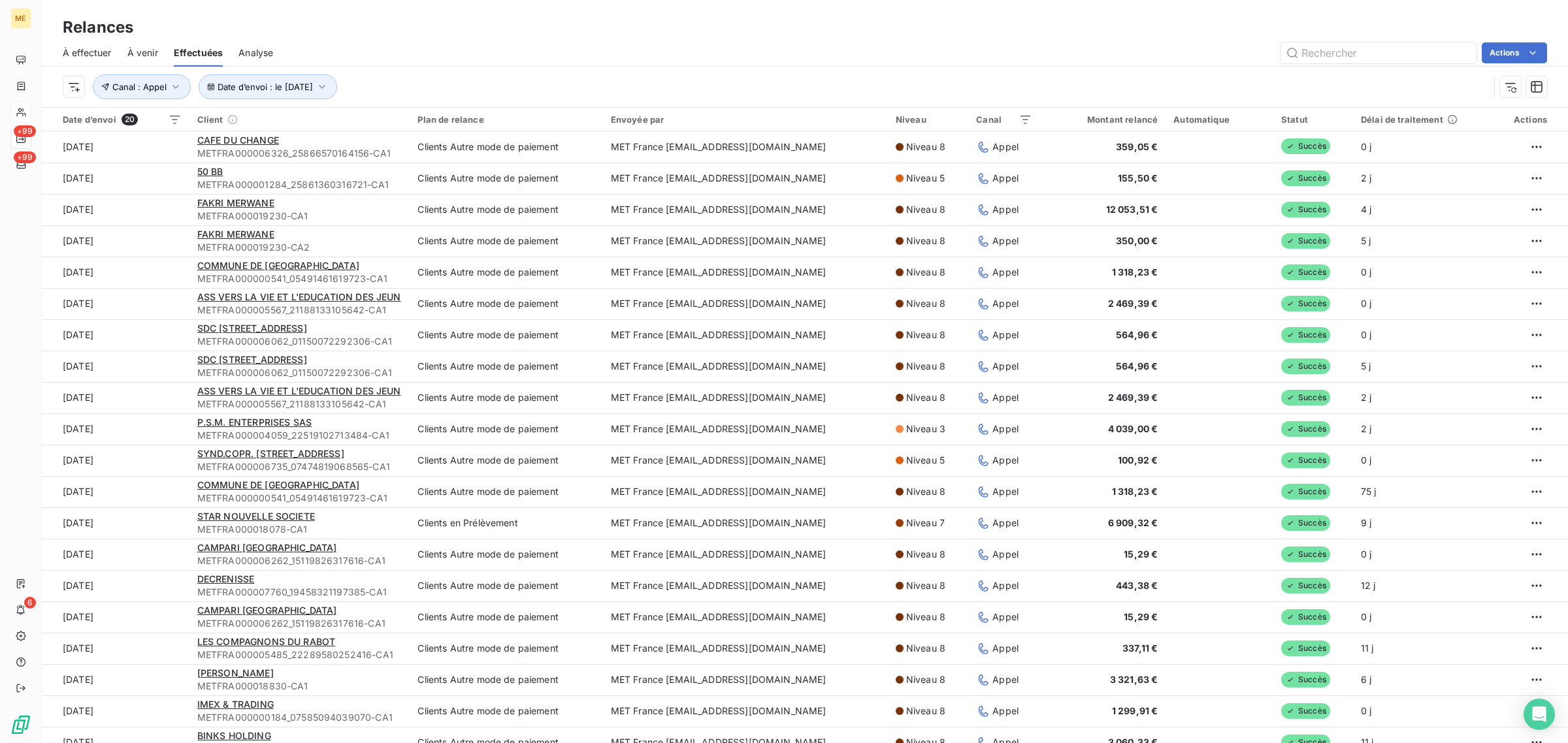
click at [136, 611] on td "[DATE]" at bounding box center [115, 616] width 147 height 31
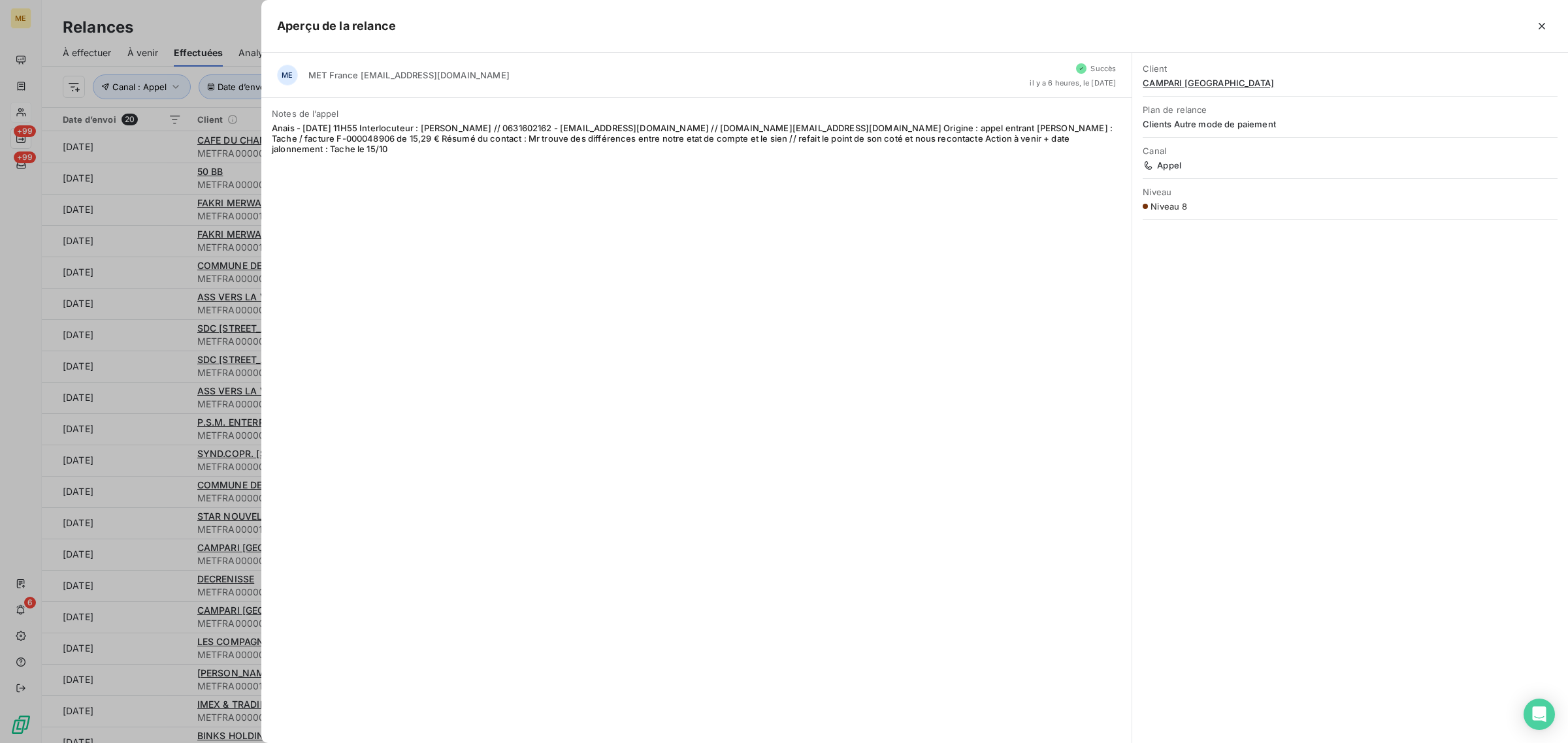
click at [123, 638] on div at bounding box center [784, 372] width 1568 height 743
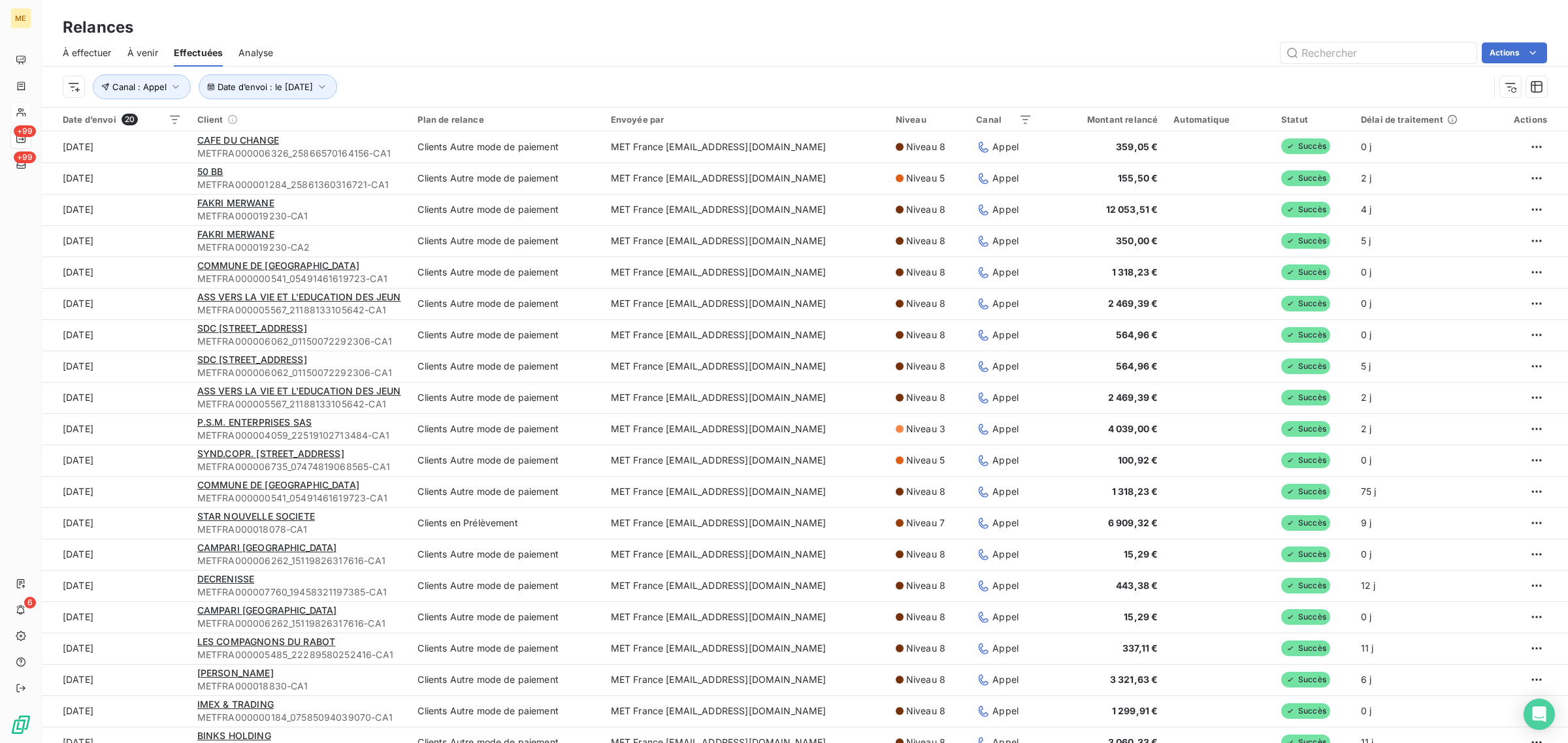
click at [123, 638] on td "[DATE]" at bounding box center [115, 648] width 147 height 31
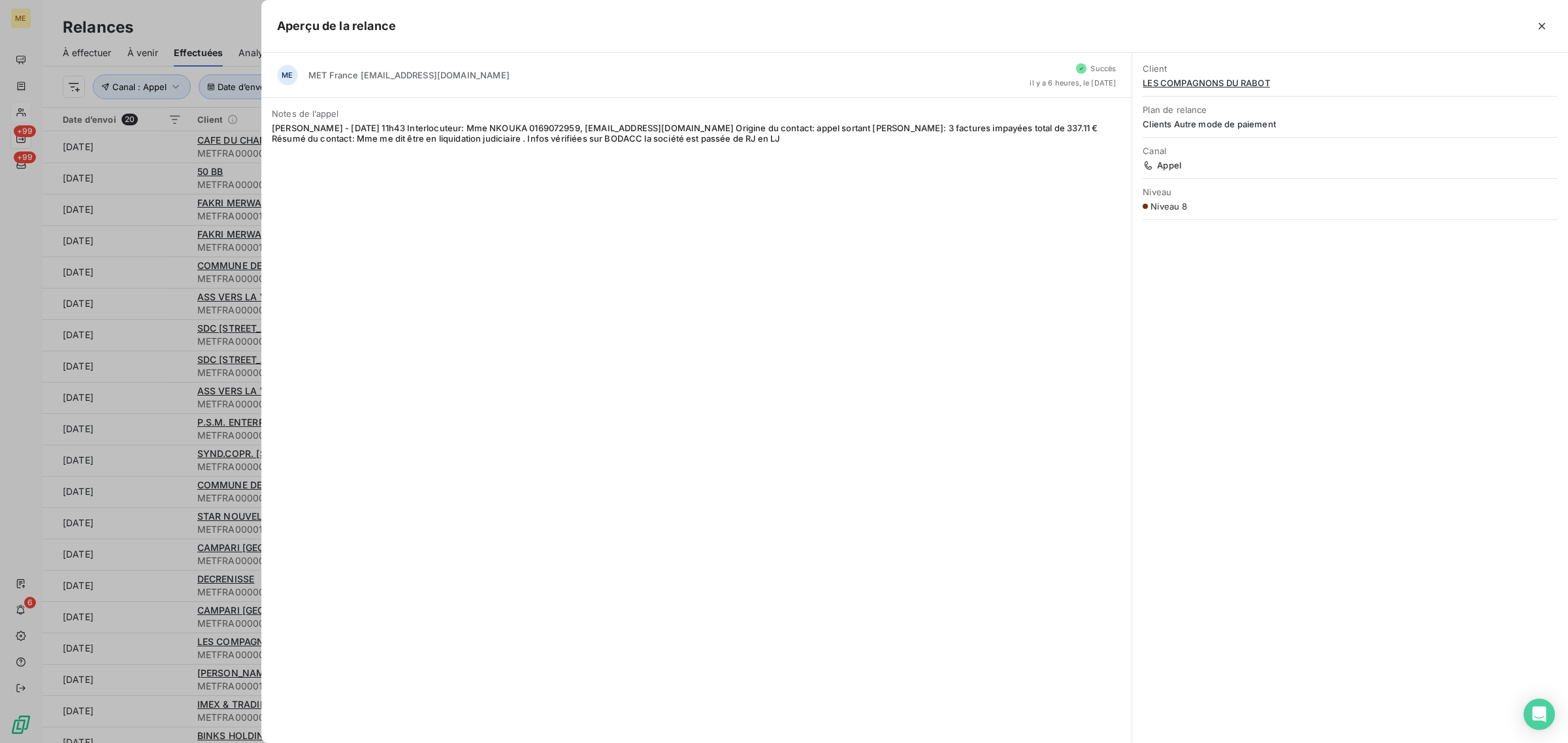
click at [123, 638] on div at bounding box center [784, 372] width 1568 height 743
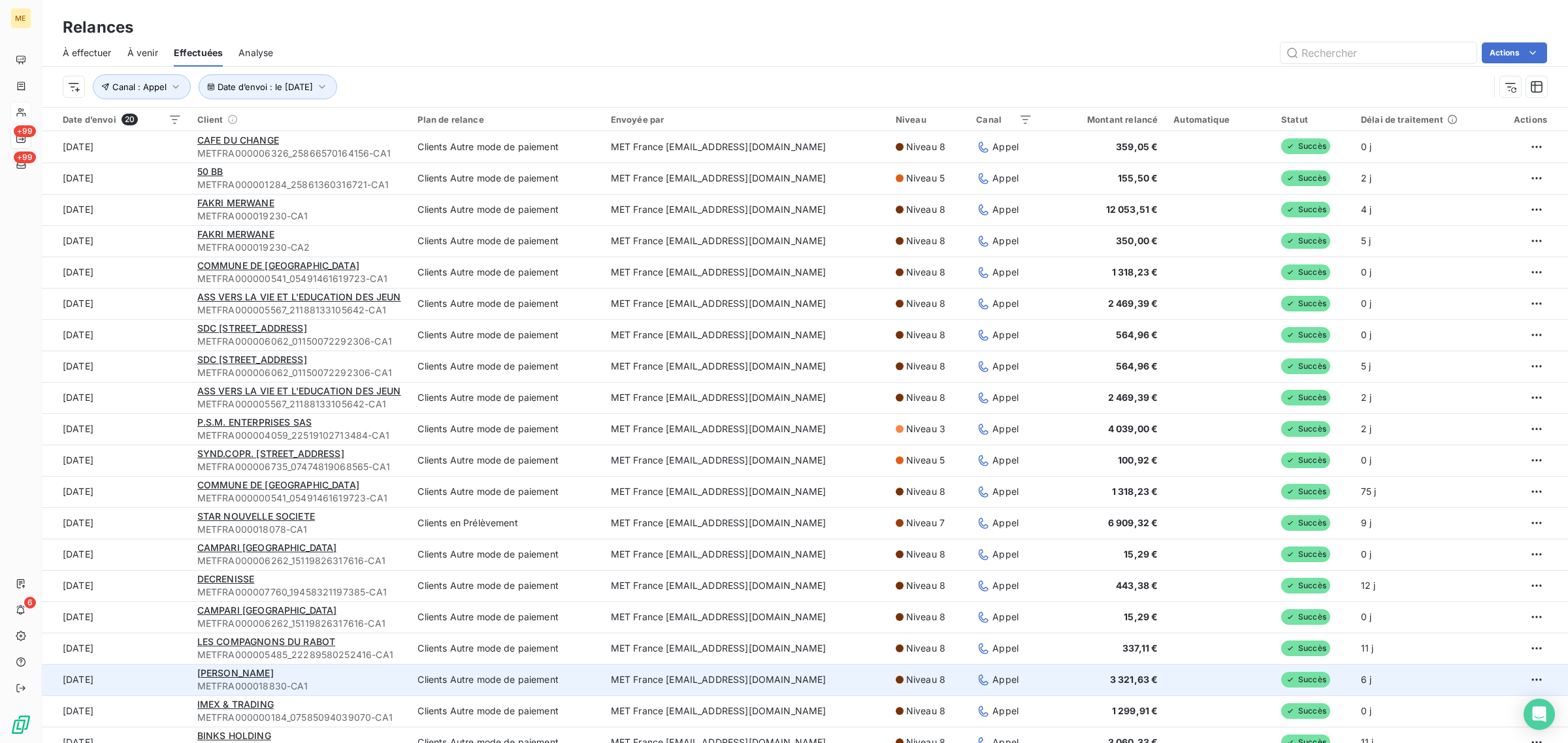
click at [129, 674] on td "[DATE]" at bounding box center [115, 680] width 147 height 31
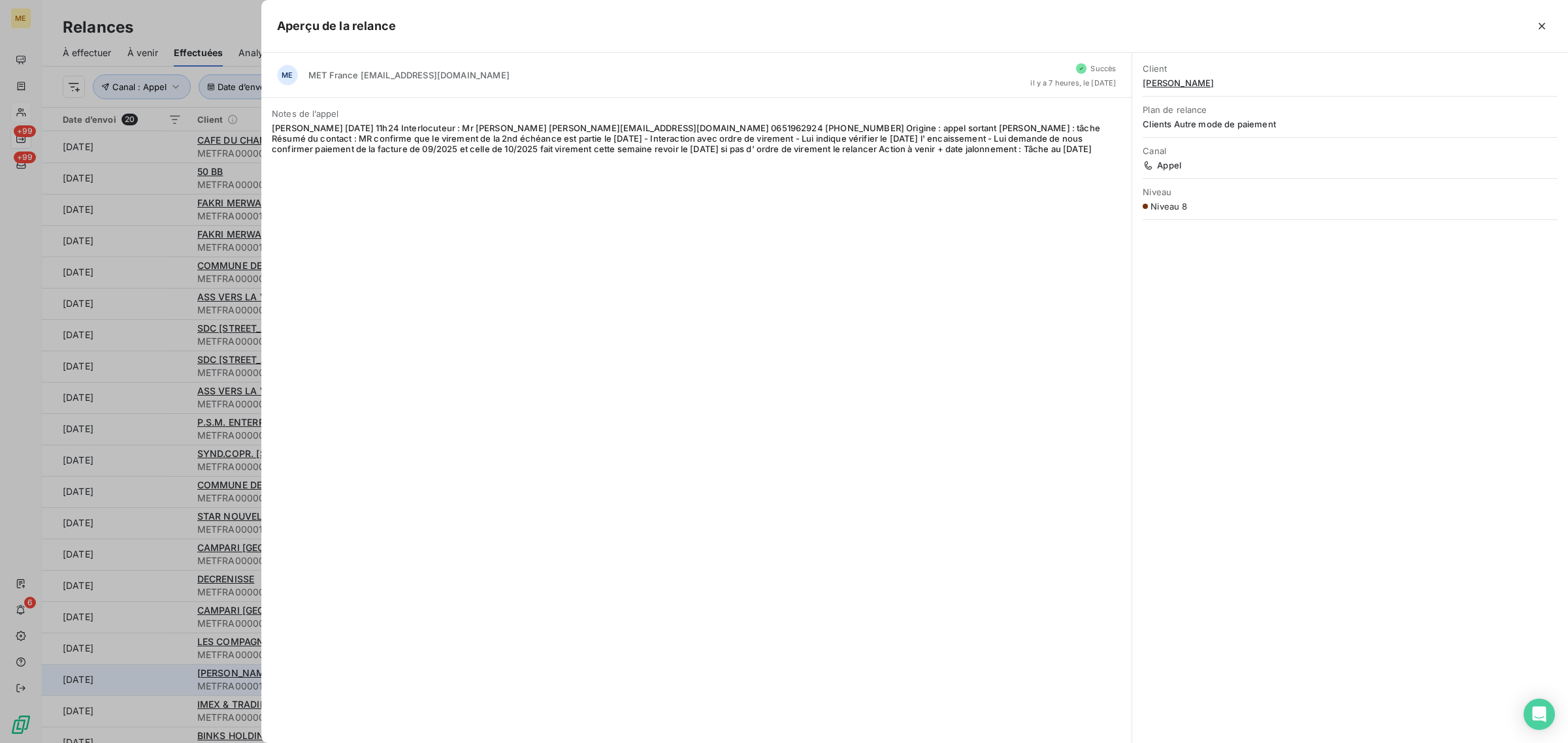
click at [129, 674] on div at bounding box center [784, 372] width 1568 height 743
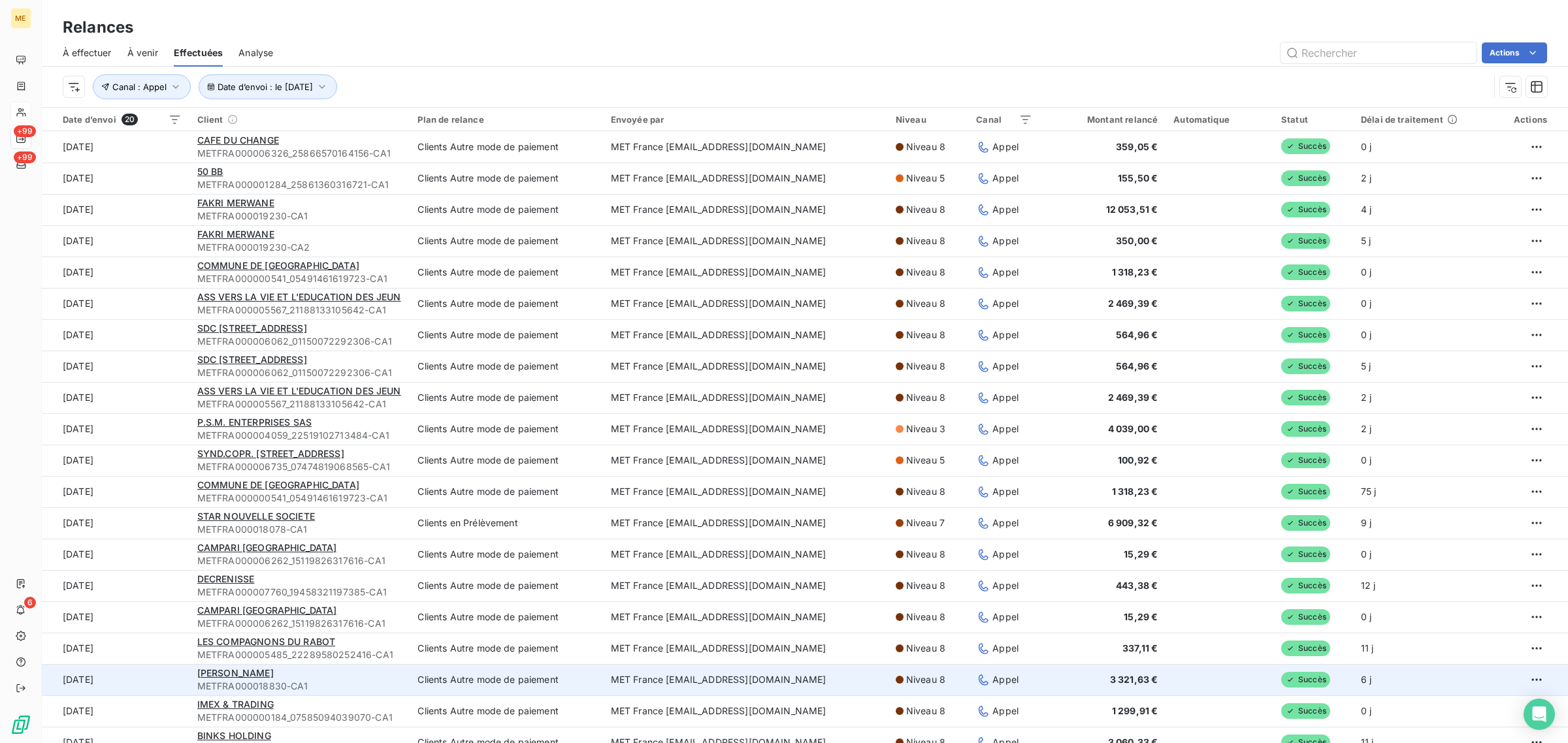
scroll to position [15, 0]
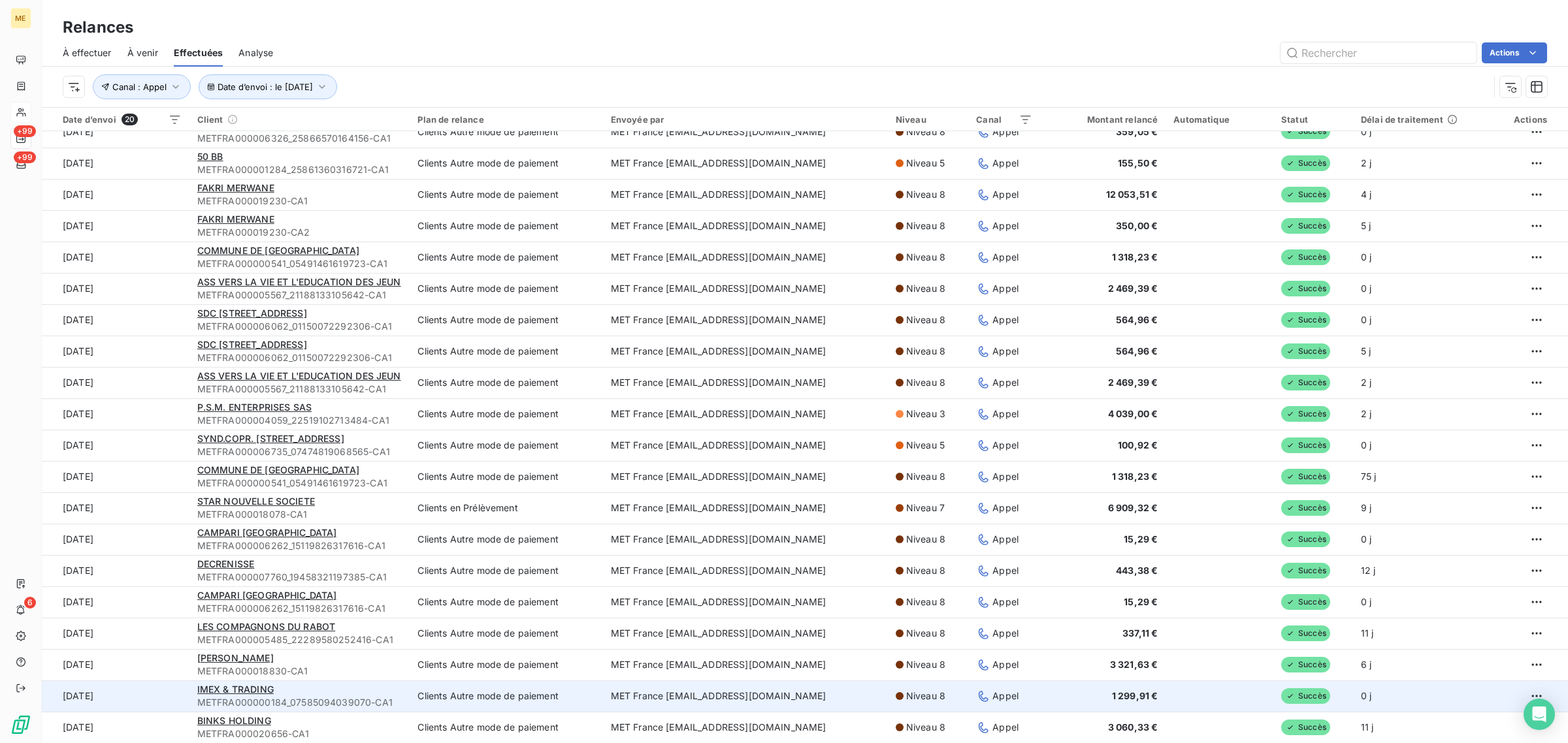
click at [144, 683] on td "[DATE]" at bounding box center [115, 696] width 147 height 31
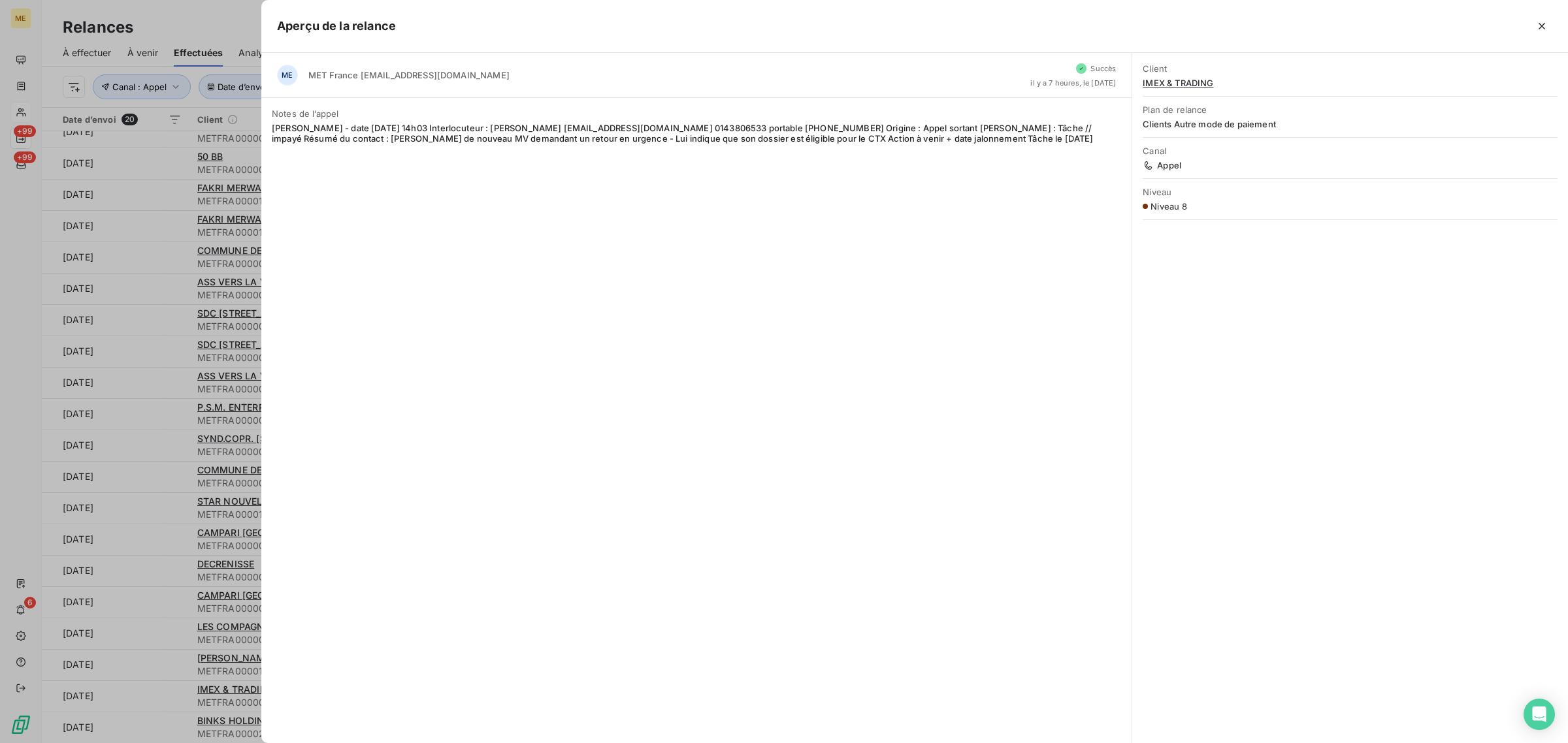
click at [144, 723] on div at bounding box center [784, 372] width 1568 height 743
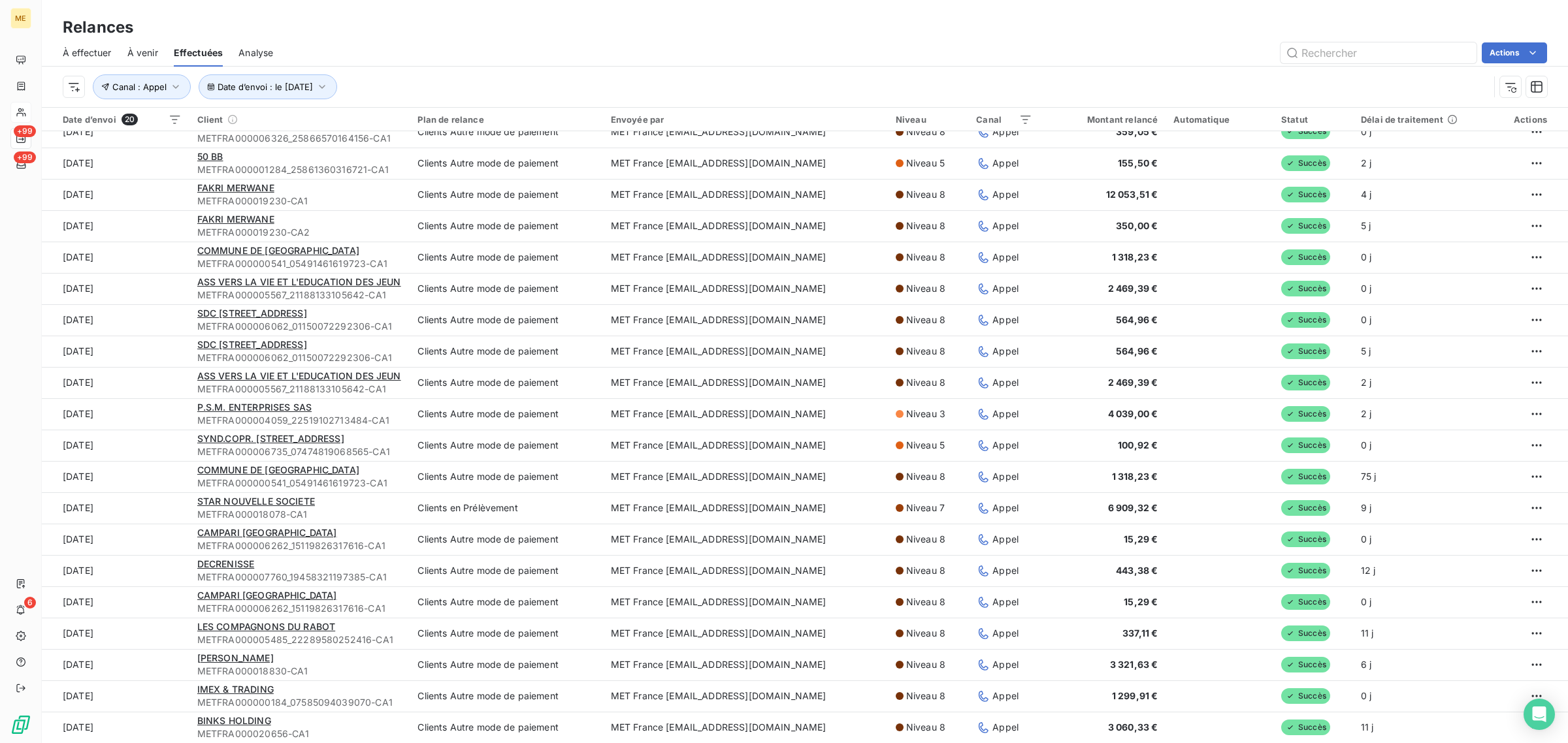
click at [144, 723] on td "[DATE]" at bounding box center [115, 727] width 147 height 31
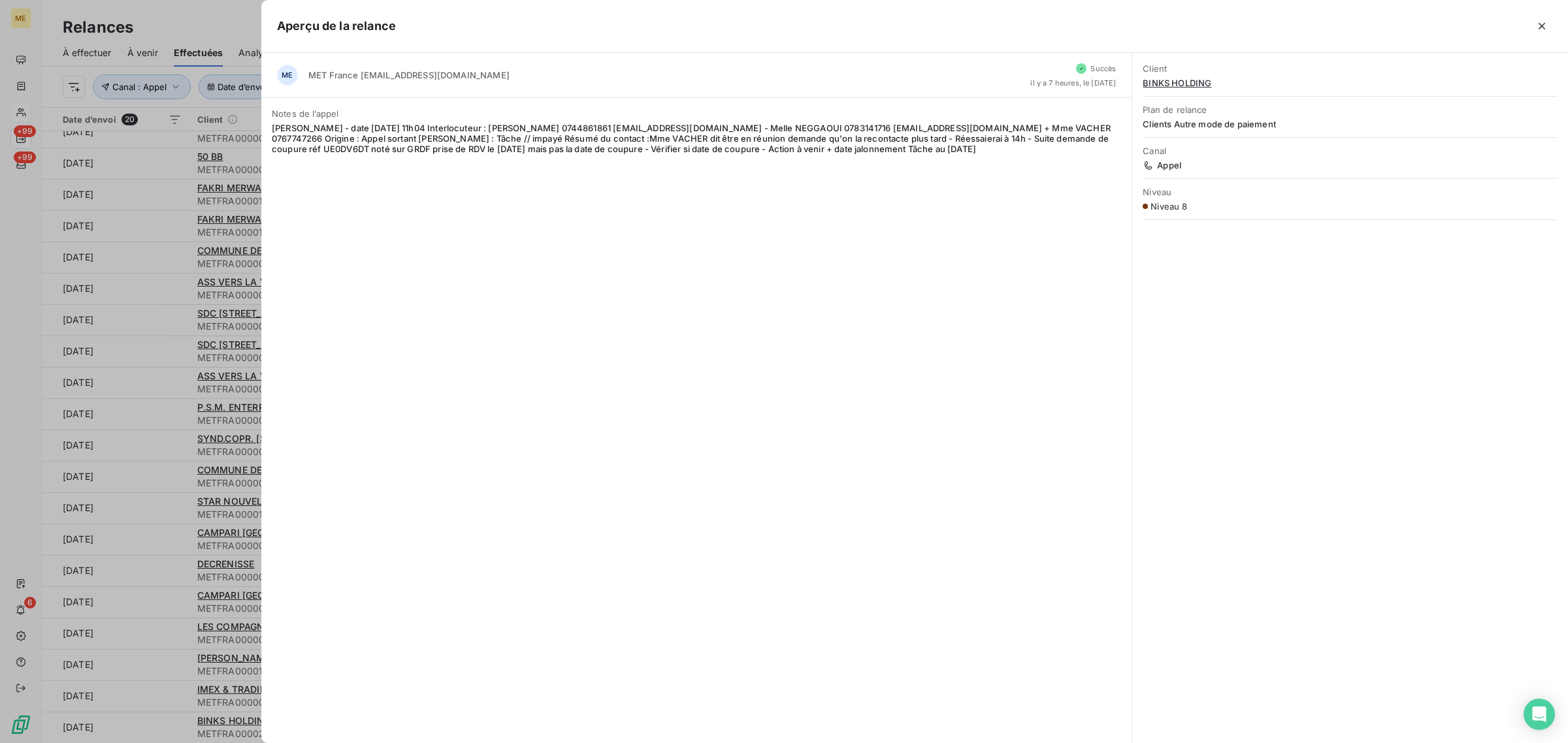
click at [144, 723] on div at bounding box center [784, 372] width 1568 height 743
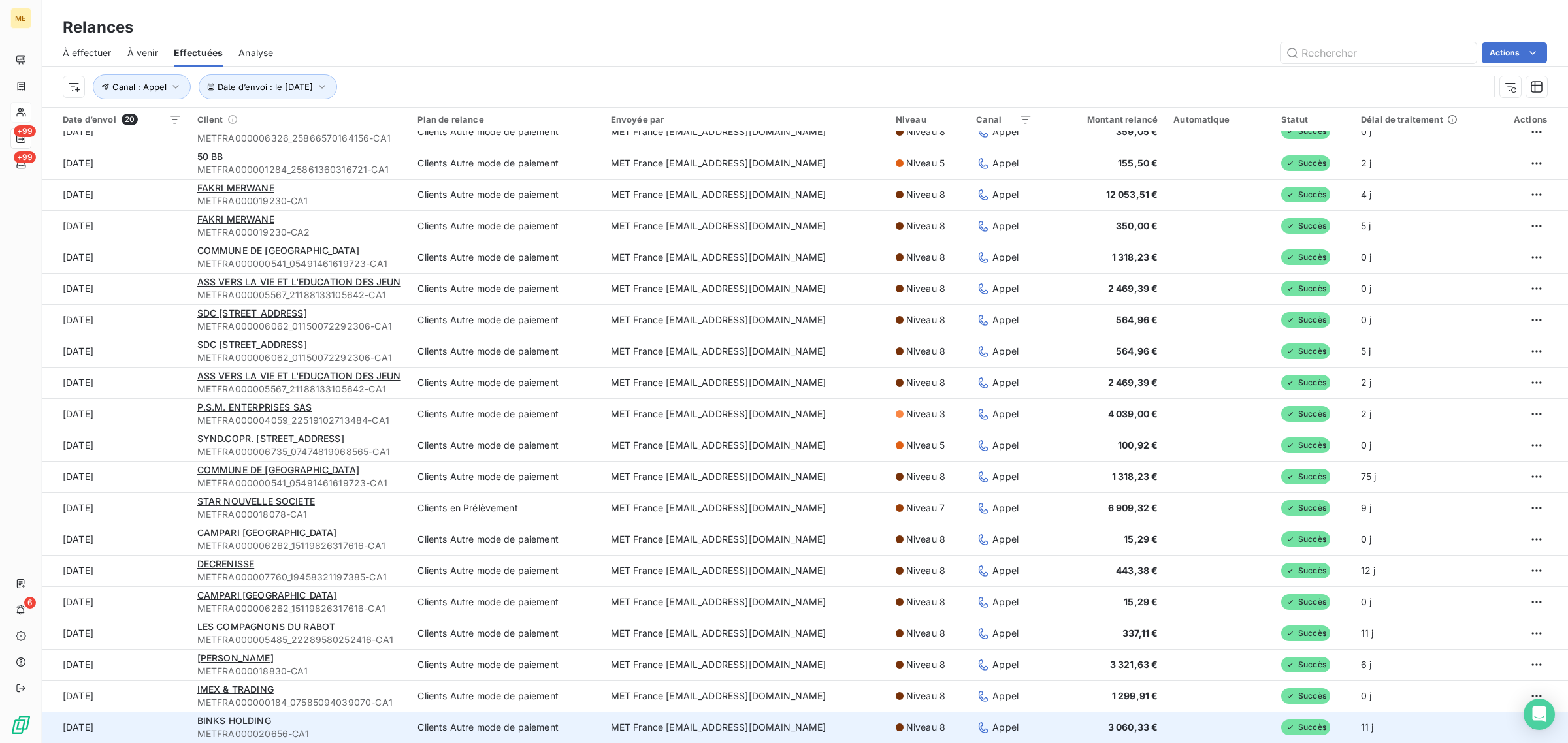
scroll to position [44, 0]
